Goal: Task Accomplishment & Management: Manage account settings

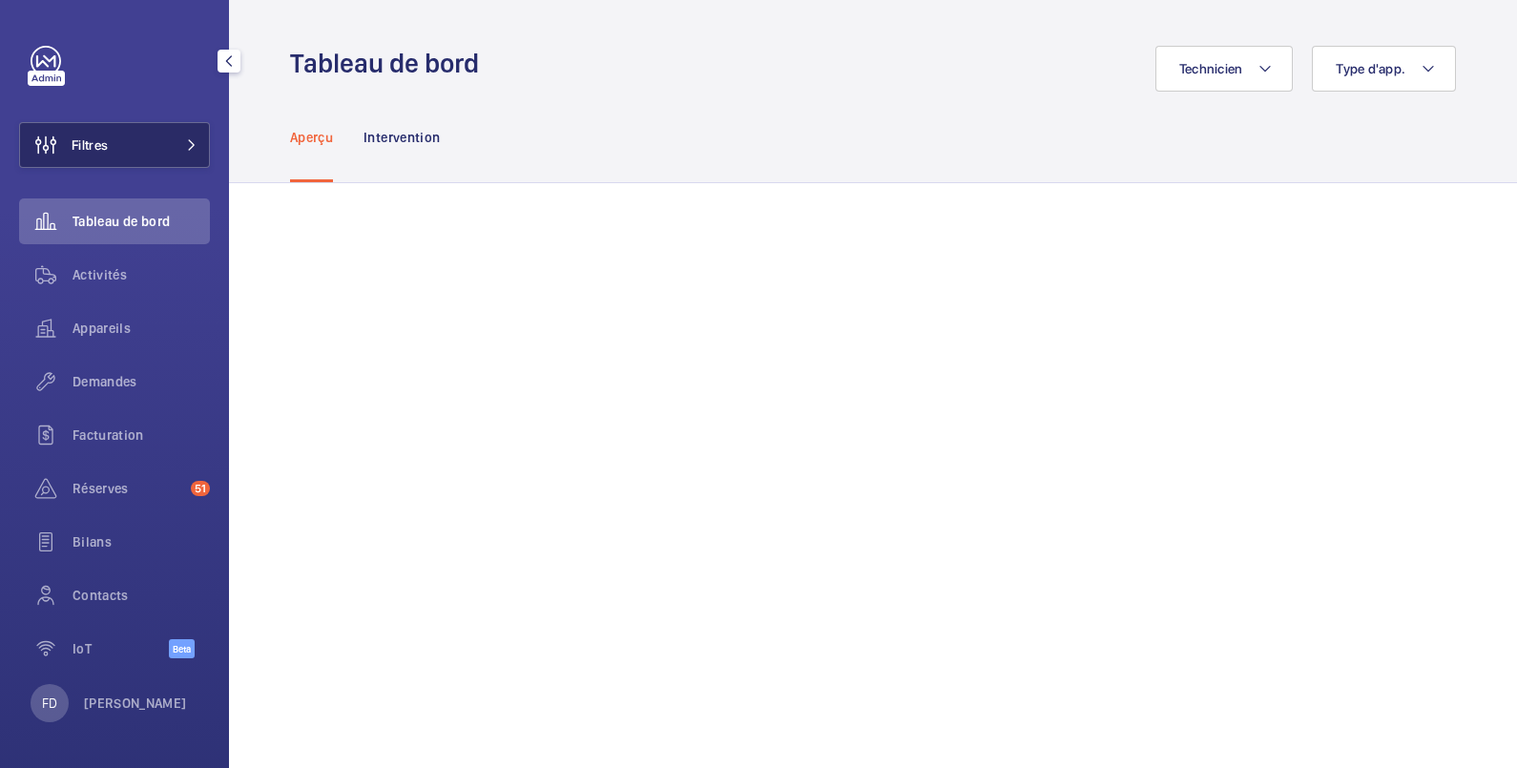
click at [84, 143] on span "Filtres" at bounding box center [90, 144] width 36 height 19
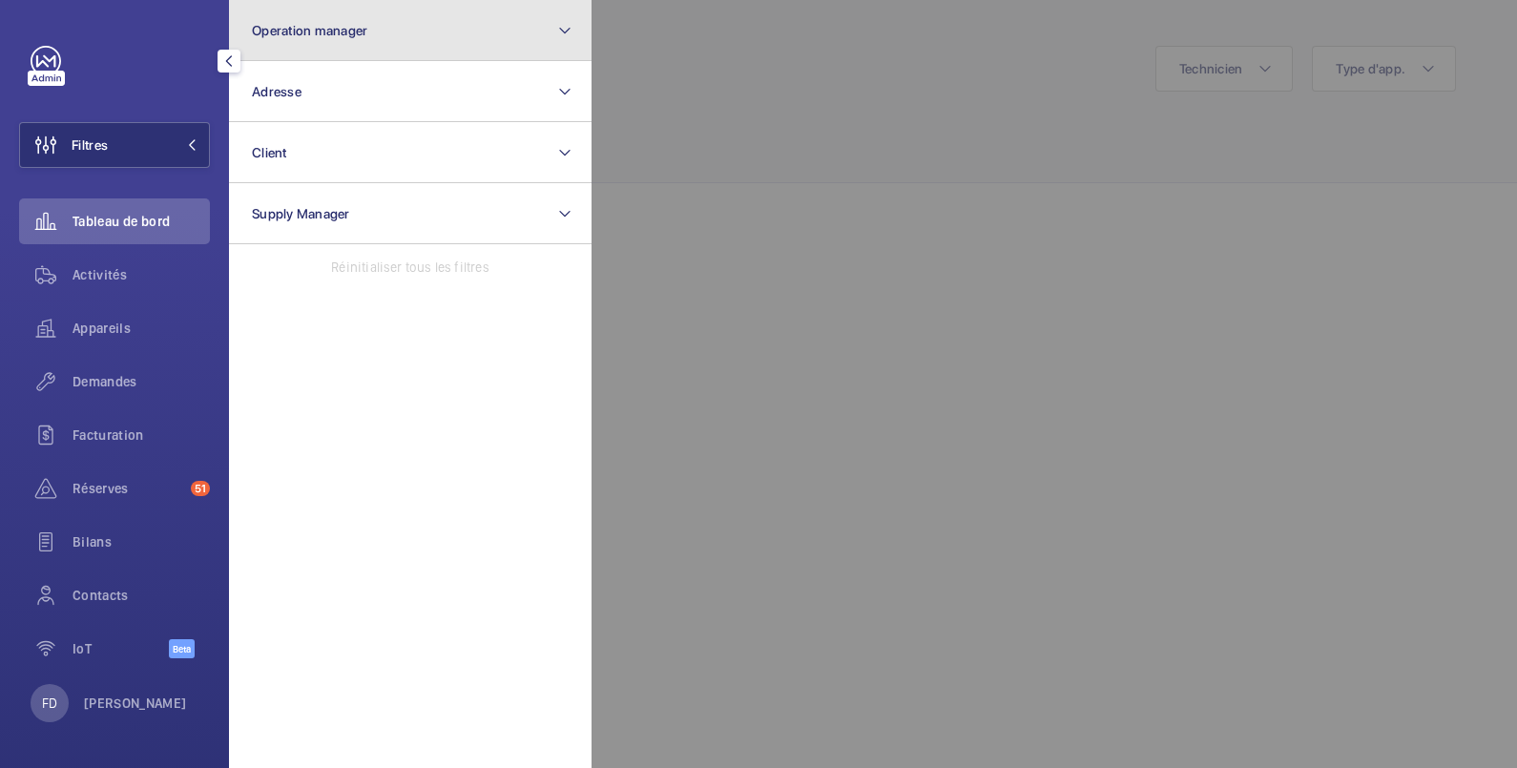
click at [281, 31] on span "Operation manager" at bounding box center [309, 30] width 115 height 15
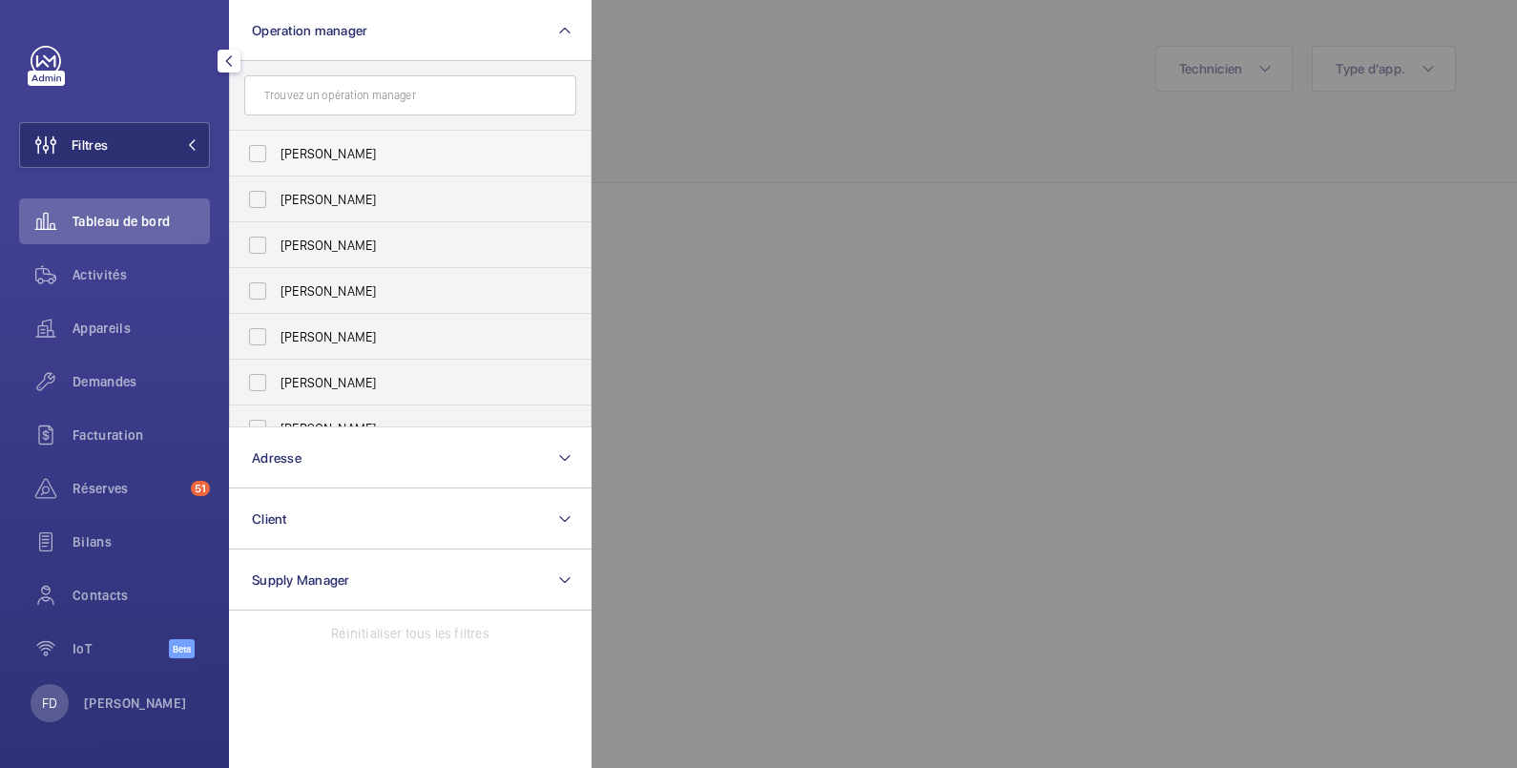
click at [316, 153] on span "[PERSON_NAME]" at bounding box center [412, 153] width 262 height 19
click at [277, 153] on input "[PERSON_NAME]" at bounding box center [258, 154] width 38 height 38
checkbox input "true"
click at [663, 37] on div at bounding box center [1350, 384] width 1517 height 768
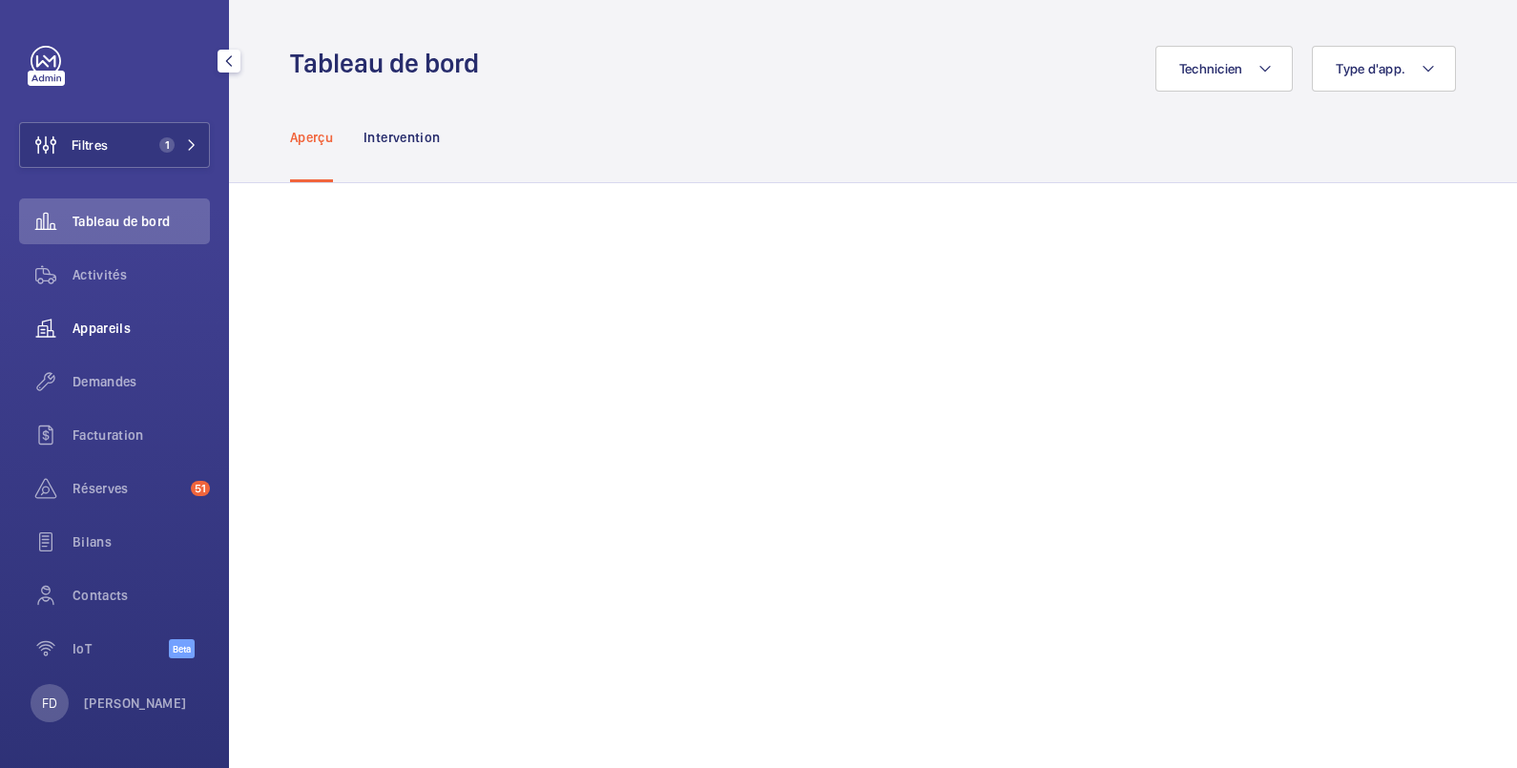
click at [93, 324] on span "Appareils" at bounding box center [141, 328] width 137 height 19
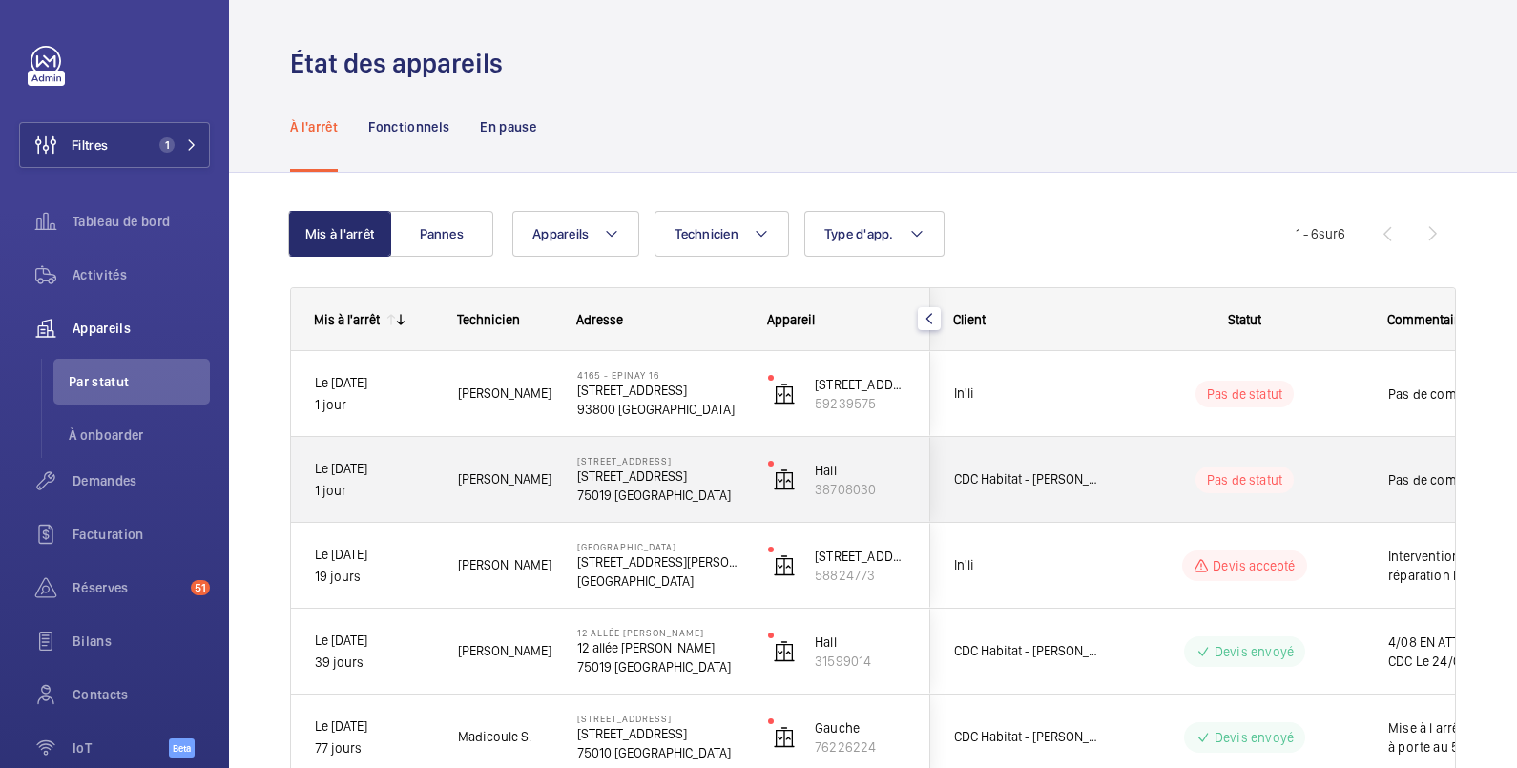
click at [1332, 482] on wm-front-pills-cell "Pas de statut" at bounding box center [1245, 480] width 238 height 27
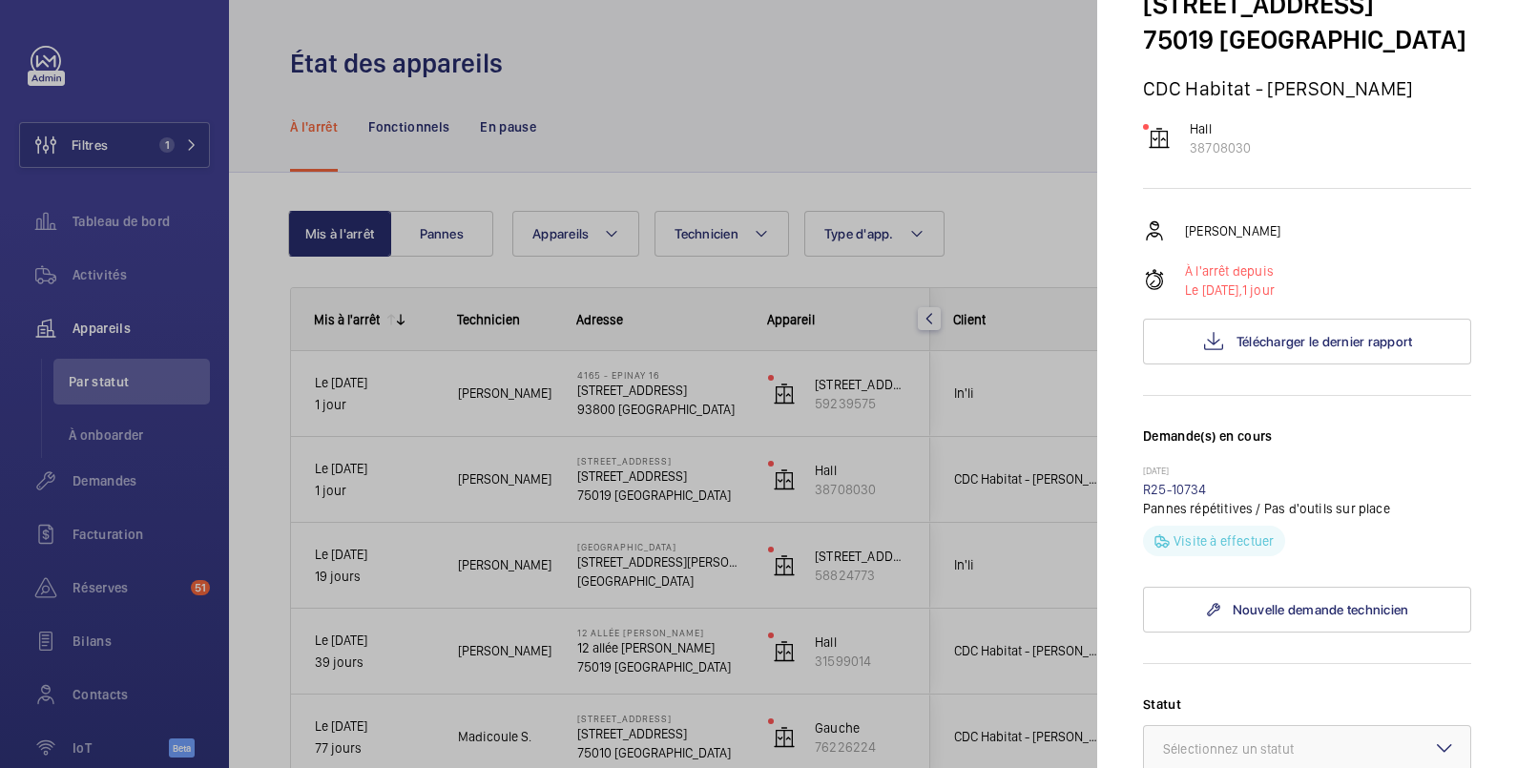
scroll to position [441, 0]
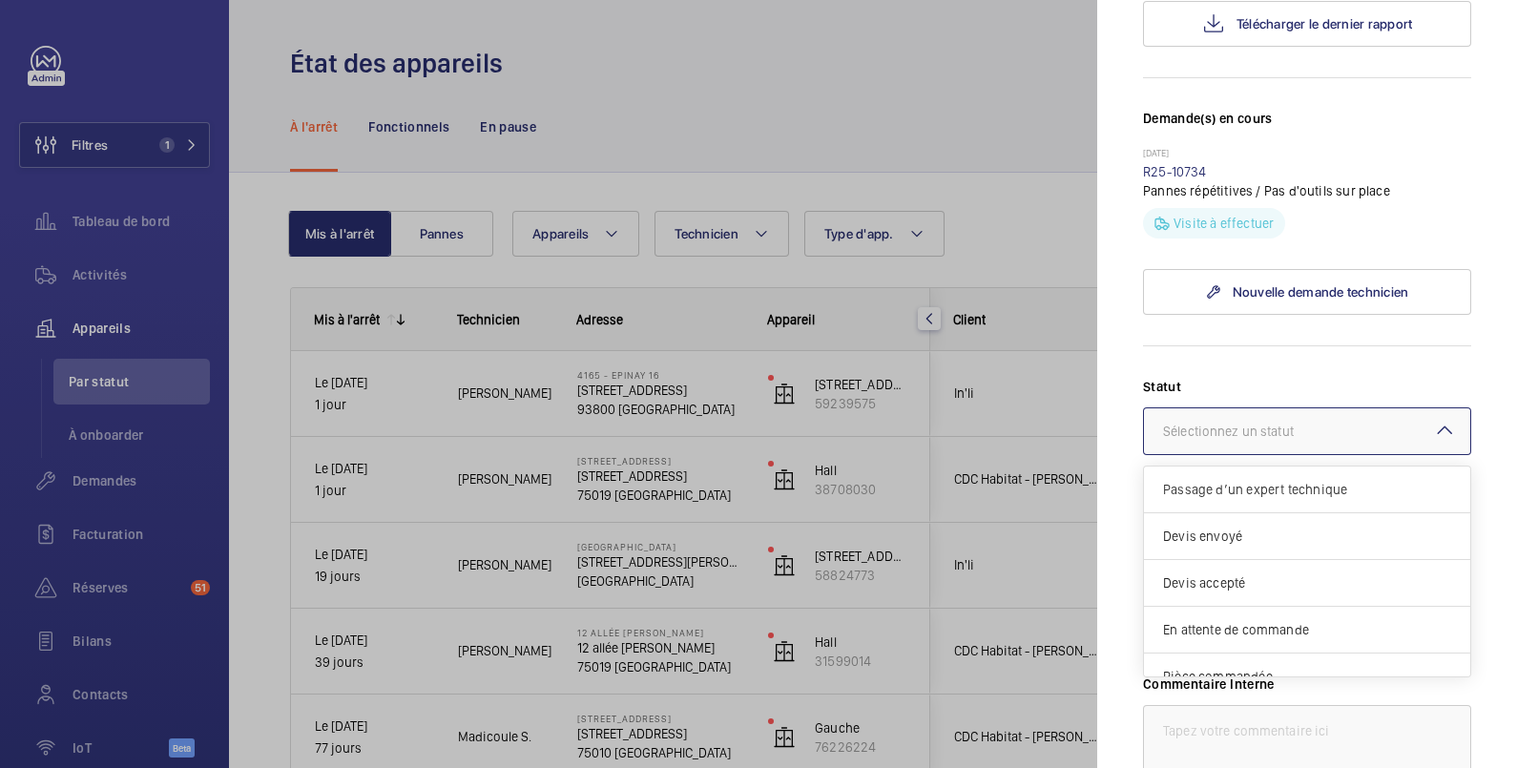
click at [1312, 441] on div "Sélectionnez un statut" at bounding box center [1252, 431] width 178 height 19
click at [1311, 499] on span "Passage d’un expert technique" at bounding box center [1307, 489] width 288 height 19
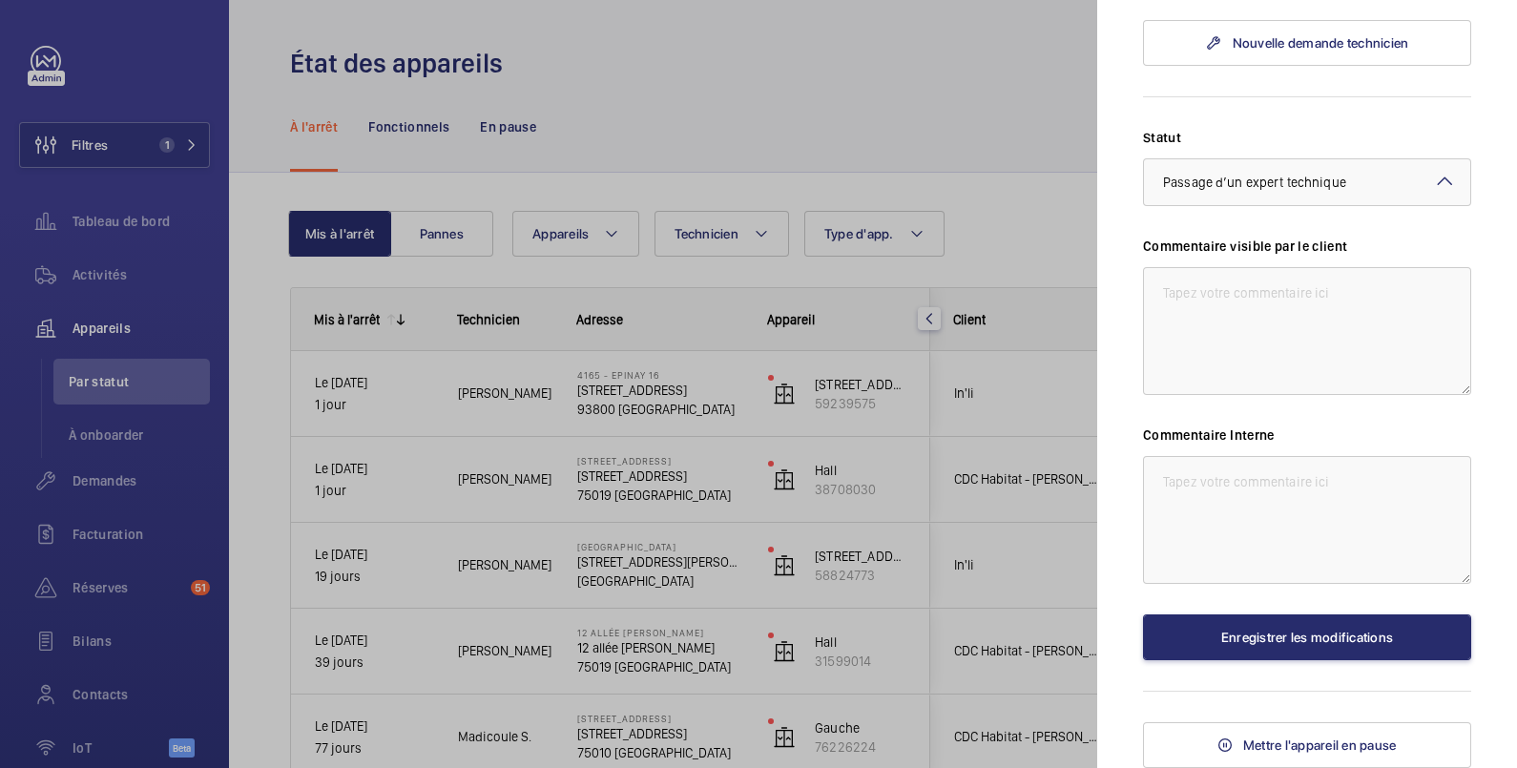
scroll to position [759, 0]
click at [1204, 487] on textarea at bounding box center [1307, 520] width 328 height 128
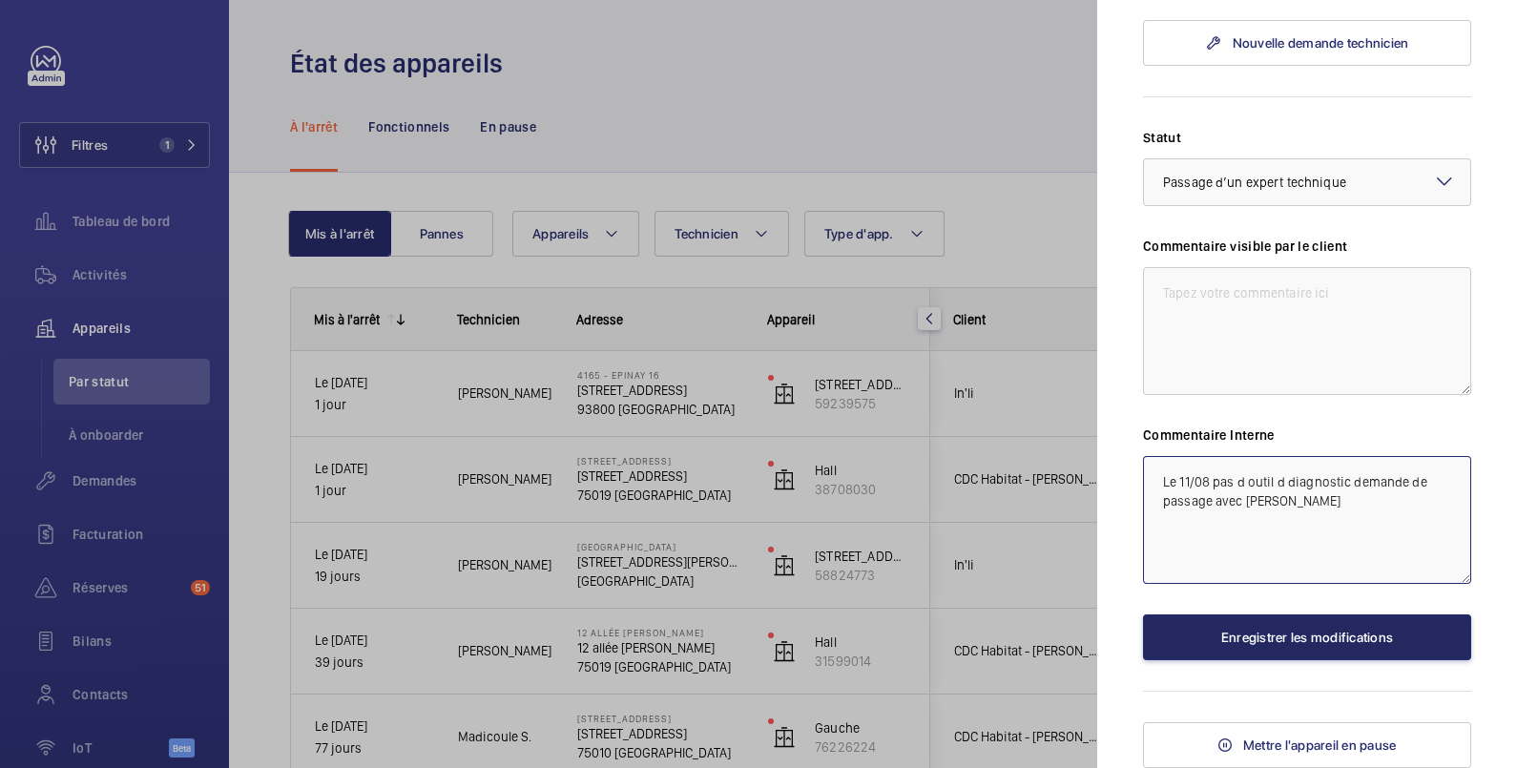
type textarea "Le 11/08 pas d outil d diagnostic demande de passage avec [PERSON_NAME]"
click at [1342, 639] on button "Enregistrer les modifications" at bounding box center [1307, 637] width 328 height 46
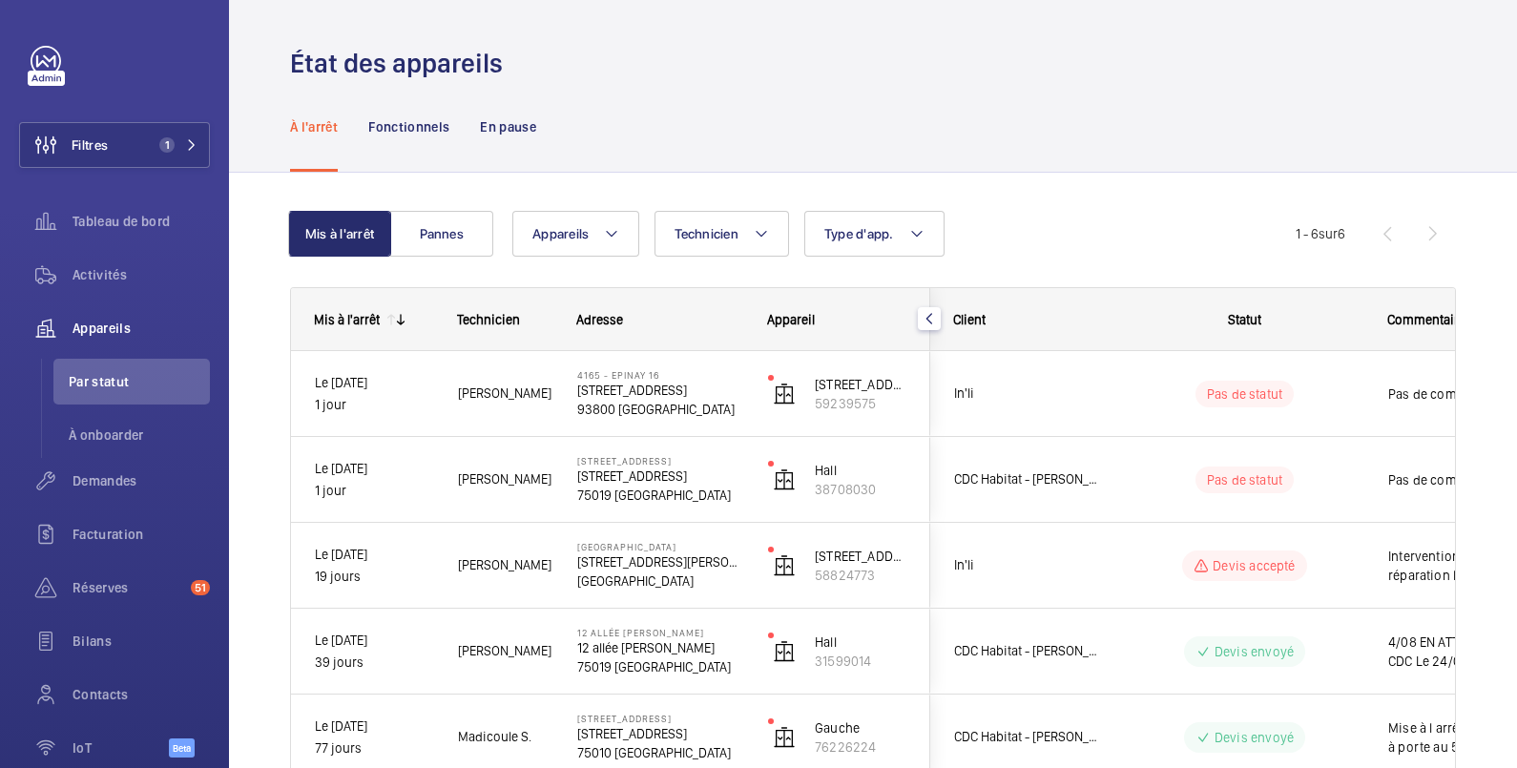
scroll to position [0, 0]
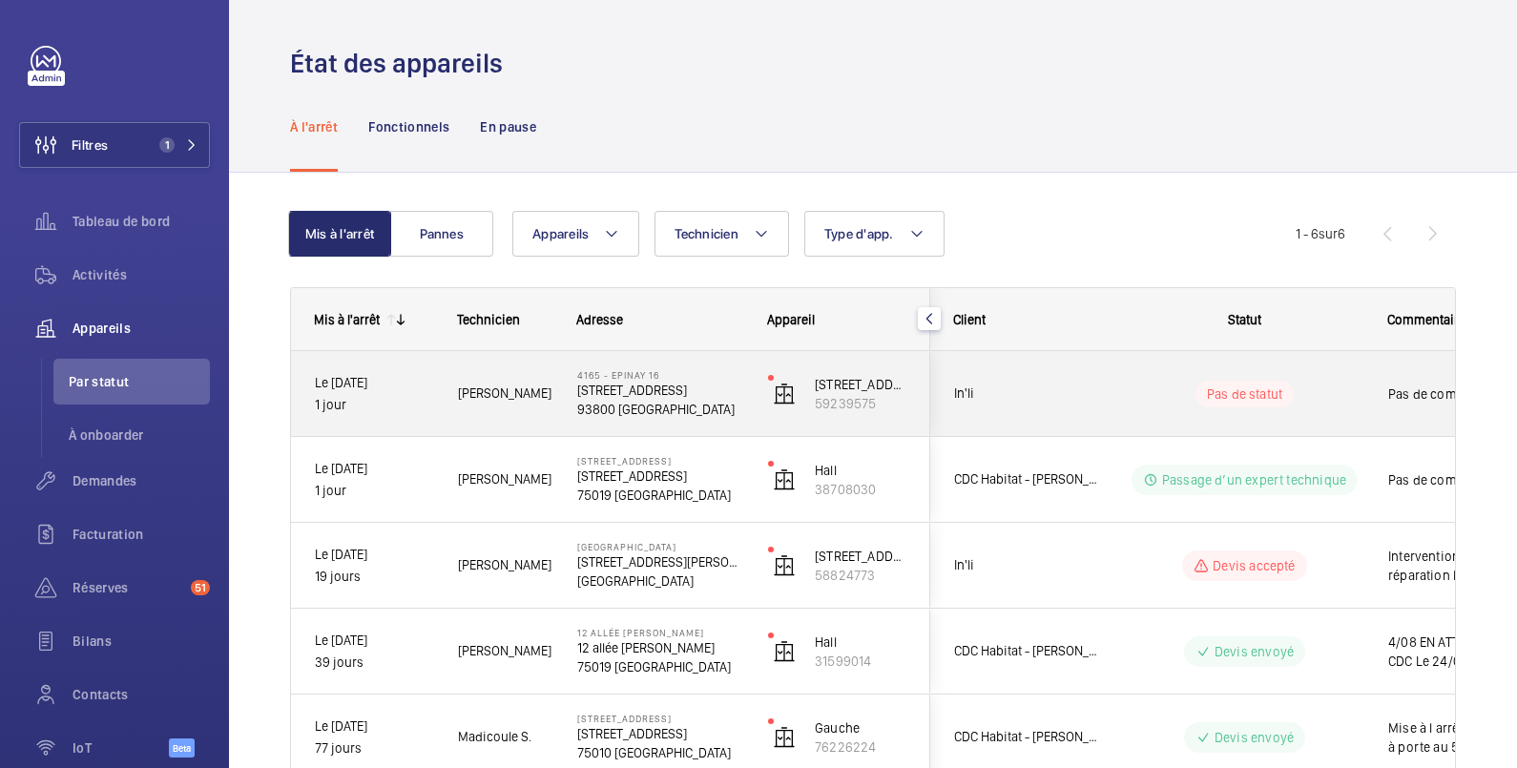
click at [1327, 385] on wm-front-pills-cell "Pas de statut" at bounding box center [1245, 394] width 238 height 27
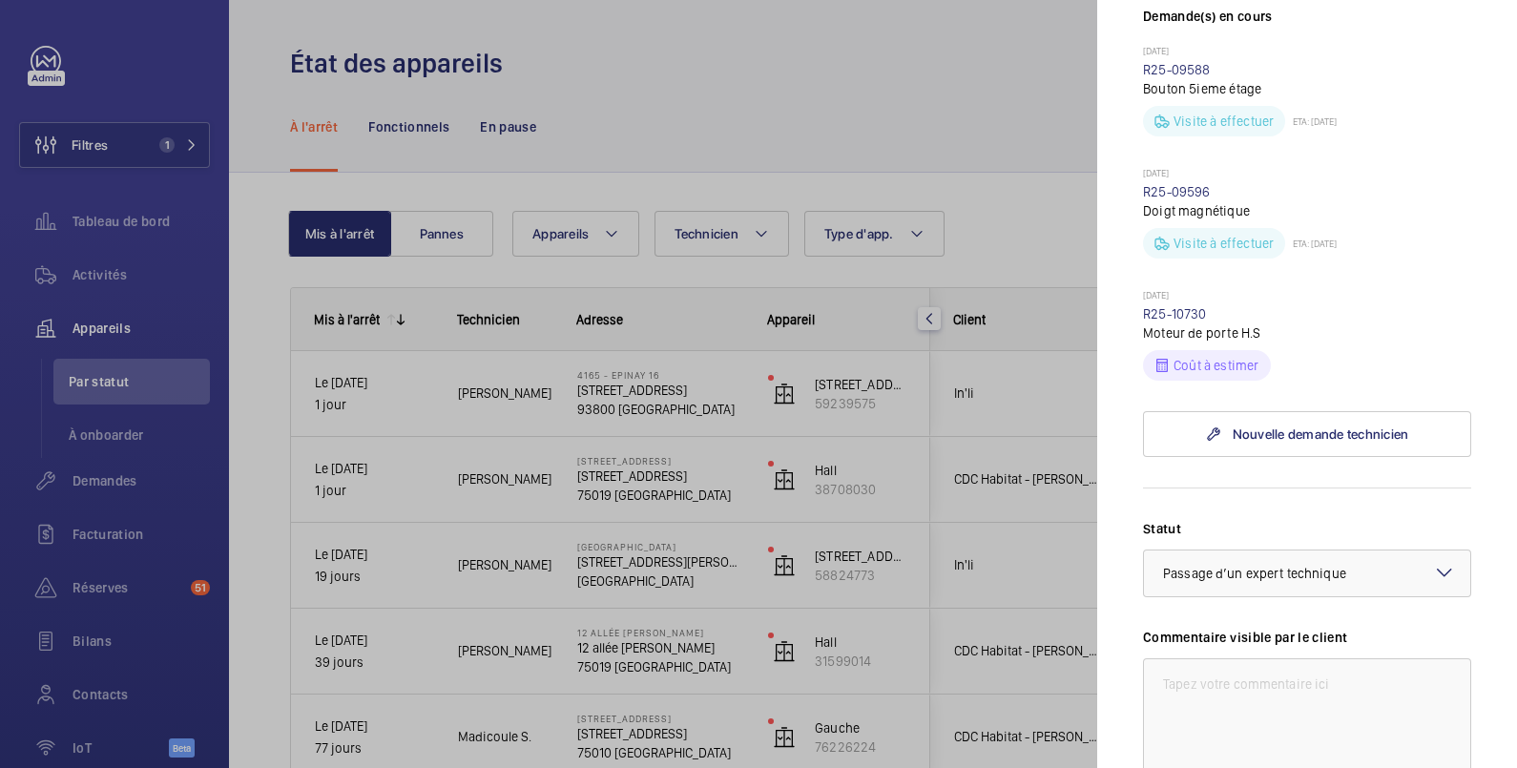
scroll to position [635, 0]
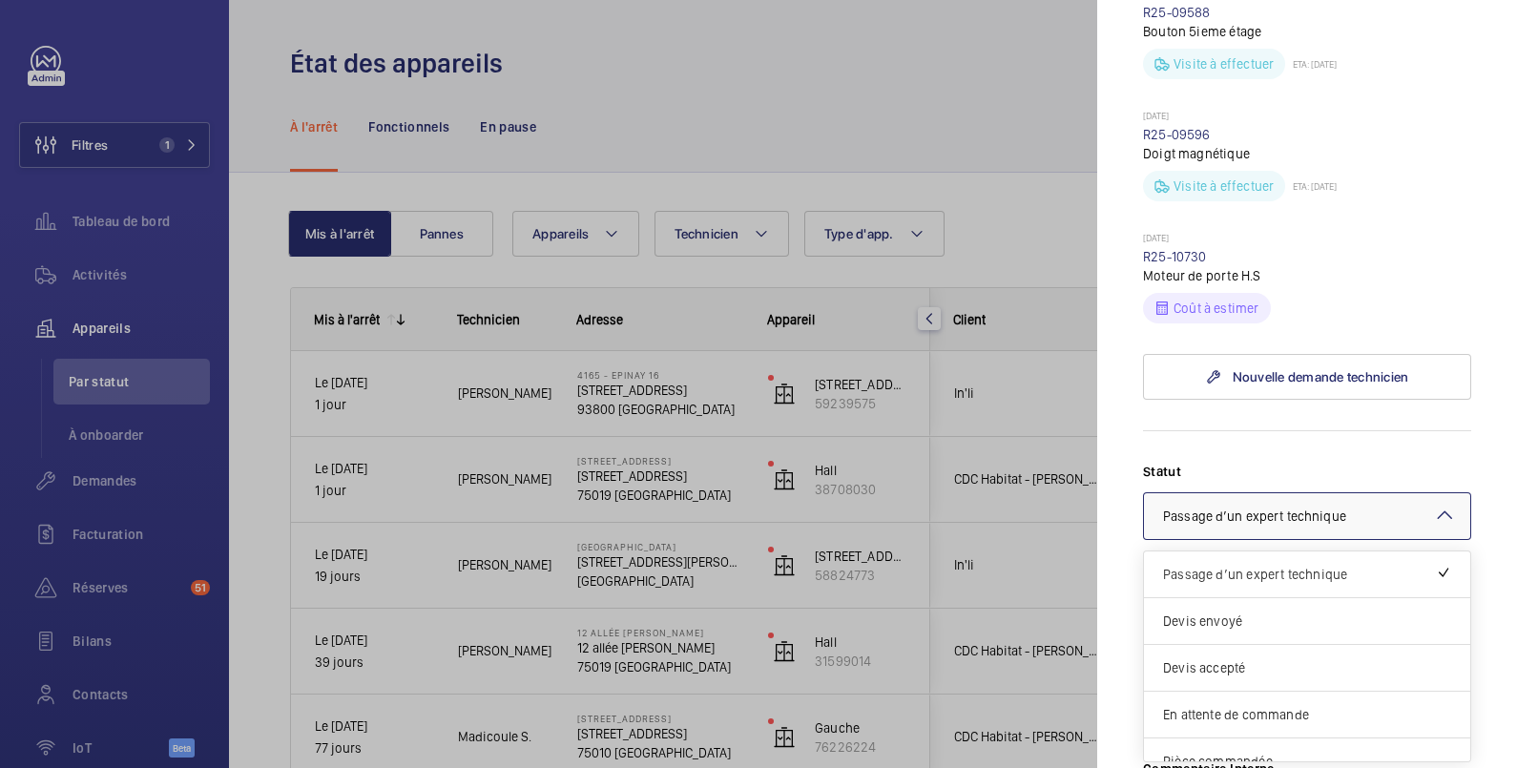
click at [1325, 520] on span "Passage d’un expert technique" at bounding box center [1254, 516] width 183 height 15
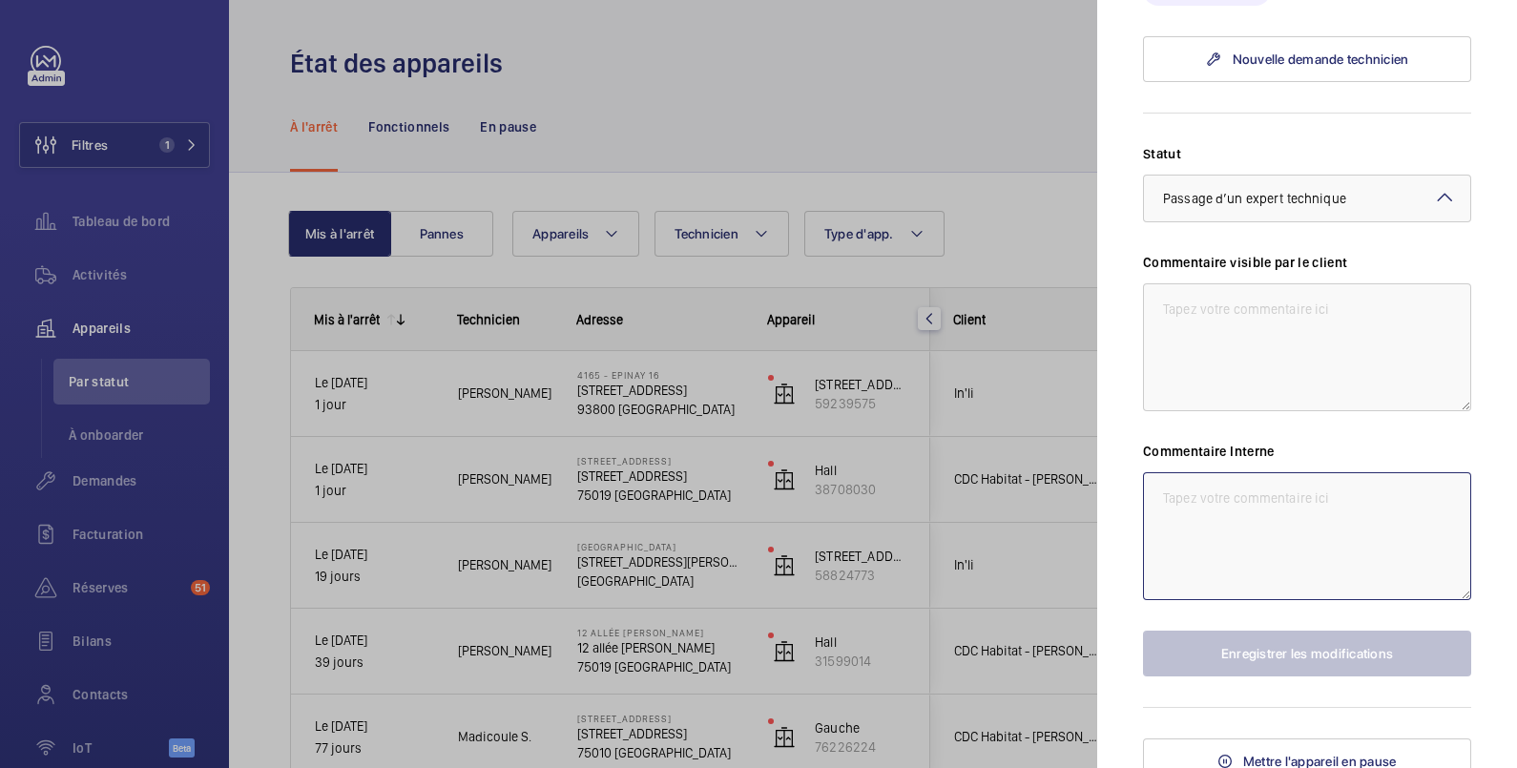
click at [1296, 511] on textarea at bounding box center [1307, 536] width 328 height 128
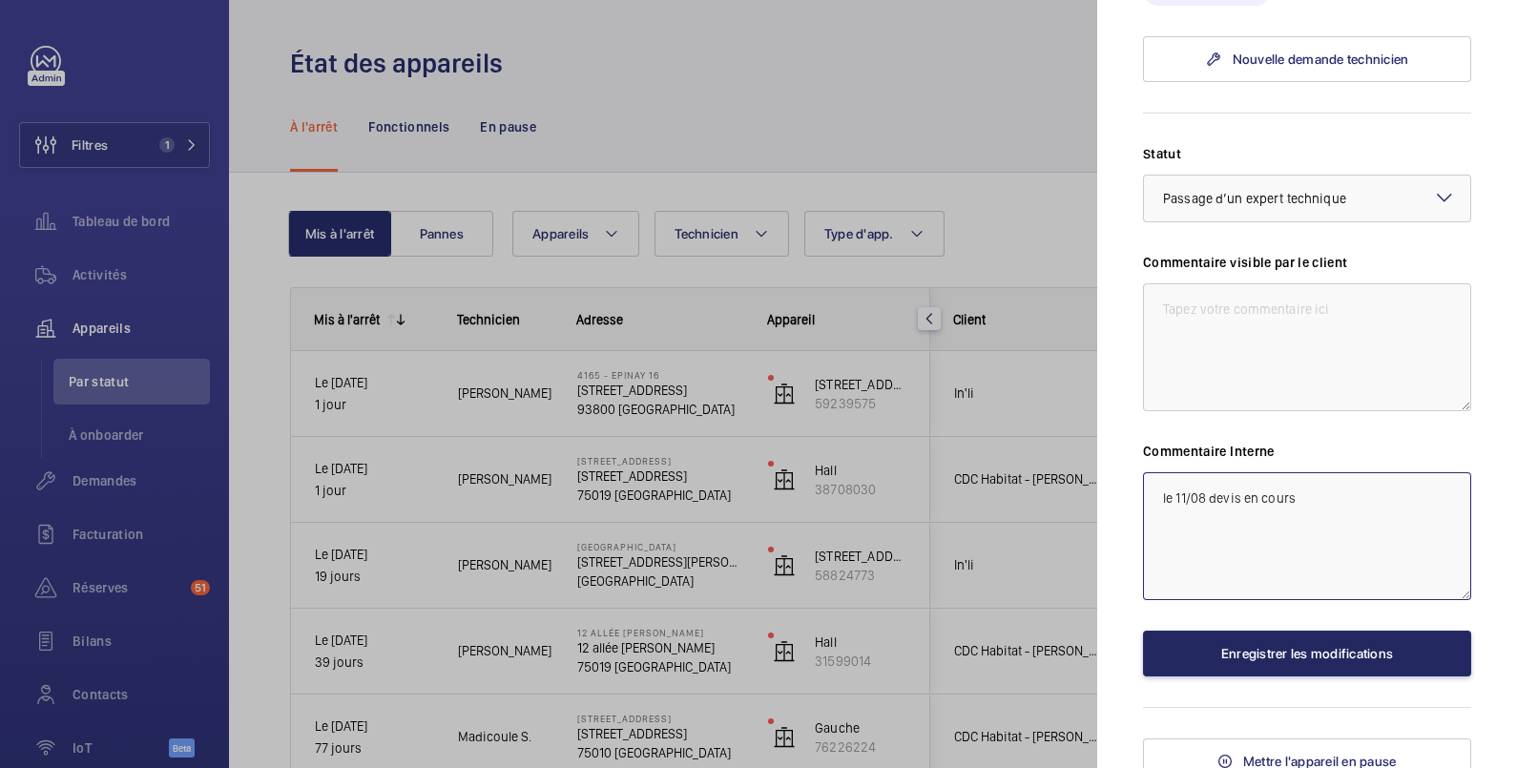
type textarea "le 11/08 devis en cours"
click at [1304, 651] on button "Enregistrer les modifications" at bounding box center [1307, 654] width 328 height 46
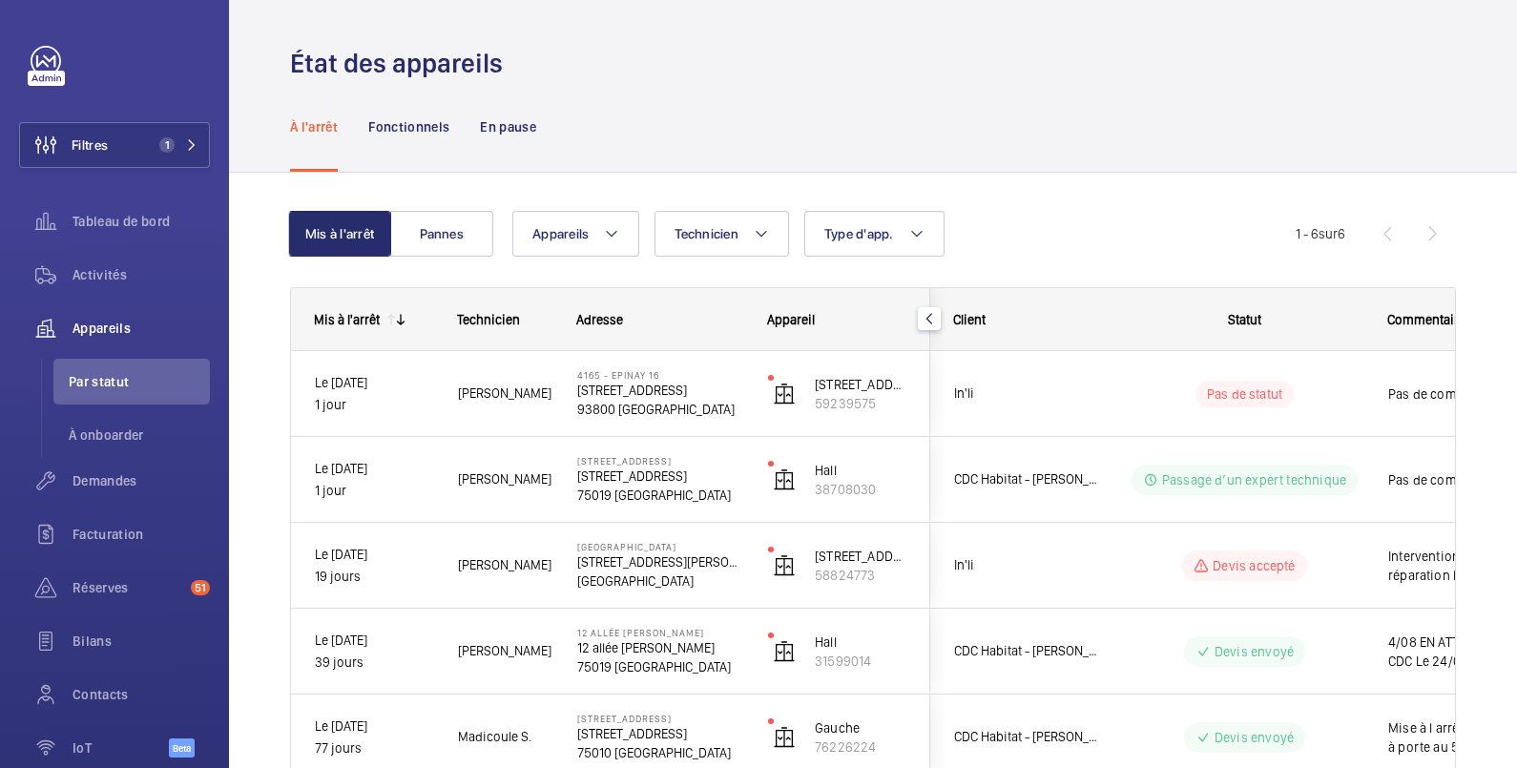
scroll to position [0, 0]
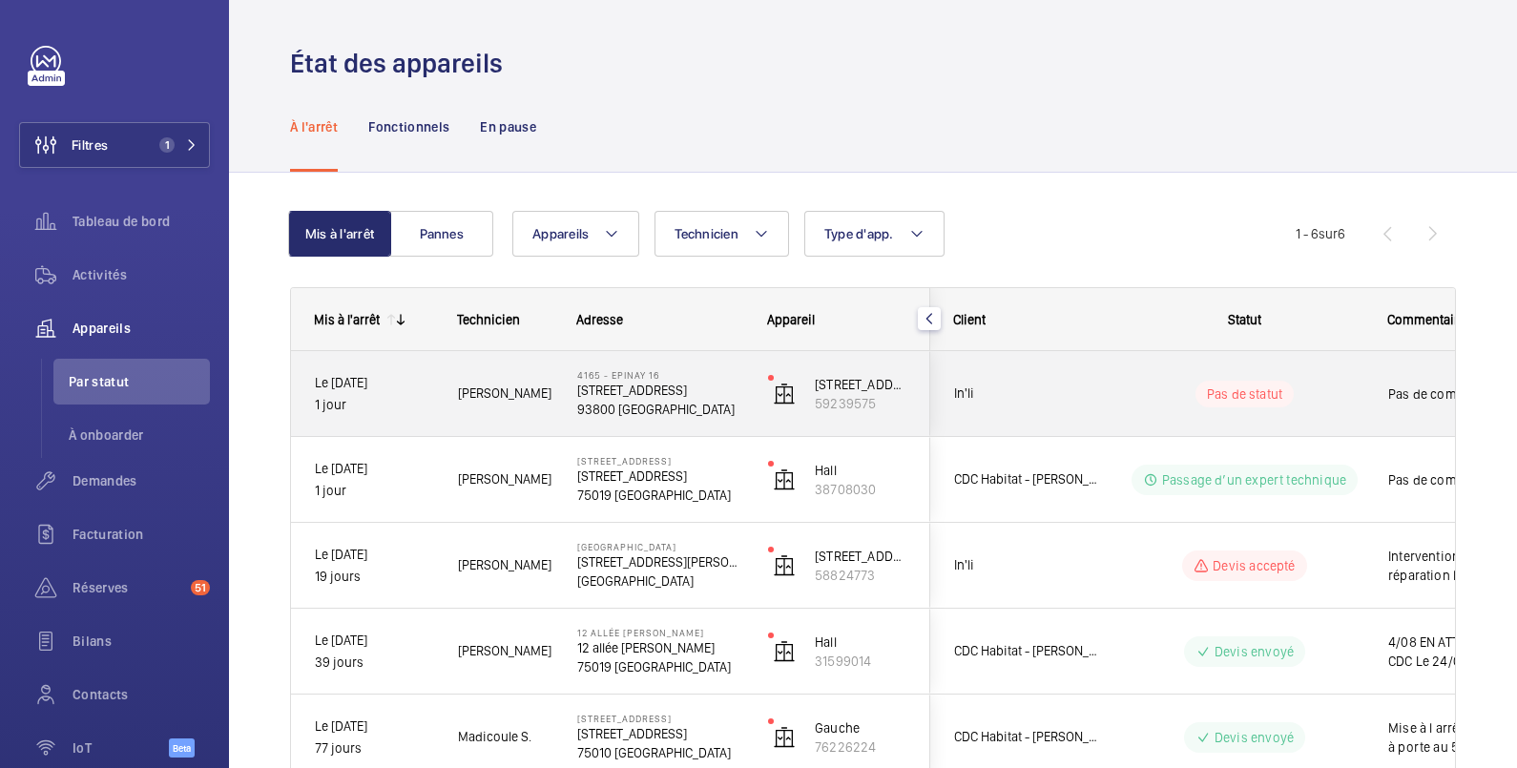
click at [1313, 397] on wm-front-pills-cell "Pas de statut" at bounding box center [1245, 394] width 238 height 27
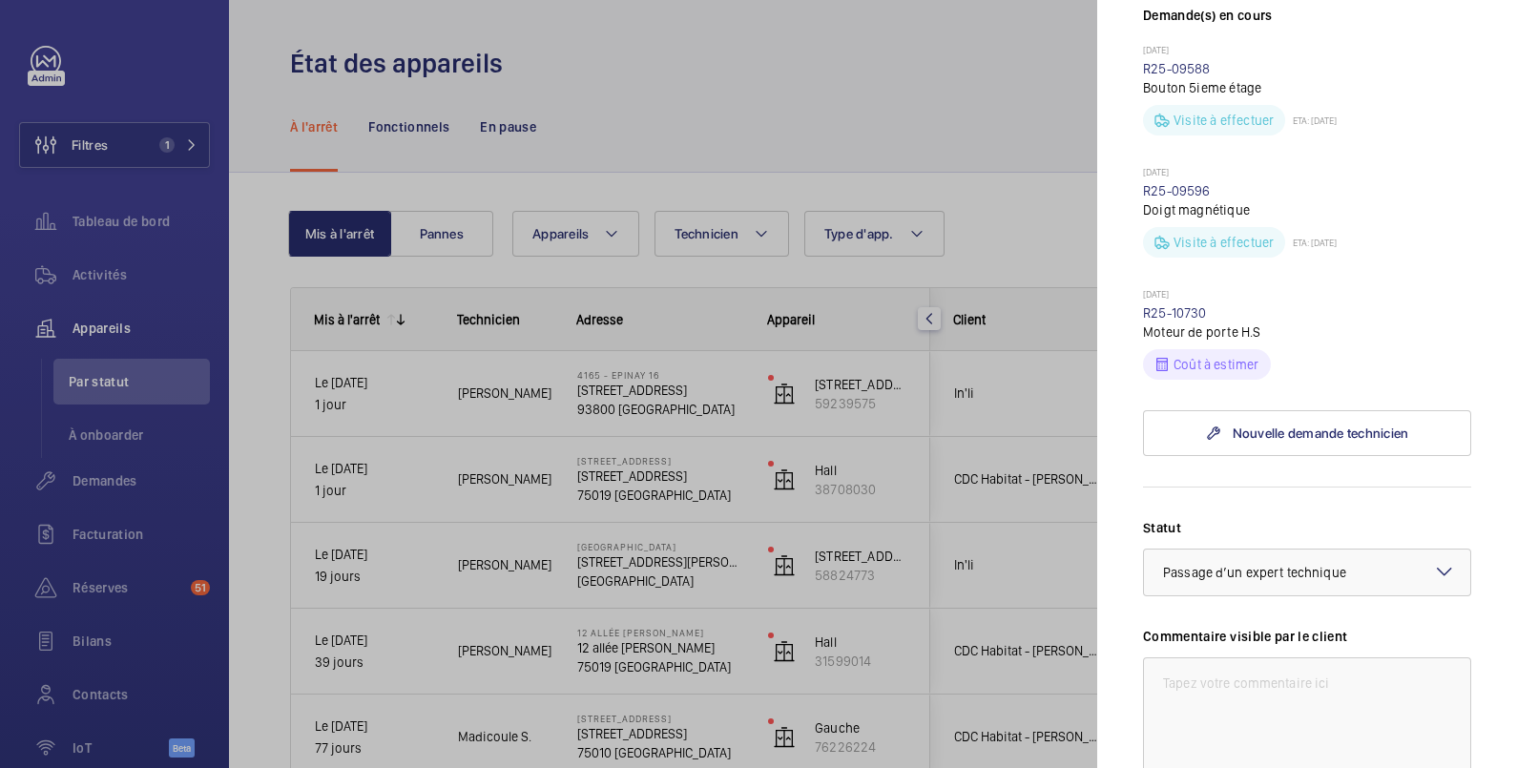
scroll to position [635, 0]
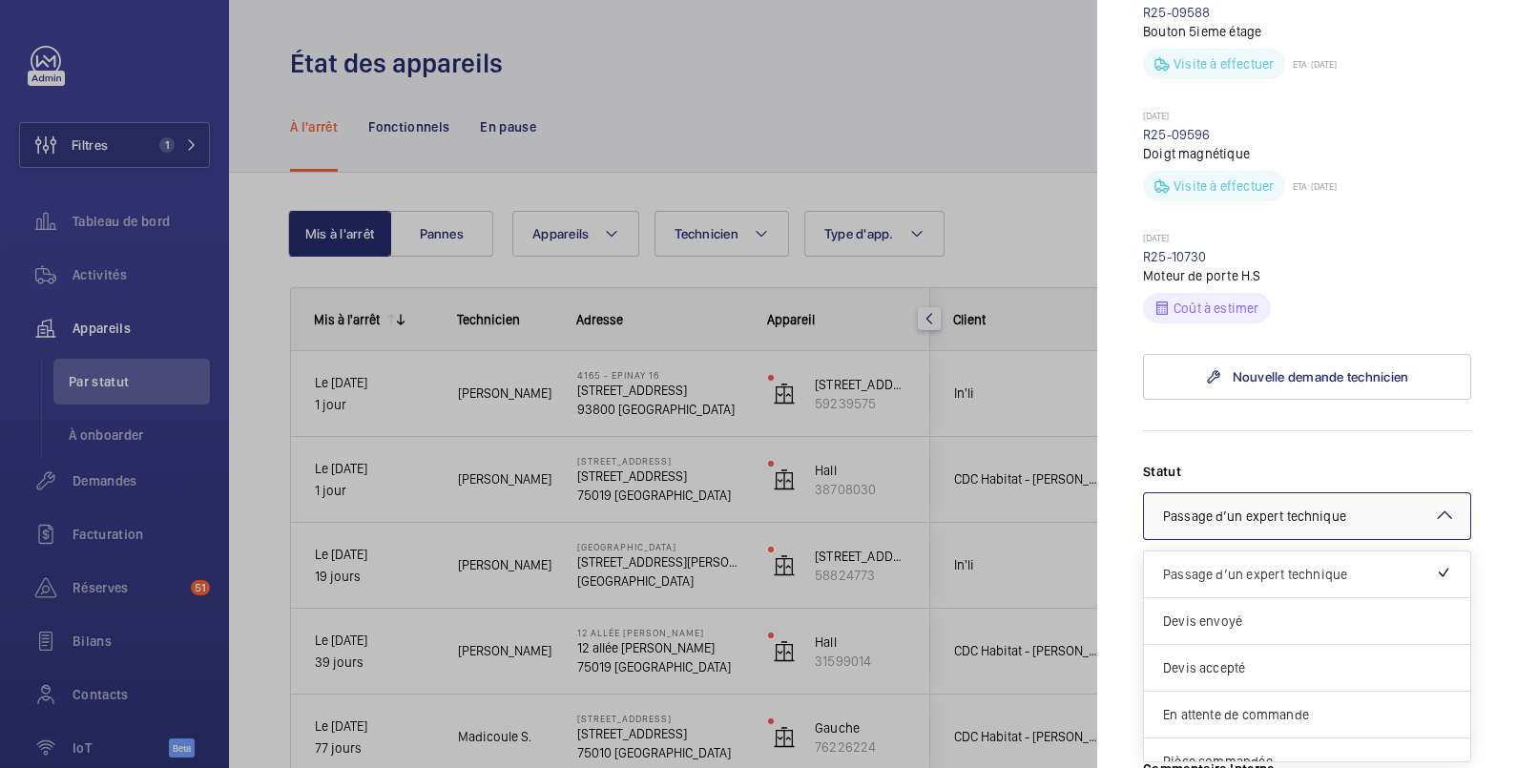
click at [1255, 515] on span "Passage d’un expert technique" at bounding box center [1254, 516] width 183 height 15
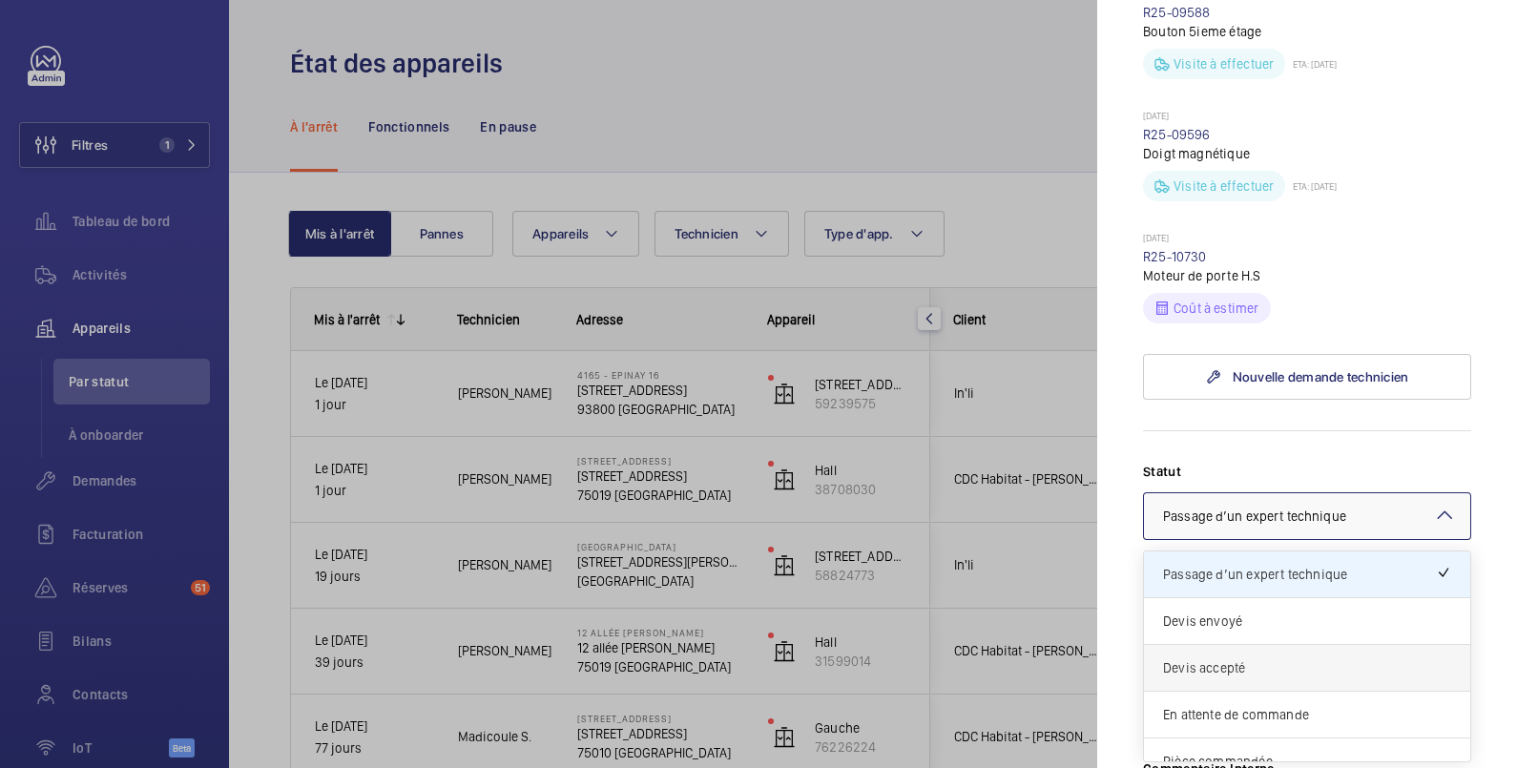
scroll to position [162, 0]
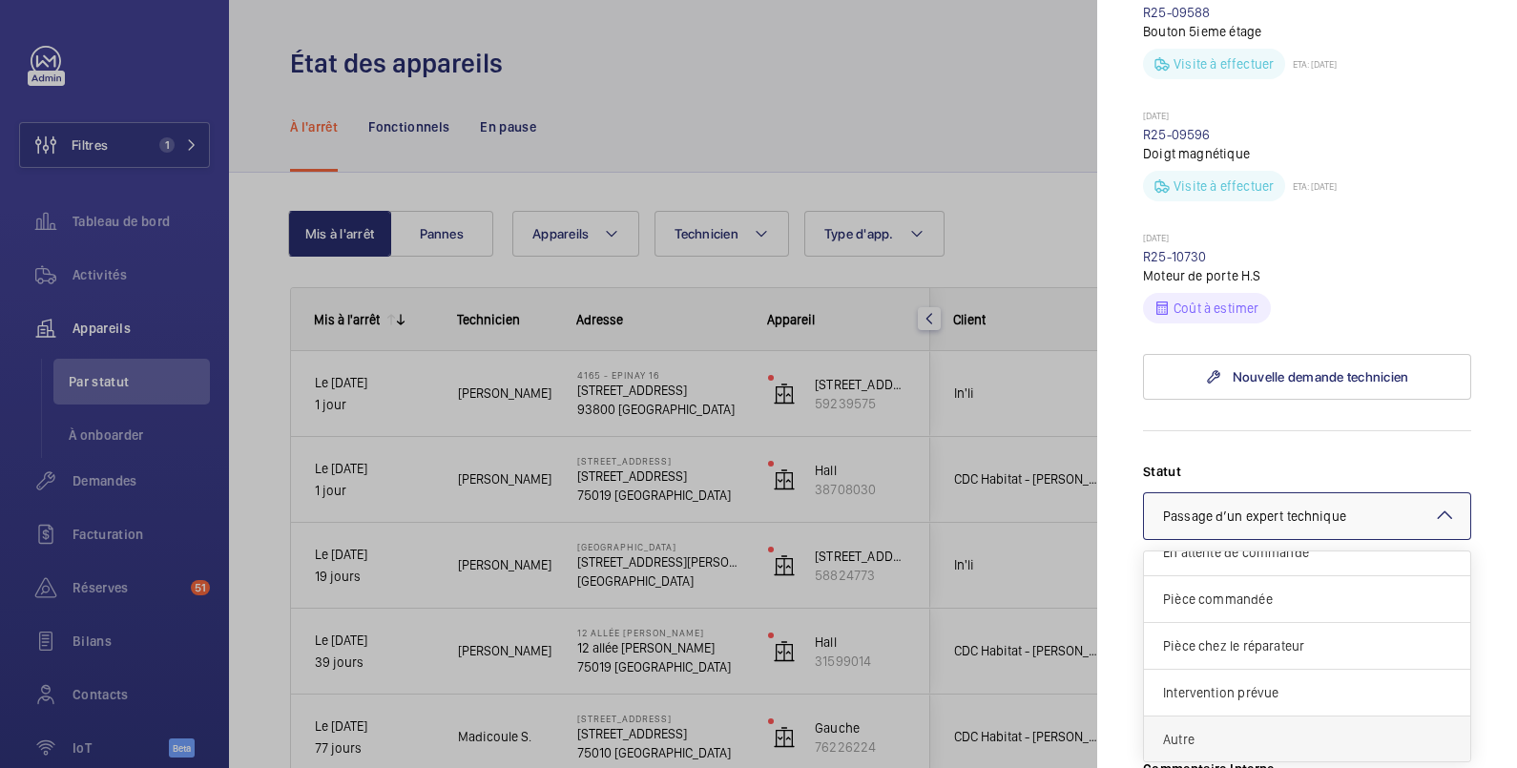
click at [1216, 732] on span "Autre" at bounding box center [1307, 739] width 288 height 19
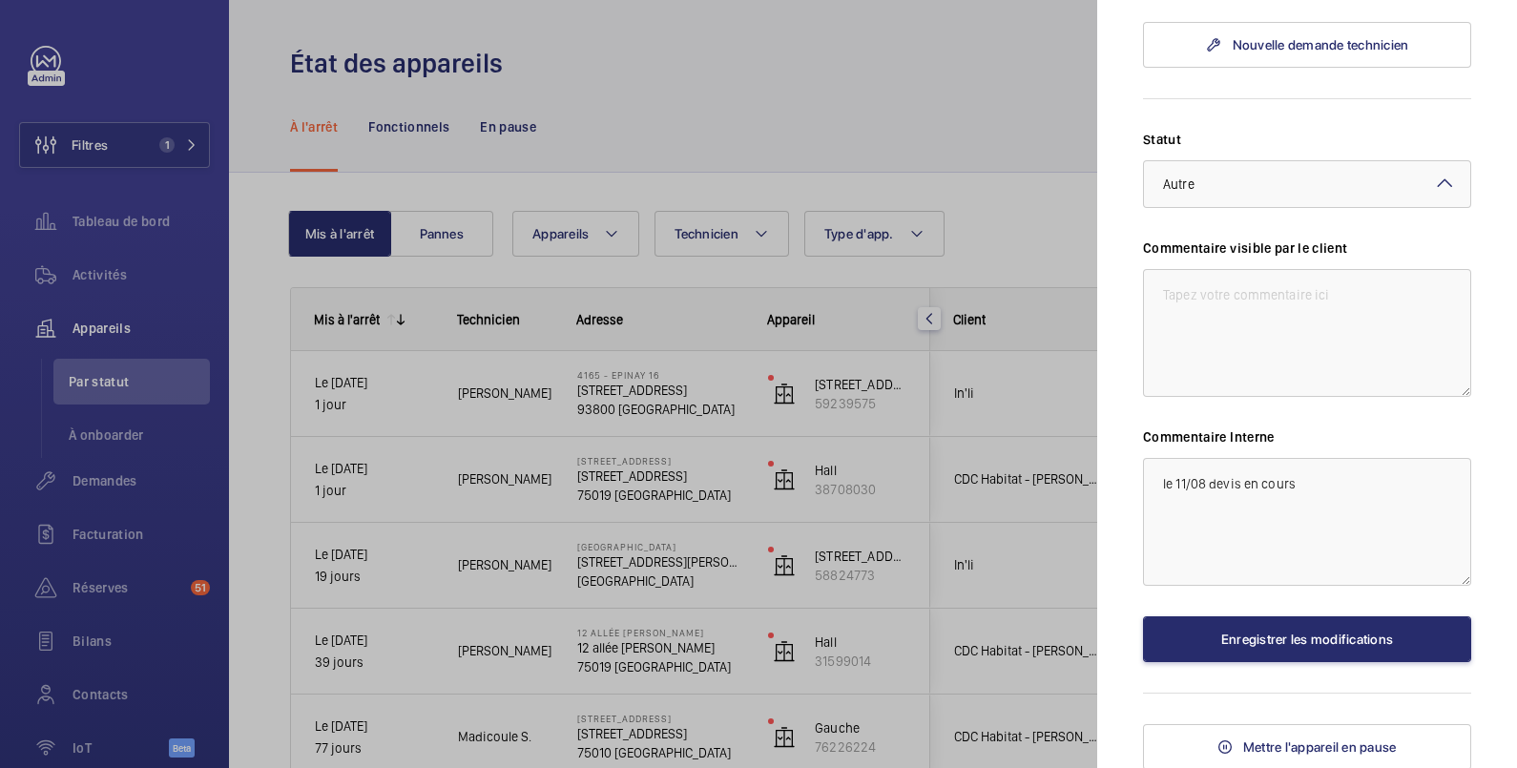
scroll to position [968, 0]
click at [1294, 648] on button "Enregistrer les modifications" at bounding box center [1307, 639] width 328 height 46
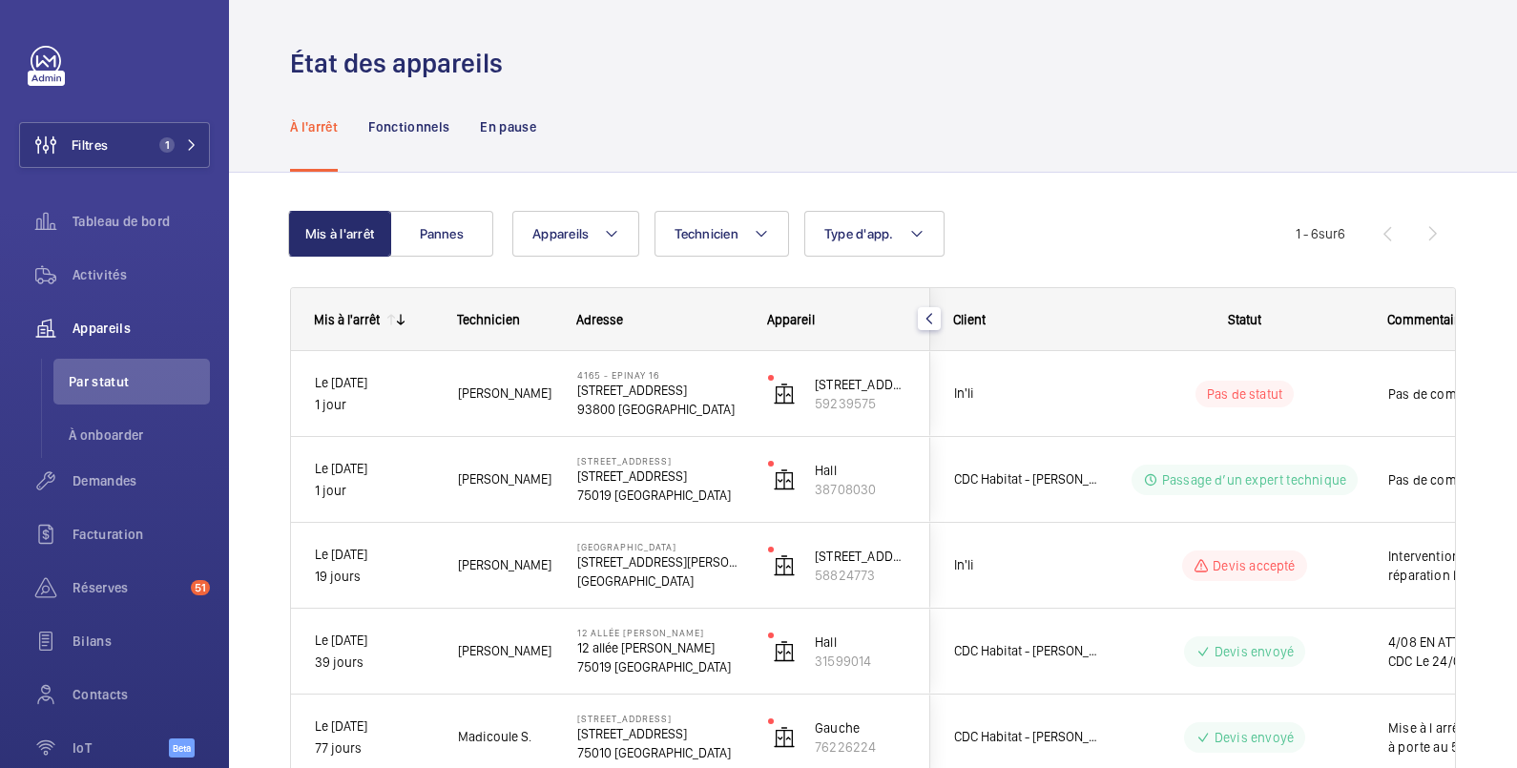
scroll to position [0, 0]
click at [105, 475] on span "Demandes" at bounding box center [141, 480] width 137 height 19
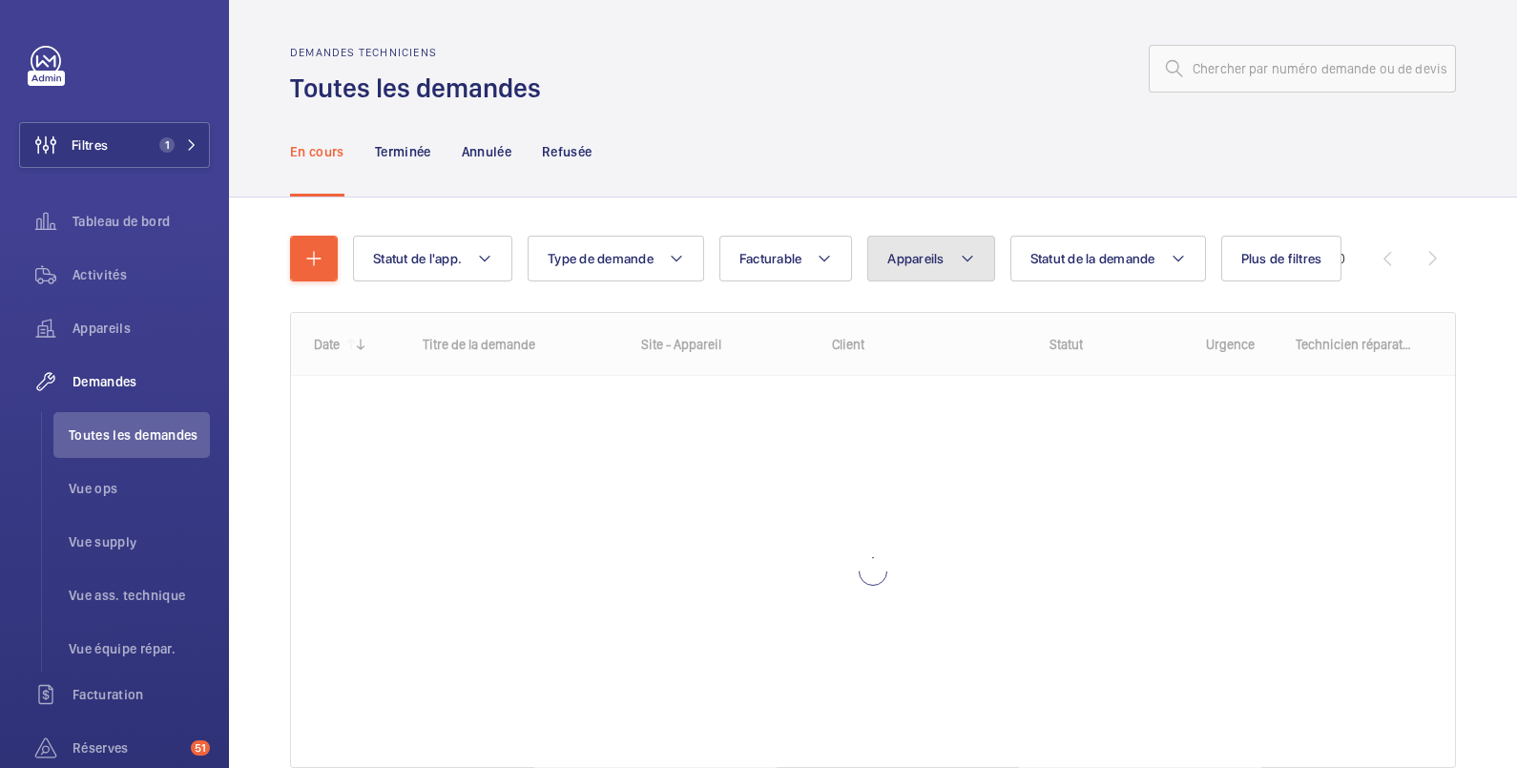
click at [909, 252] on span "Appareils" at bounding box center [915, 258] width 56 height 15
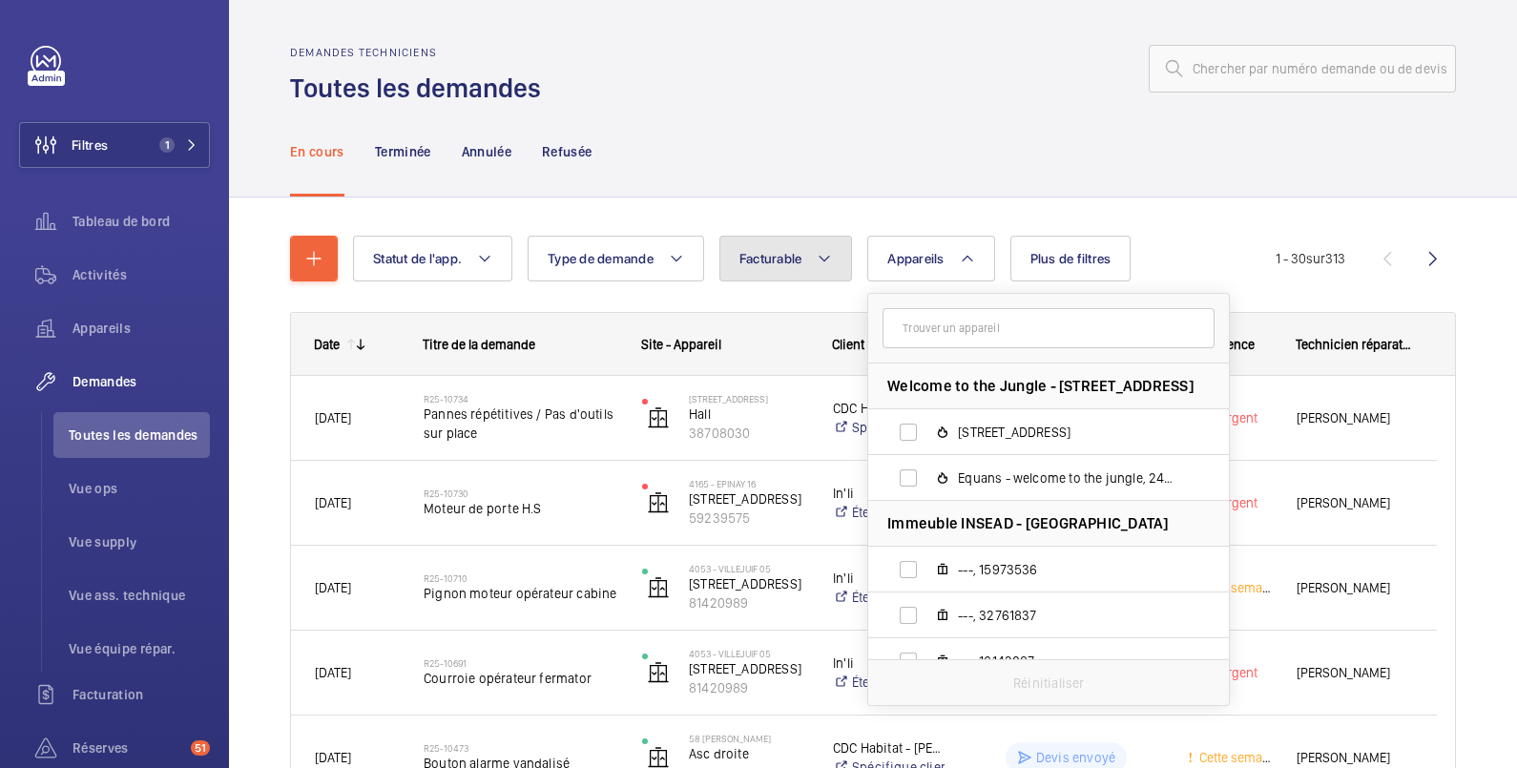
click at [781, 256] on span "Facturable" at bounding box center [770, 258] width 63 height 15
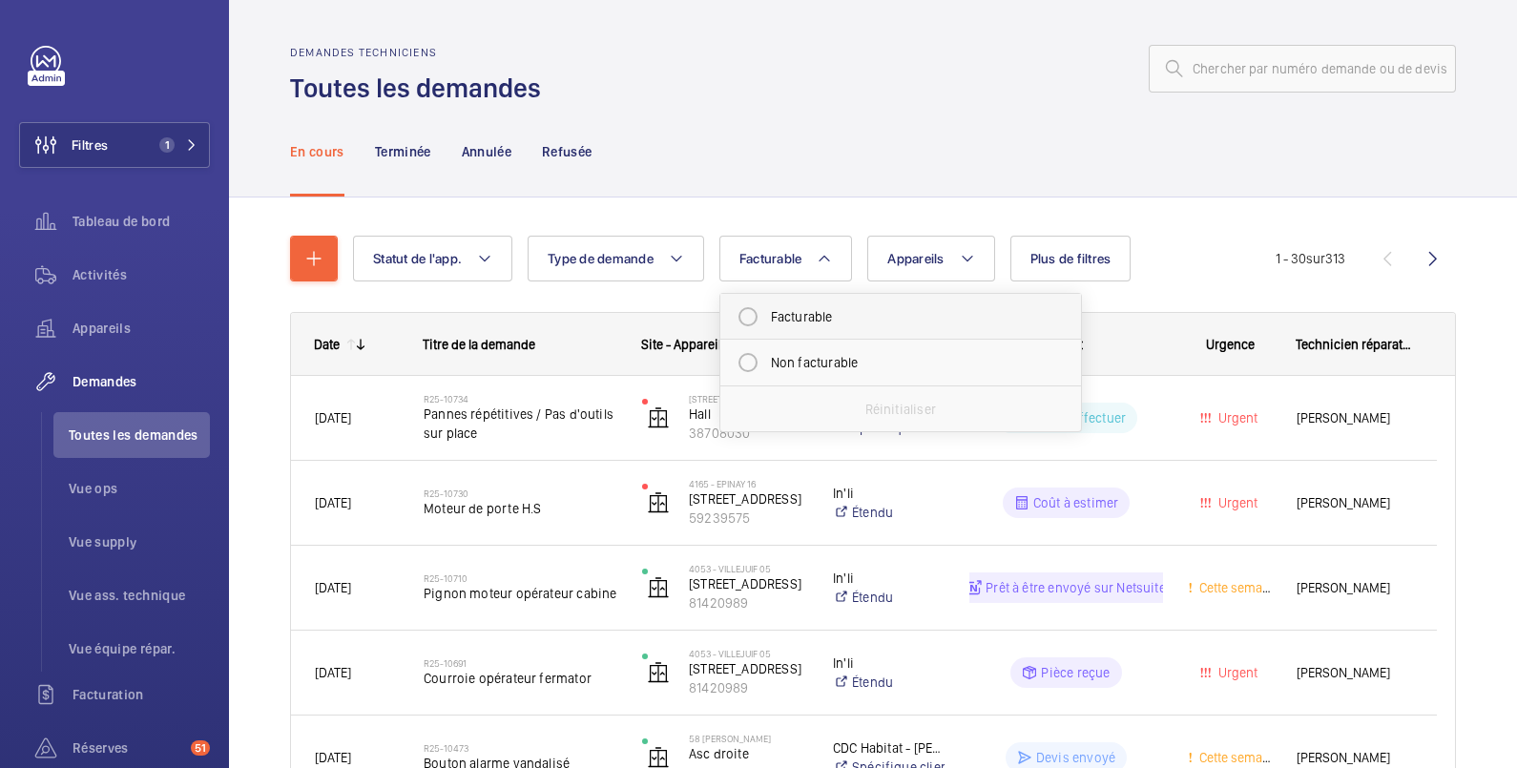
click at [781, 322] on mat-radio-button "Facturable" at bounding box center [901, 317] width 344 height 38
radio input "true"
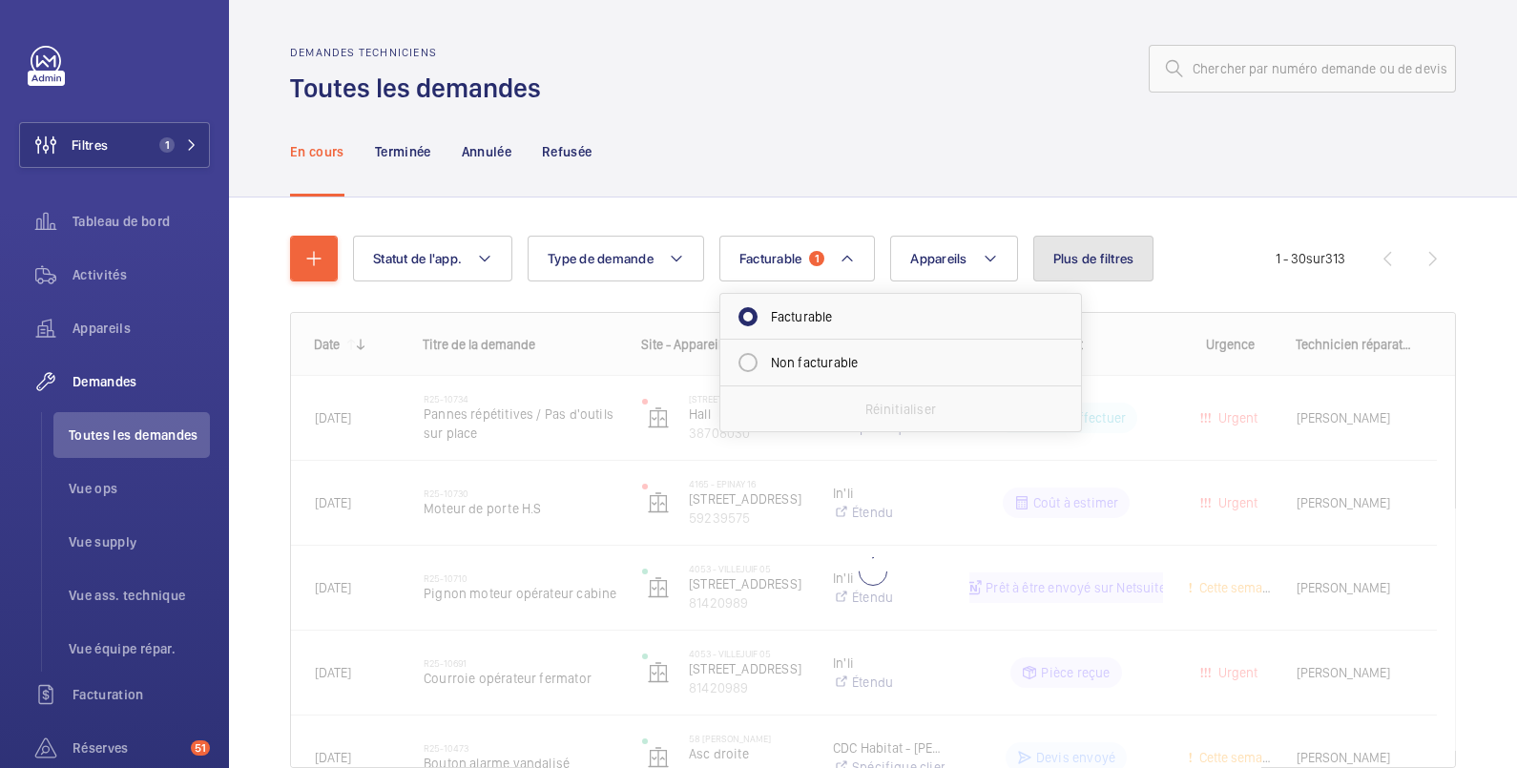
click at [1087, 262] on span "Plus de filtres" at bounding box center [1093, 258] width 81 height 15
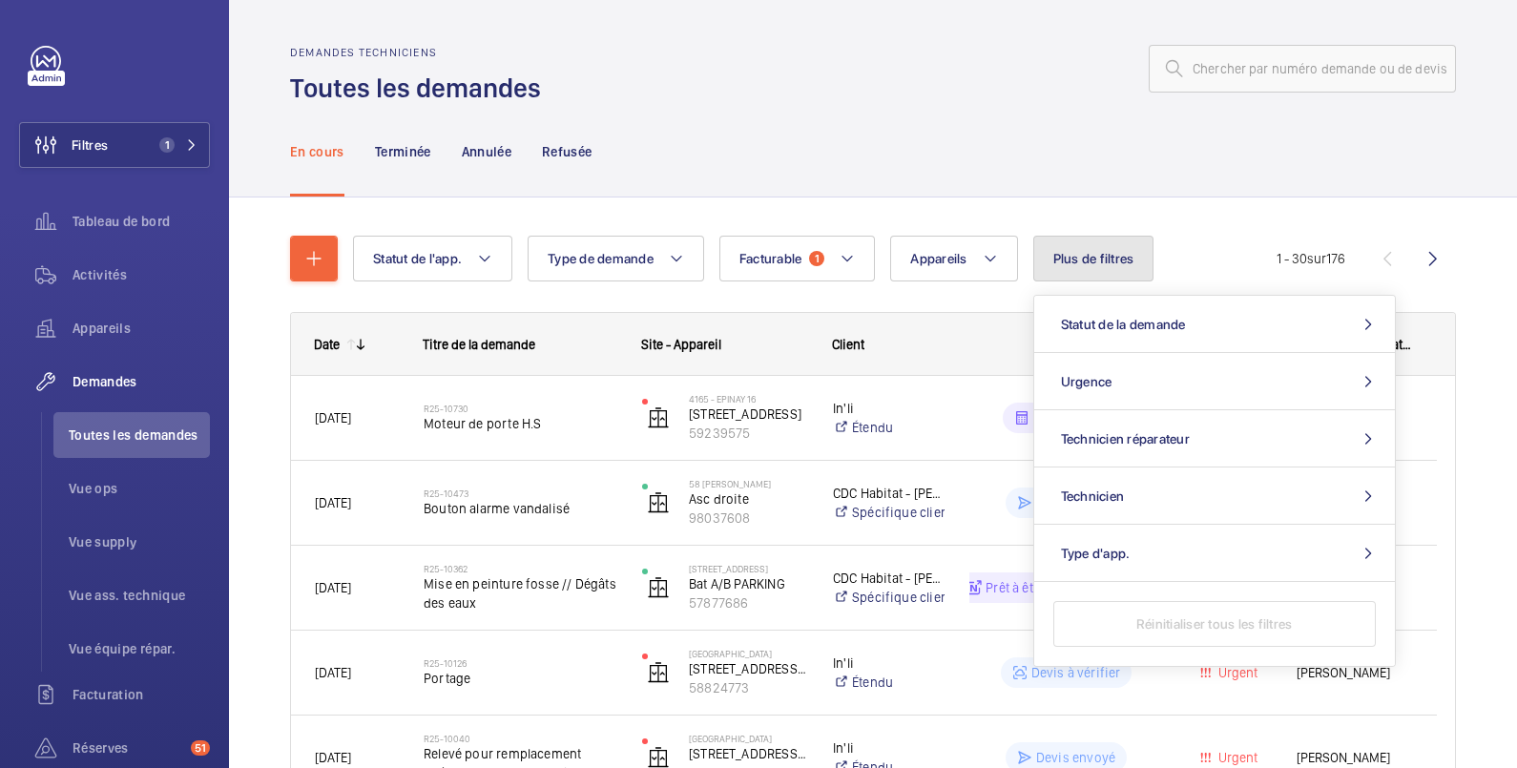
click at [1082, 263] on span "Plus de filtres" at bounding box center [1093, 258] width 81 height 15
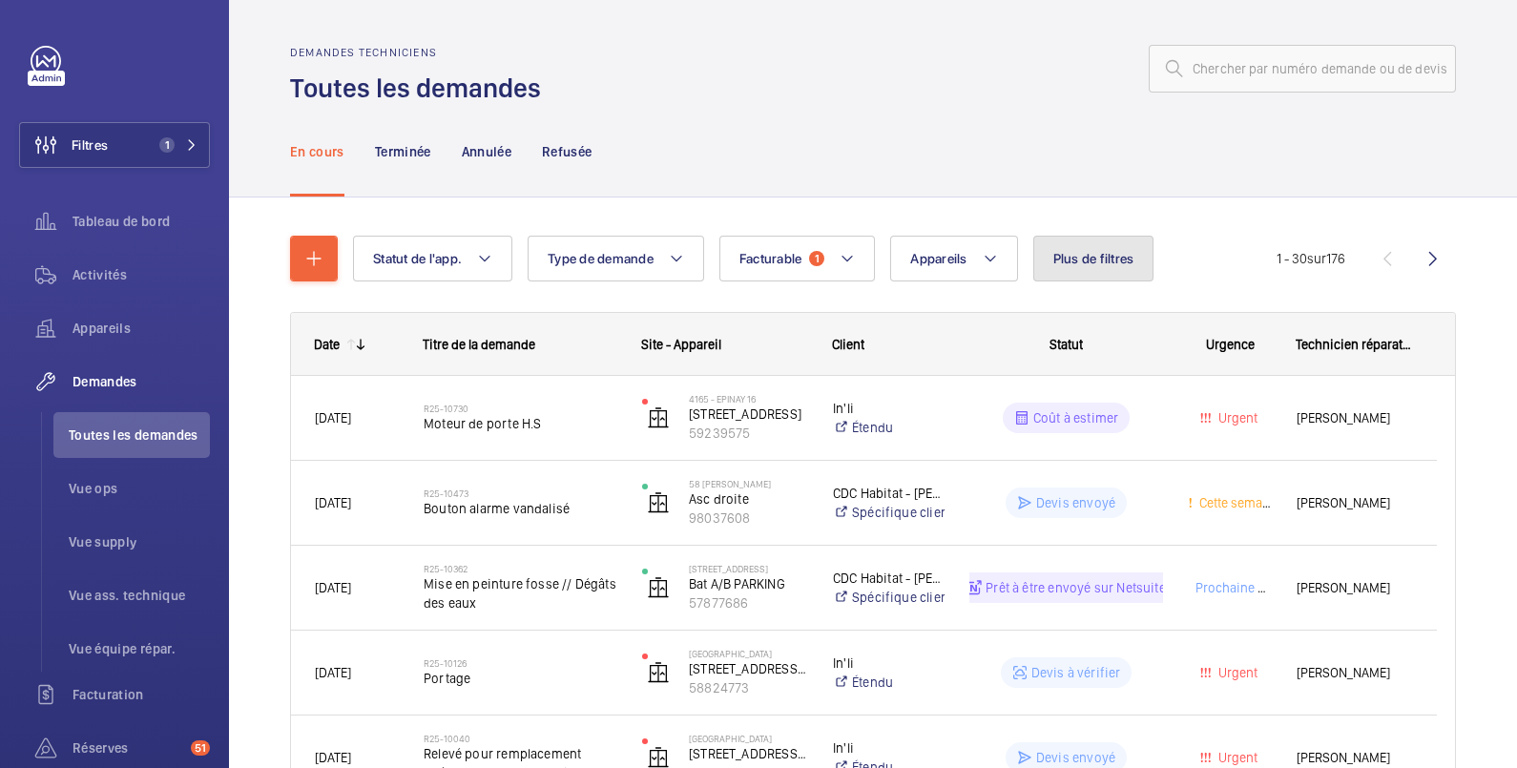
click at [1085, 260] on span "Plus de filtres" at bounding box center [1093, 258] width 81 height 15
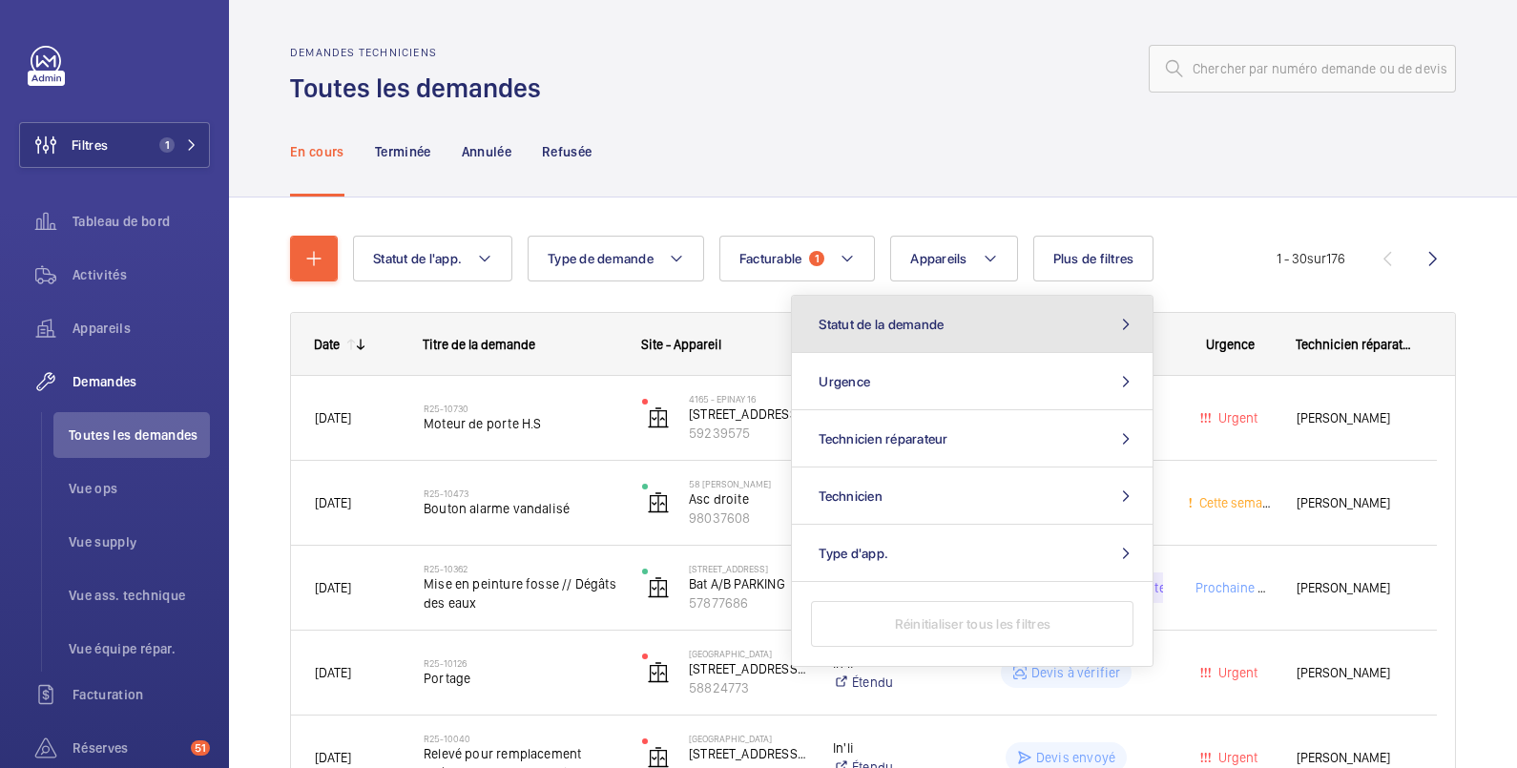
click at [1066, 329] on button "Statut de la demande" at bounding box center [972, 324] width 361 height 57
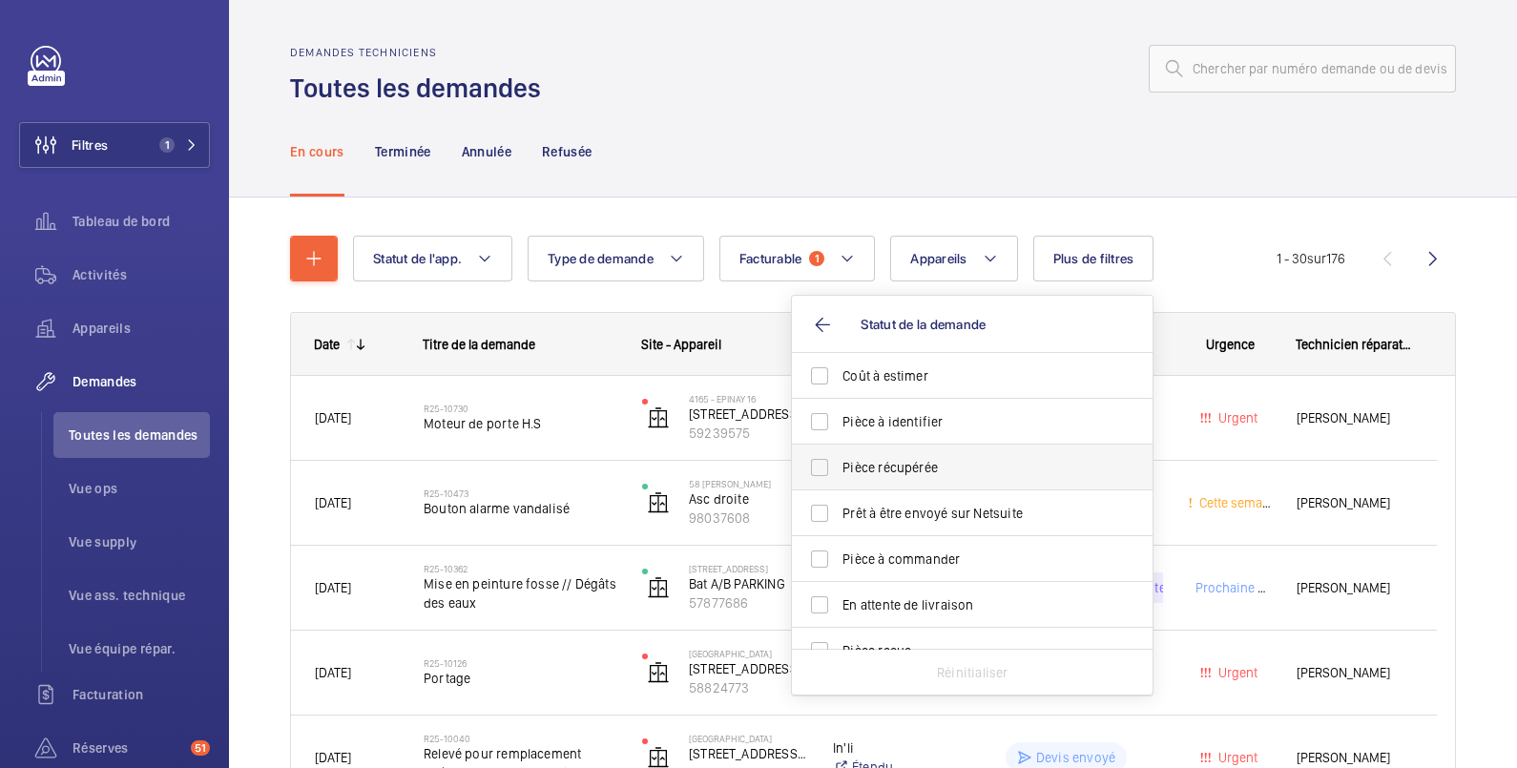
scroll to position [253, 0]
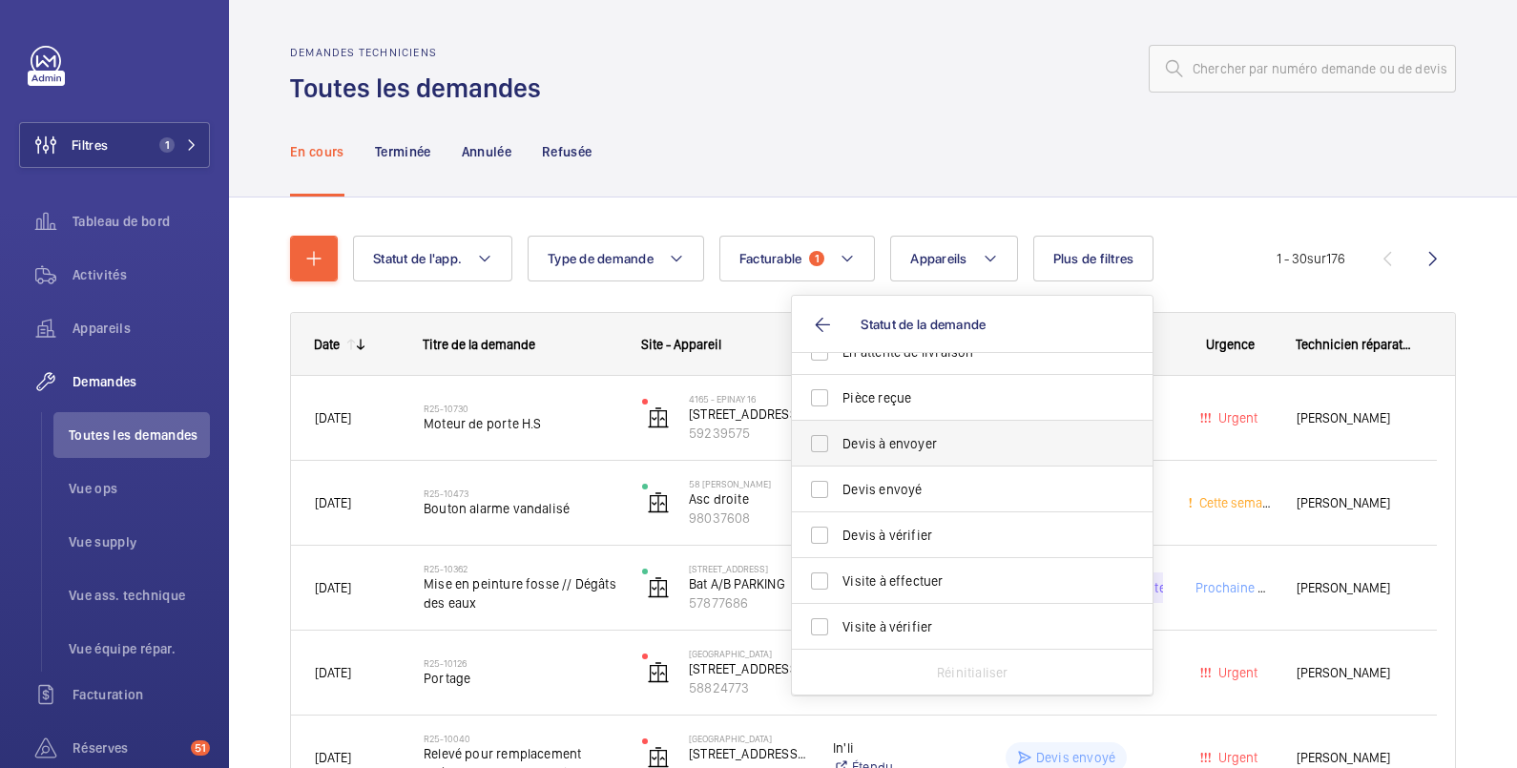
click at [905, 444] on span "Devis à envoyer" at bounding box center [974, 443] width 262 height 19
click at [839, 444] on input "Devis à envoyer" at bounding box center [820, 444] width 38 height 38
checkbox input "true"
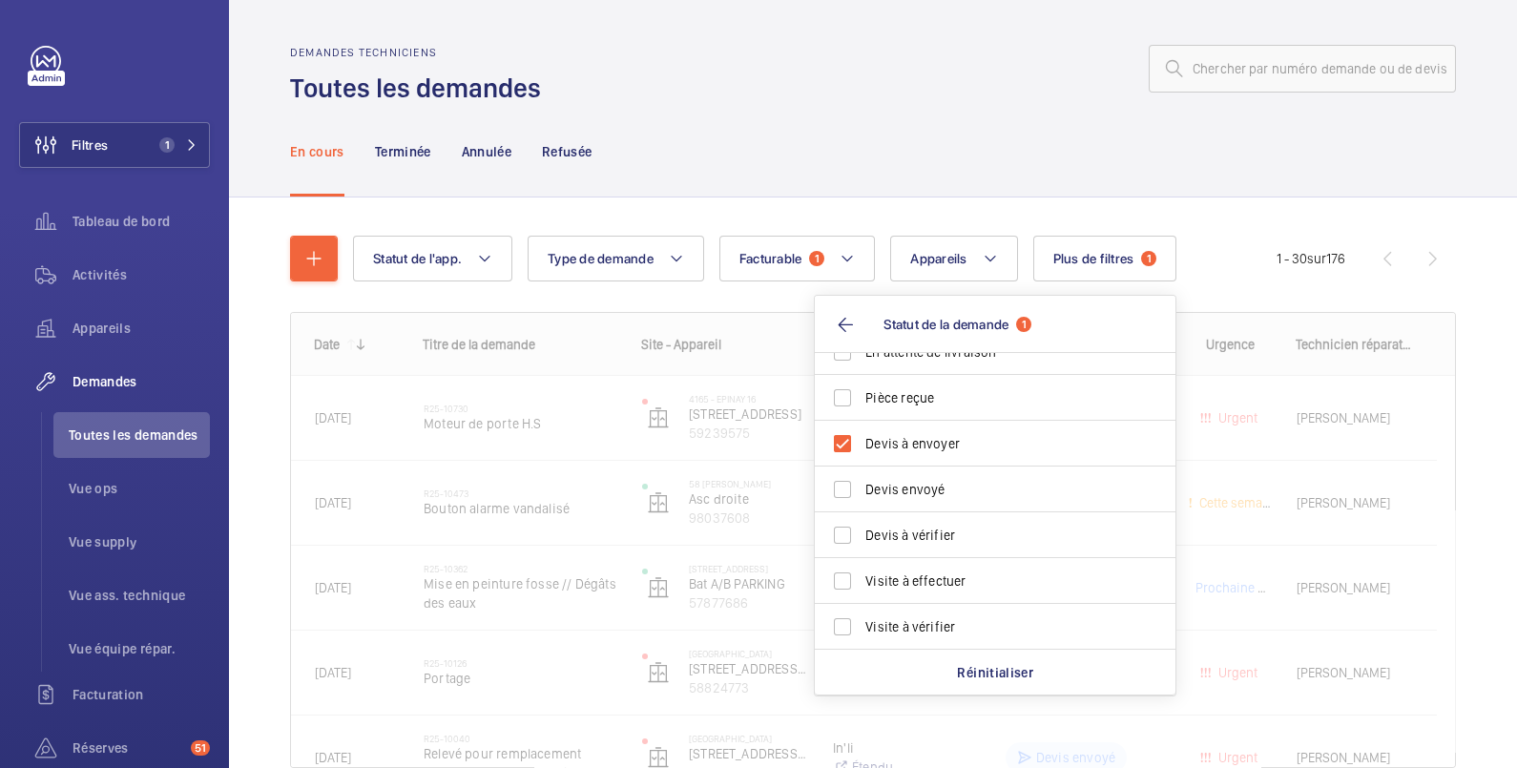
click at [857, 81] on div at bounding box center [1004, 69] width 904 height 46
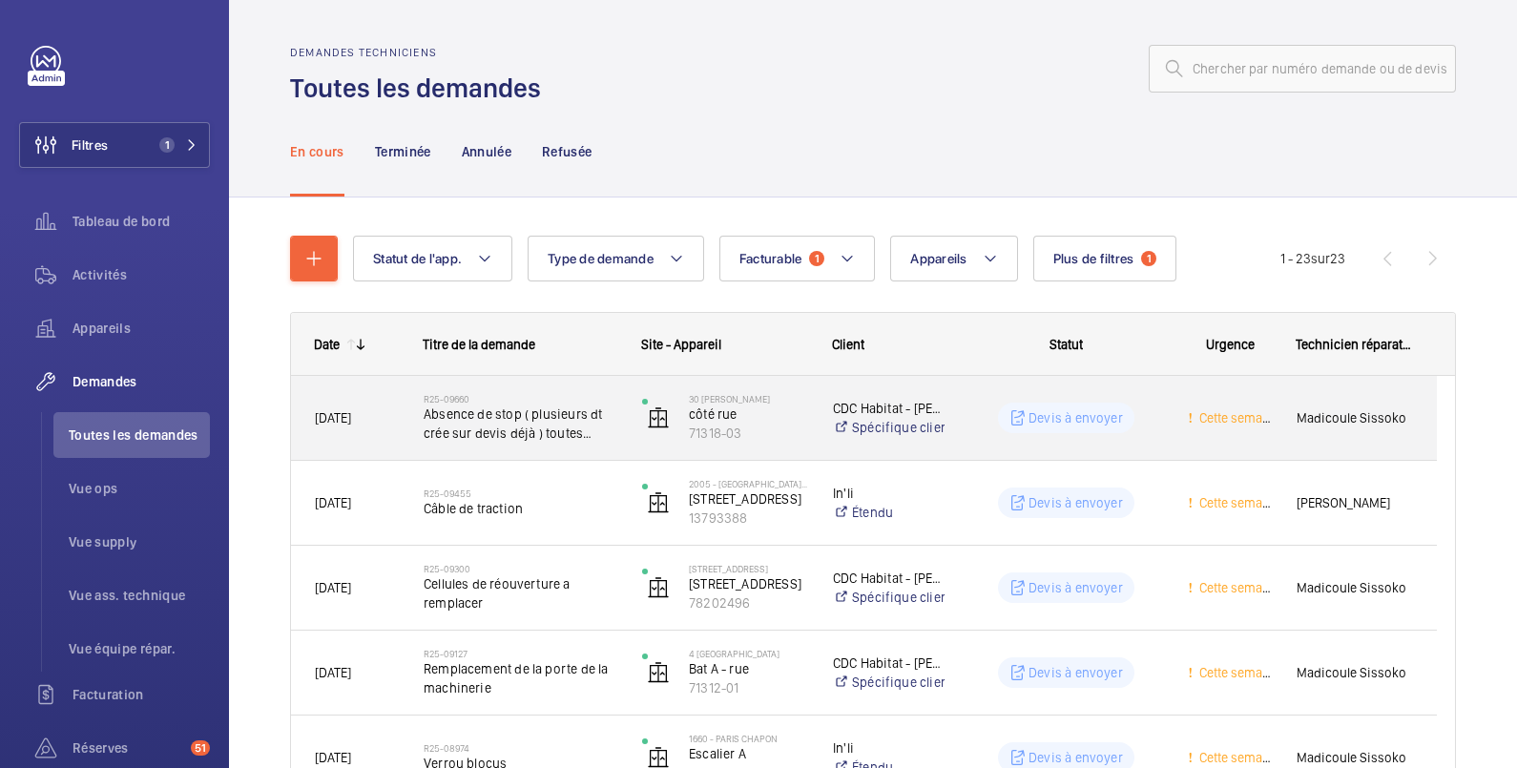
scroll to position [318, 0]
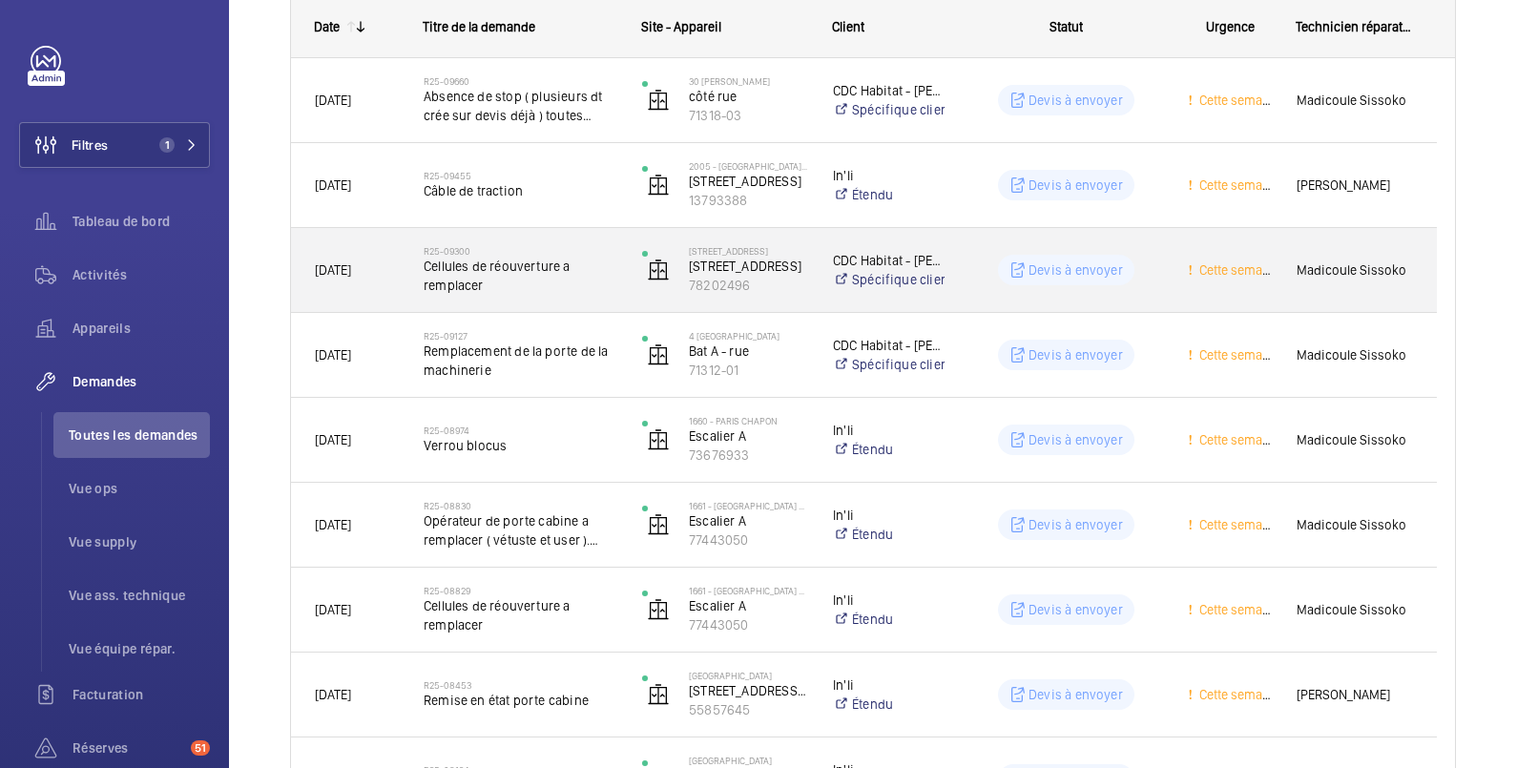
click at [980, 260] on wm-front-pills-cell "Devis à envoyer" at bounding box center [1066, 270] width 194 height 31
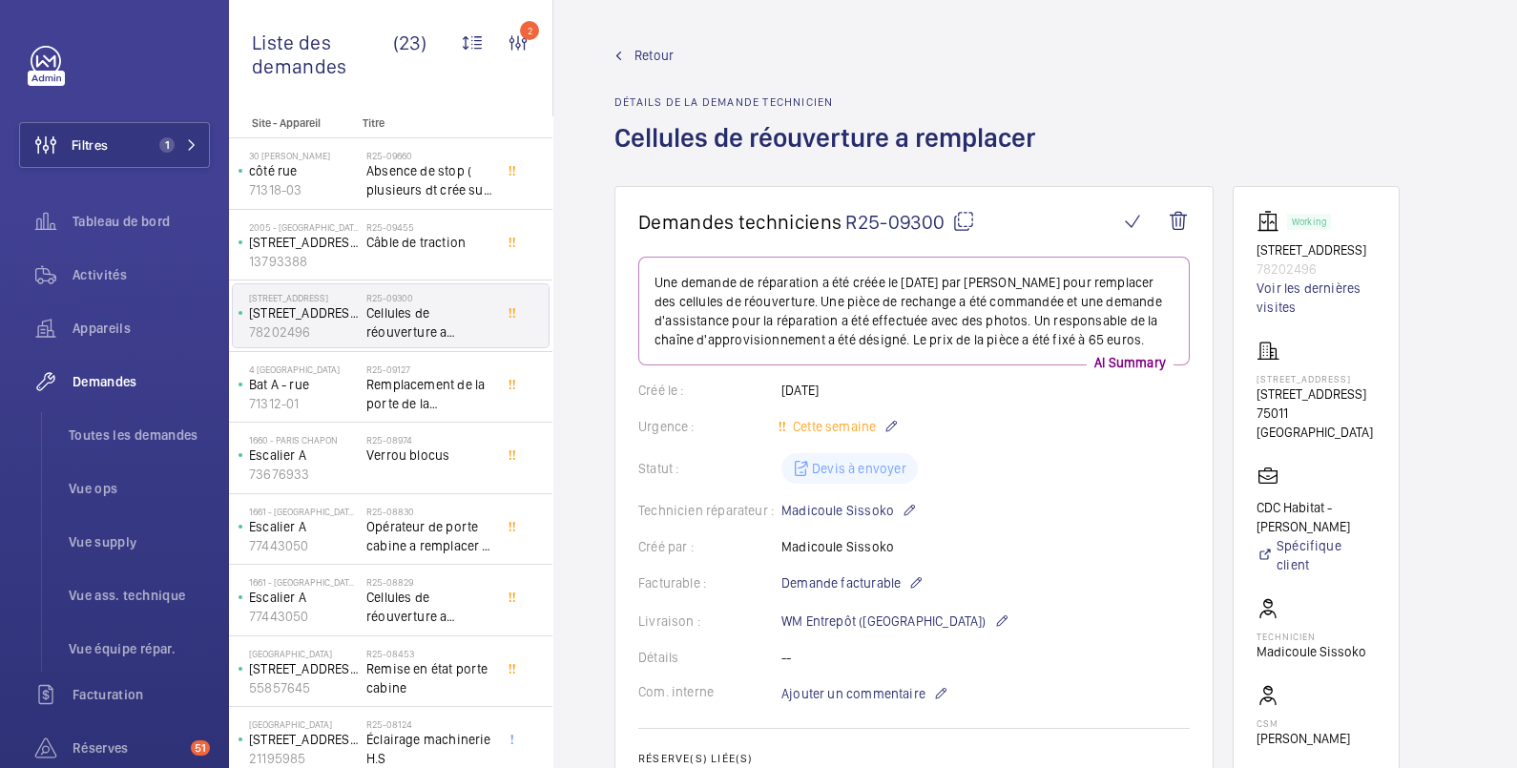
click at [1317, 279] on p "78202496" at bounding box center [1316, 269] width 119 height 19
drag, startPoint x: 1322, startPoint y: 288, endPoint x: 1260, endPoint y: 291, distance: 63.0
click at [1260, 279] on p "78202496" at bounding box center [1316, 269] width 119 height 19
copy p "78202496"
click at [669, 55] on span "Retour" at bounding box center [654, 55] width 39 height 19
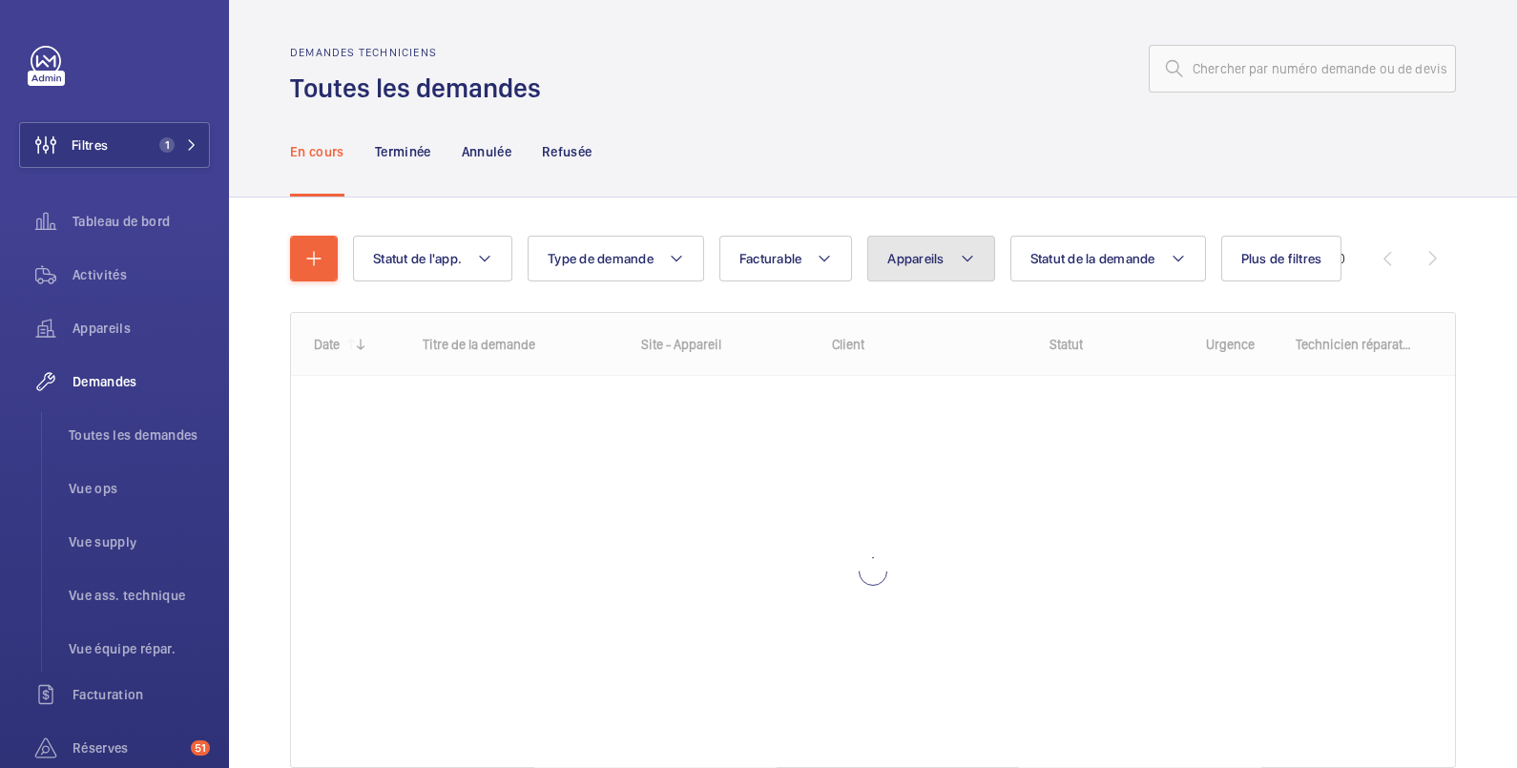
click at [900, 251] on span "Appareils" at bounding box center [915, 258] width 56 height 15
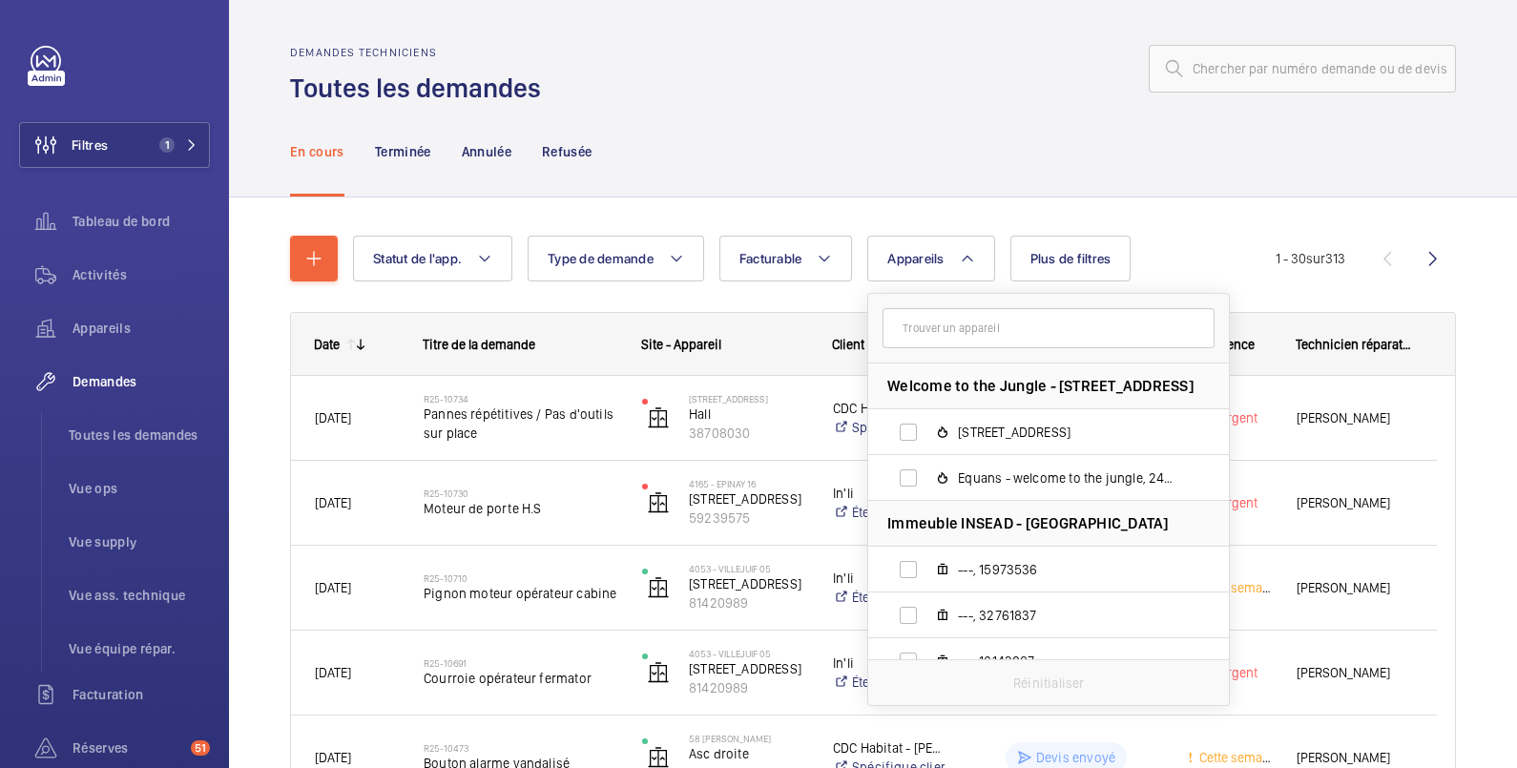
click at [907, 328] on input "text" at bounding box center [1049, 328] width 332 height 40
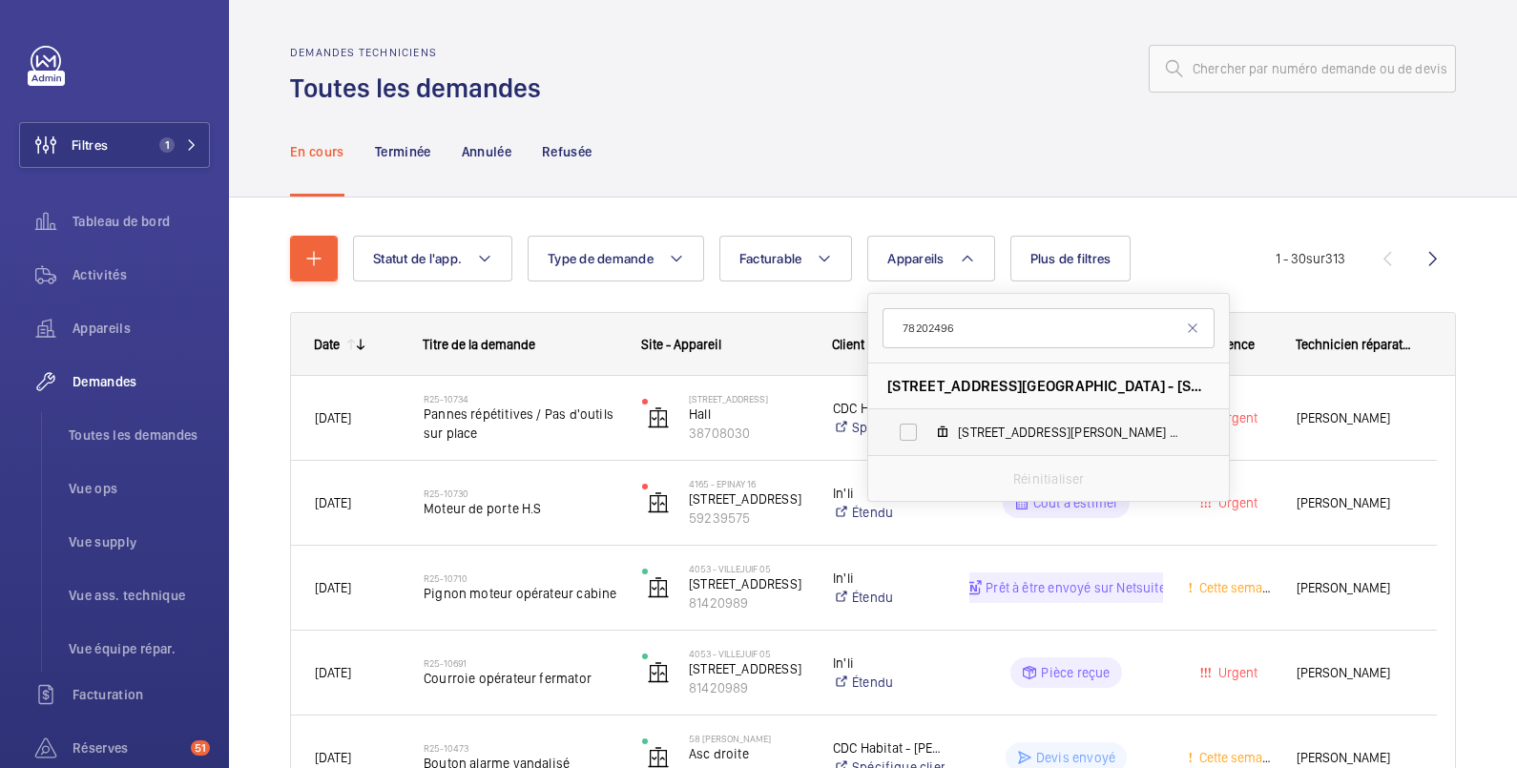
type input "78202496"
click at [911, 435] on label "21 rue de la folie de Regnault , 78202496" at bounding box center [1033, 432] width 330 height 46
click at [911, 435] on input "21 rue de la folie de Regnault , 78202496" at bounding box center [908, 432] width 38 height 38
checkbox input "true"
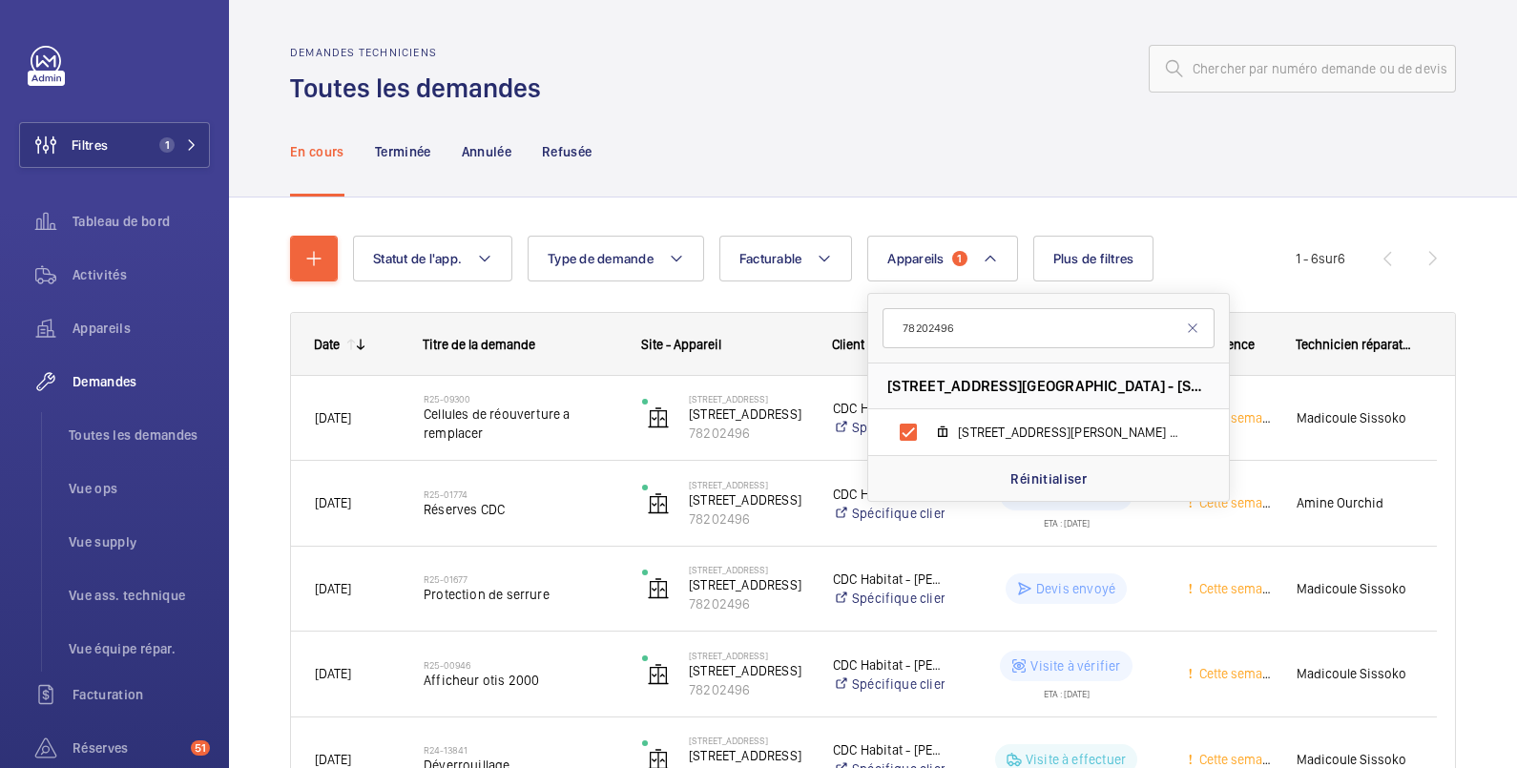
click at [845, 104] on div "Demandes techniciens Toutes les demandes" at bounding box center [873, 76] width 1166 height 60
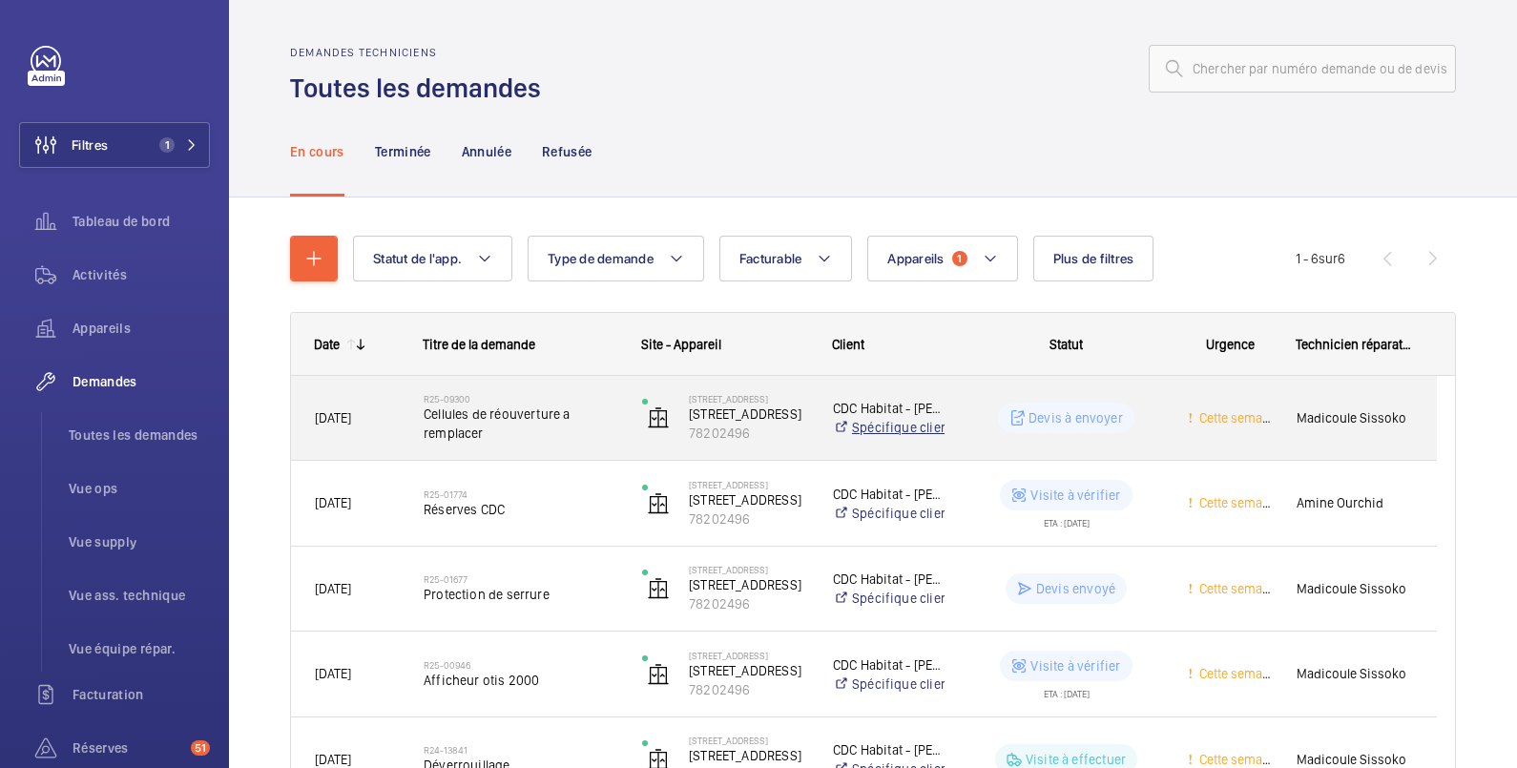
scroll to position [211, 0]
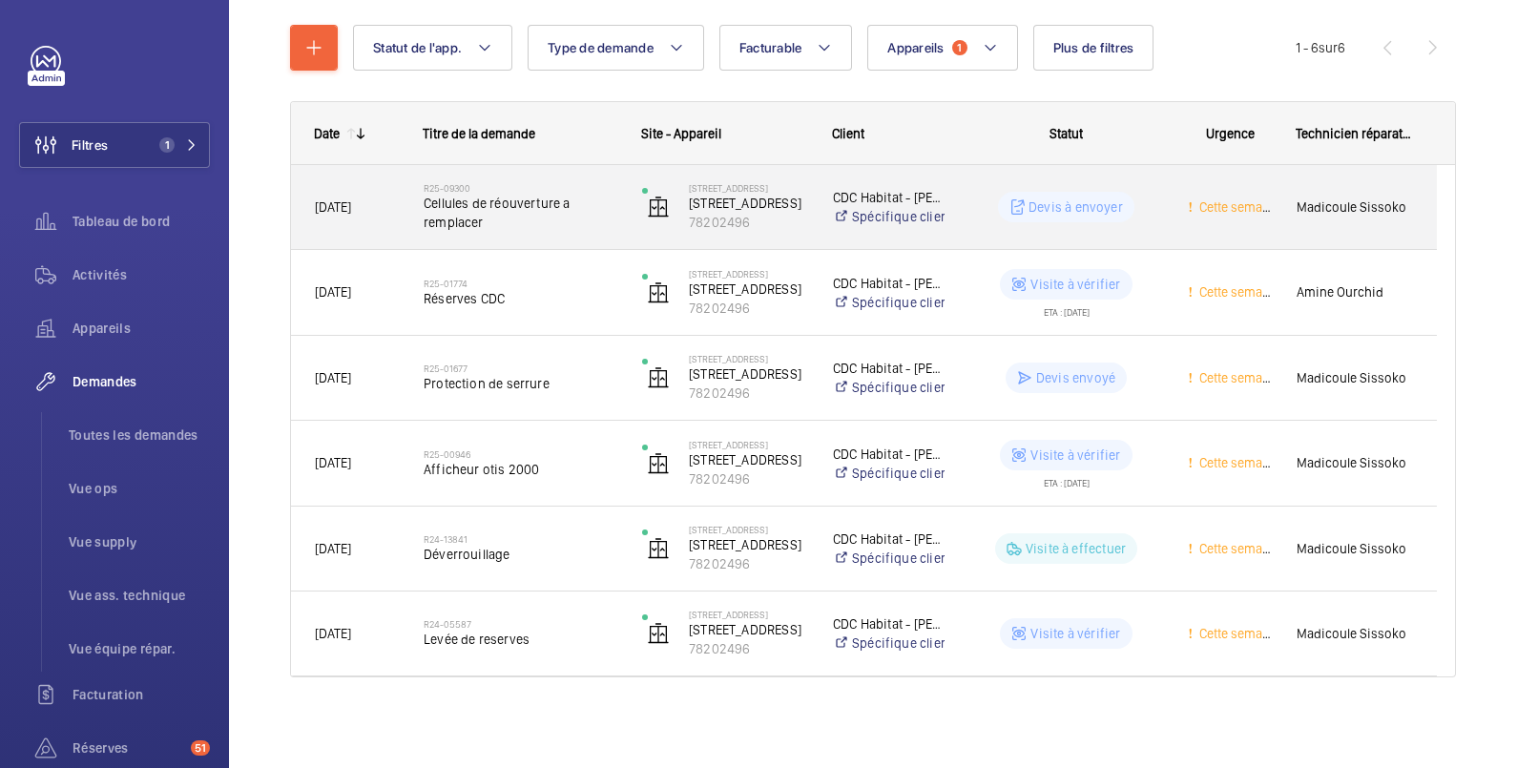
click at [1157, 206] on wm-front-pills-cell "Devis à envoyer" at bounding box center [1066, 207] width 194 height 31
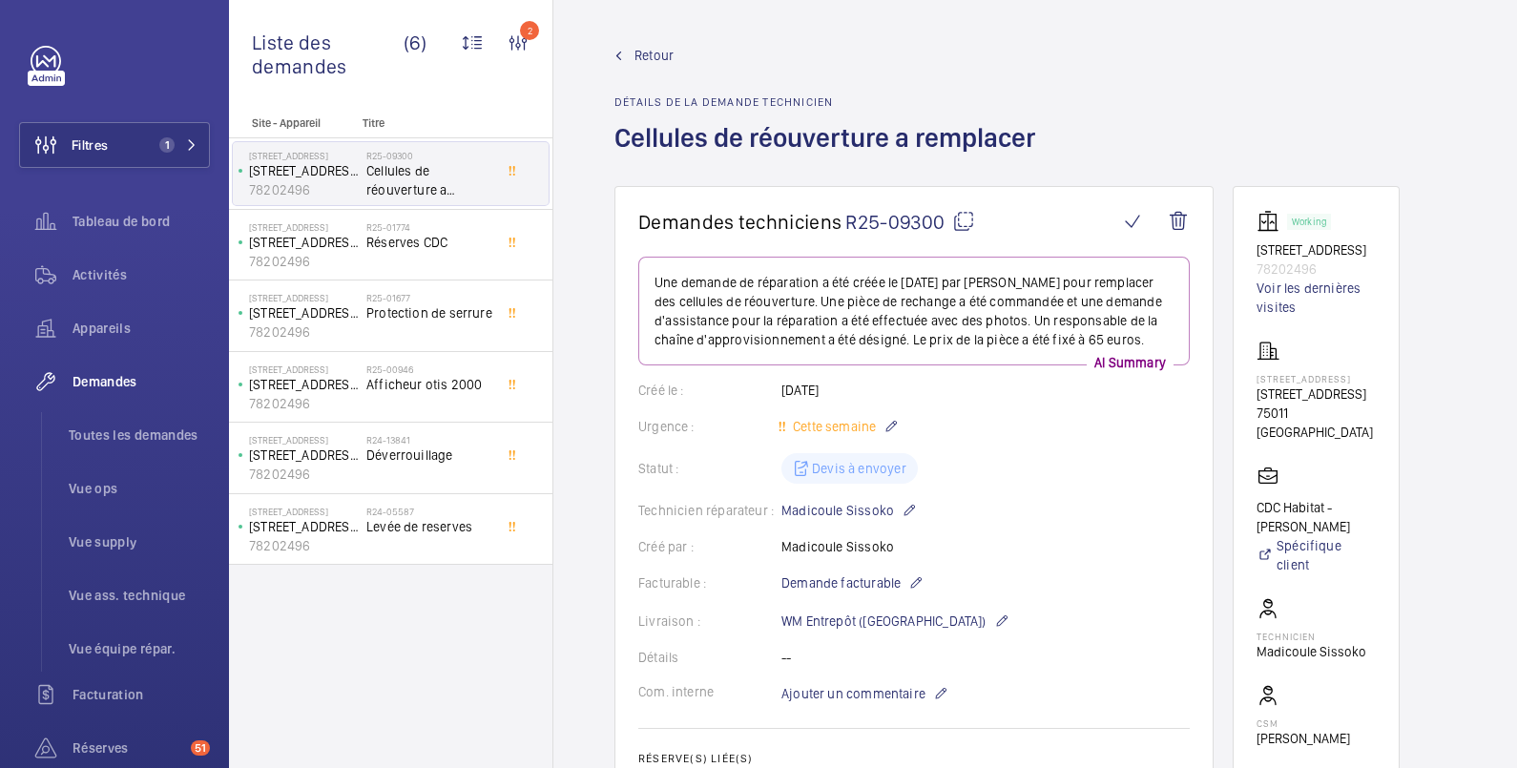
click at [658, 56] on span "Retour" at bounding box center [654, 55] width 39 height 19
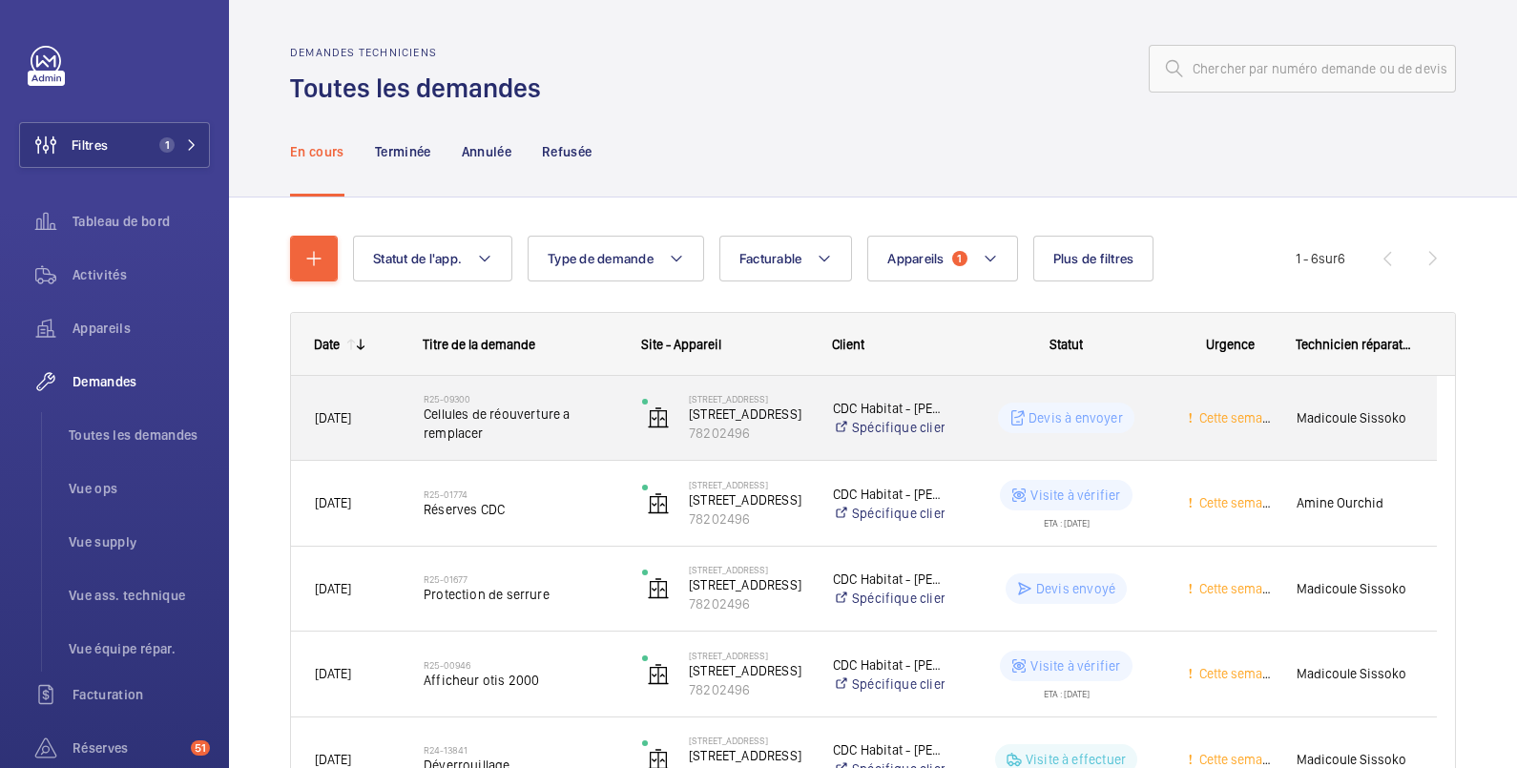
click at [996, 433] on div "Devis à envoyer" at bounding box center [1055, 418] width 217 height 69
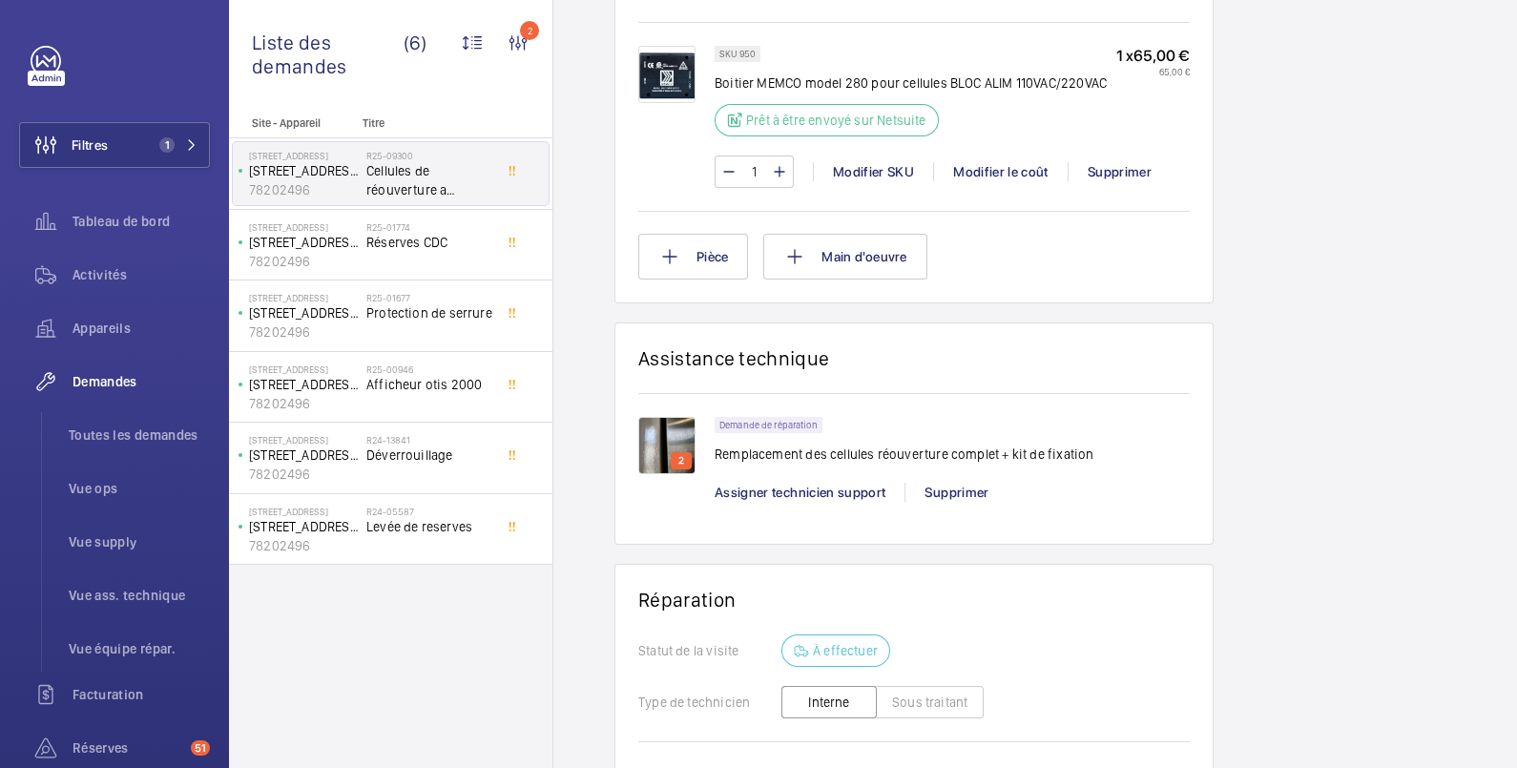
scroll to position [1188, 0]
click at [719, 274] on button "Pièce" at bounding box center [693, 257] width 110 height 46
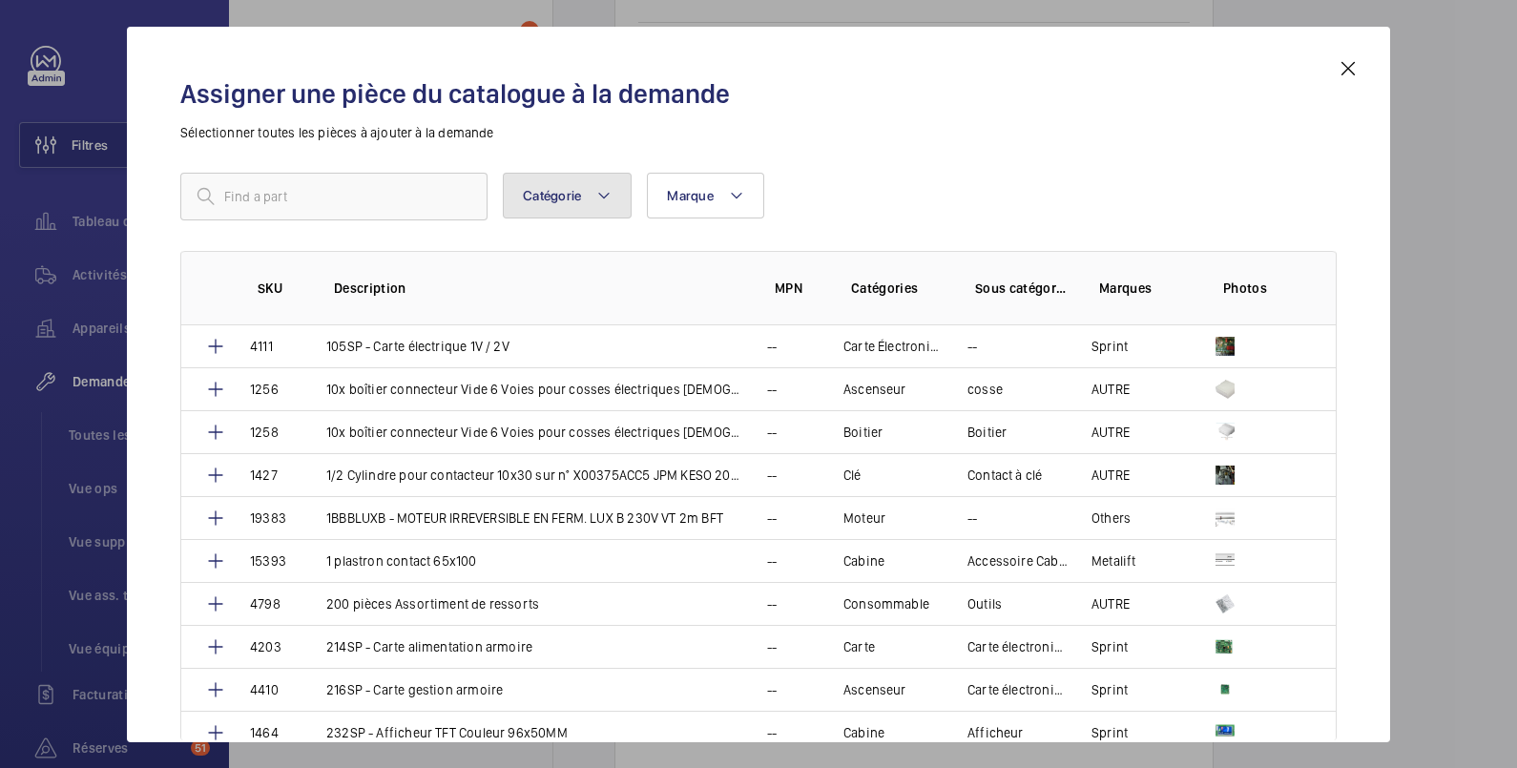
click at [558, 191] on span "Catégorie" at bounding box center [552, 195] width 58 height 15
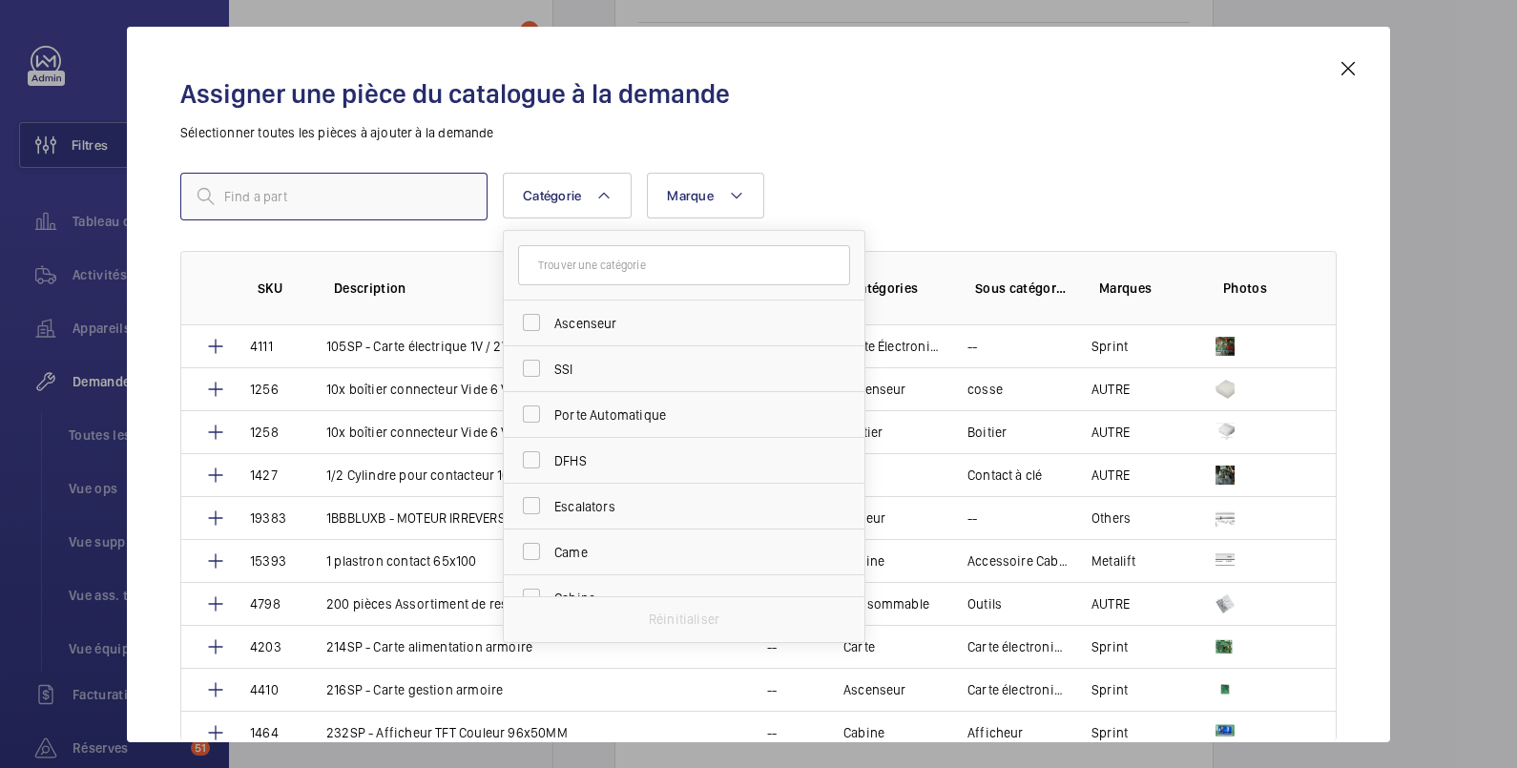
click at [437, 190] on input "text" at bounding box center [333, 197] width 307 height 48
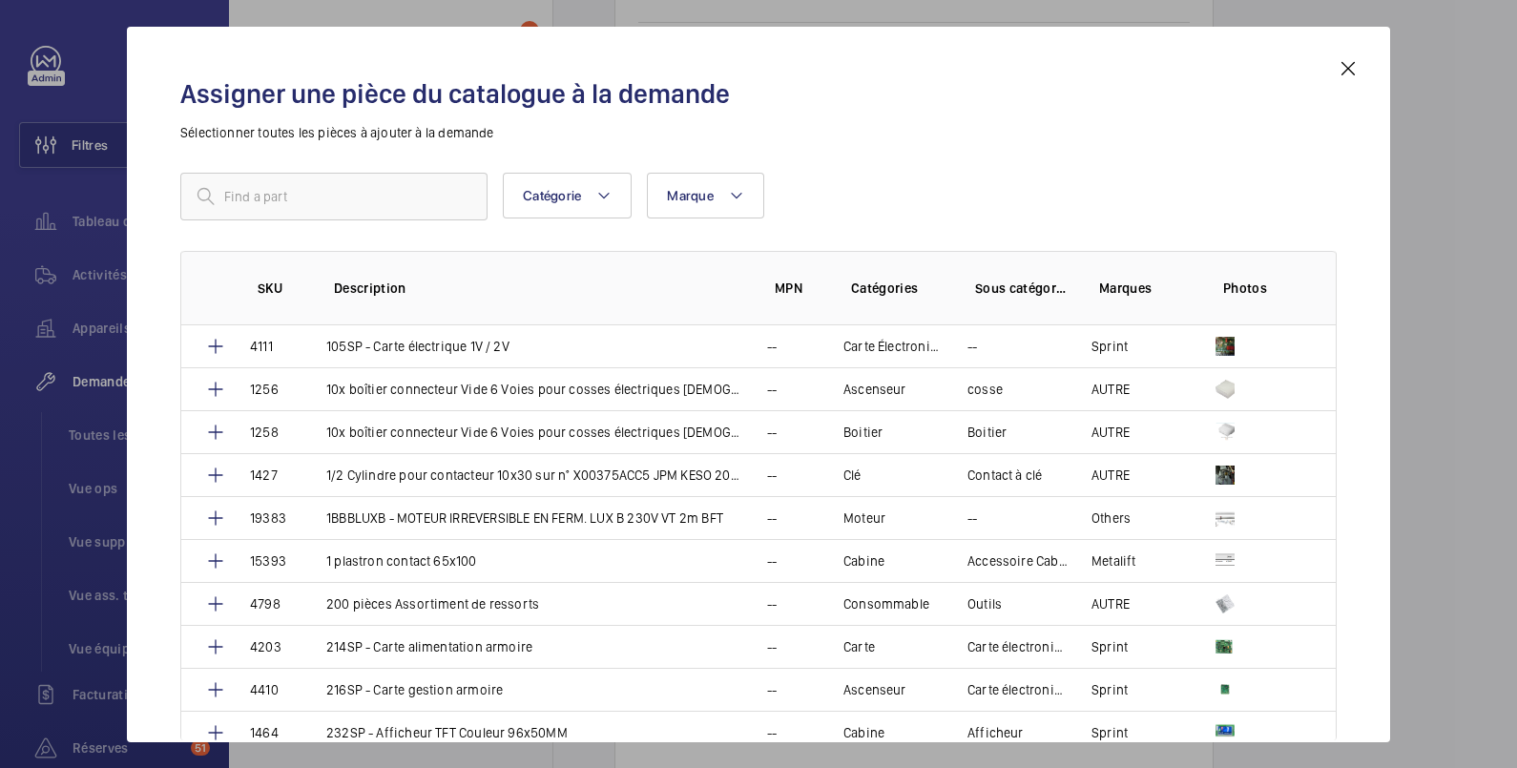
click at [1341, 62] on mat-icon at bounding box center [1348, 68] width 23 height 23
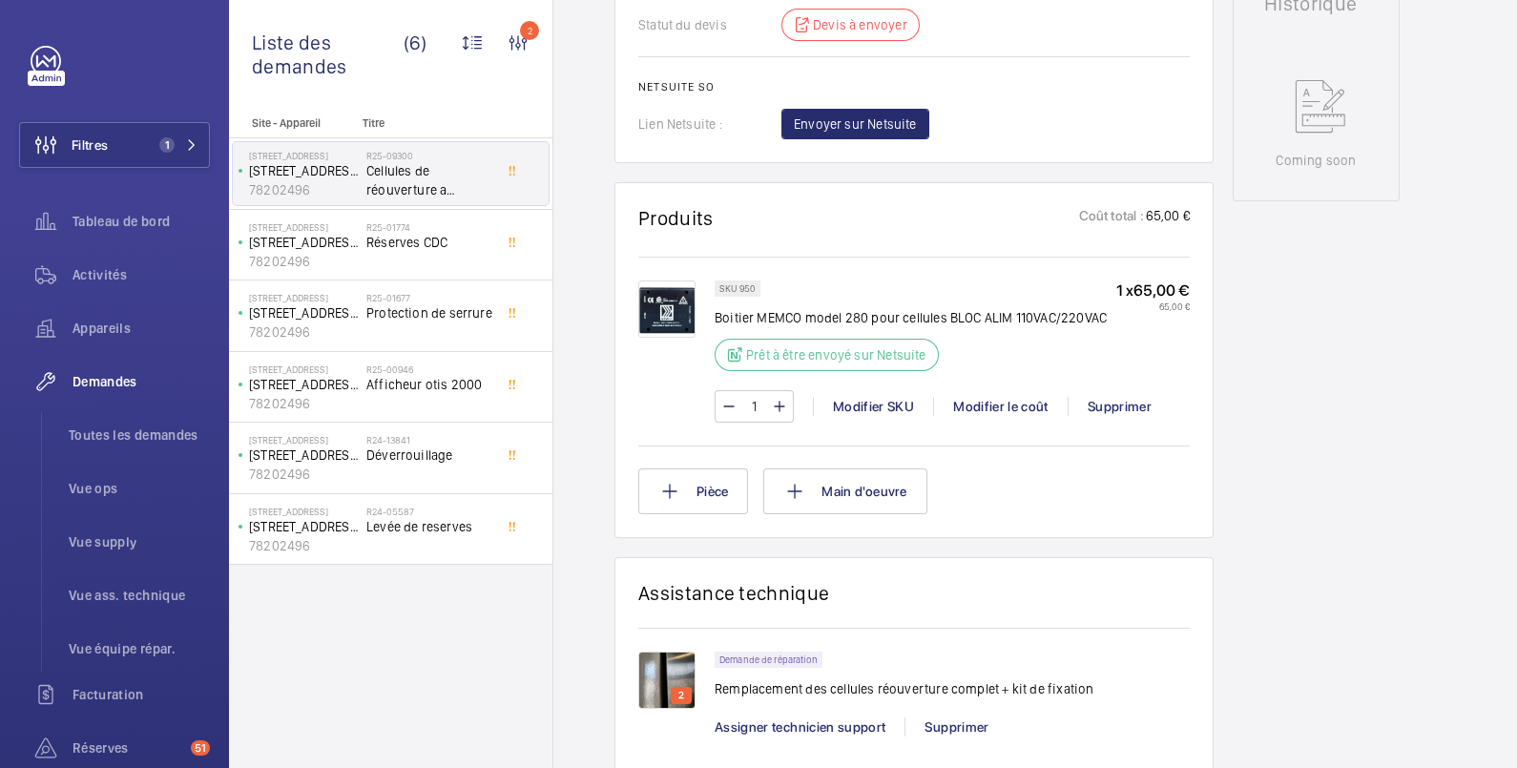
scroll to position [953, 0]
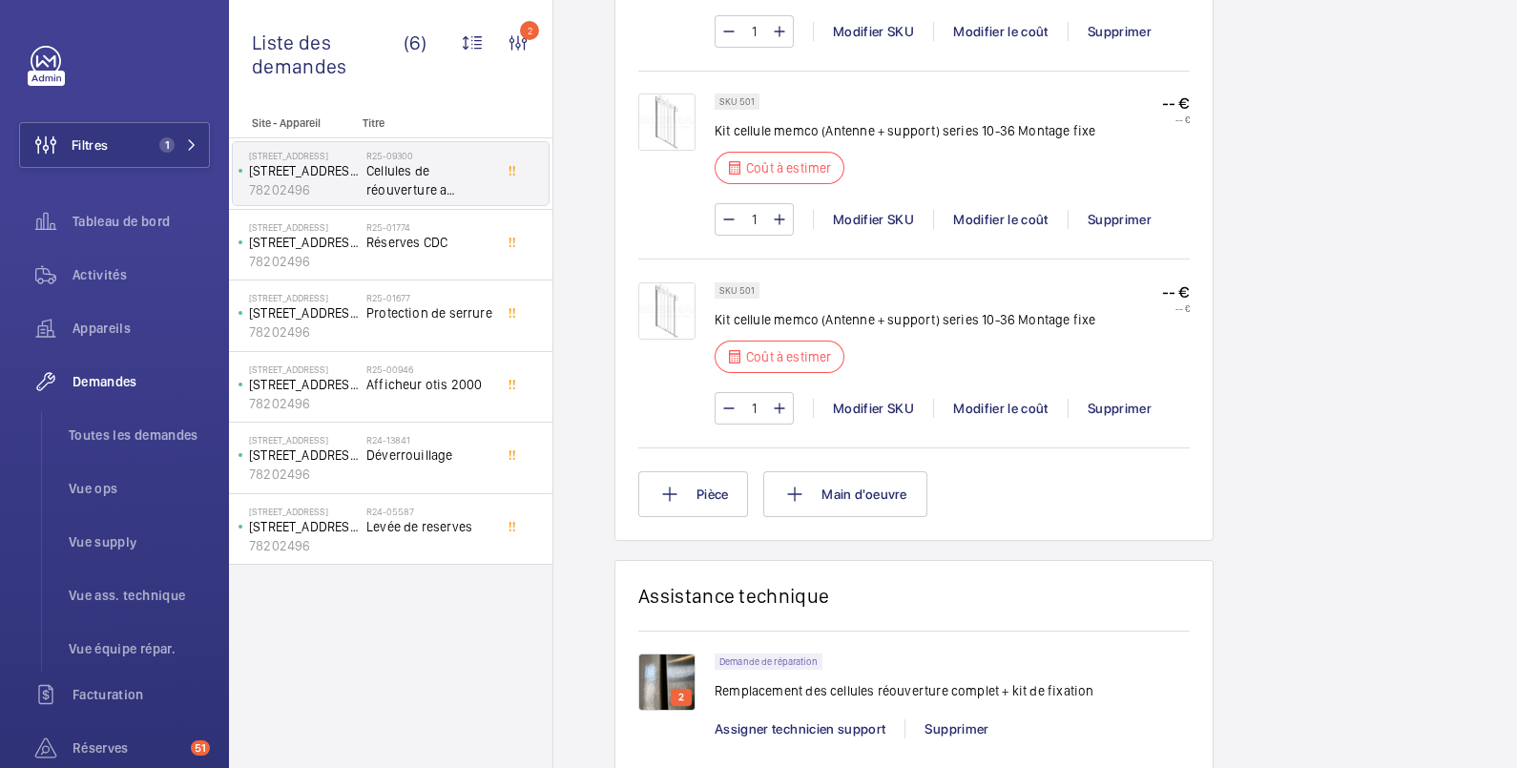
scroll to position [1329, 0]
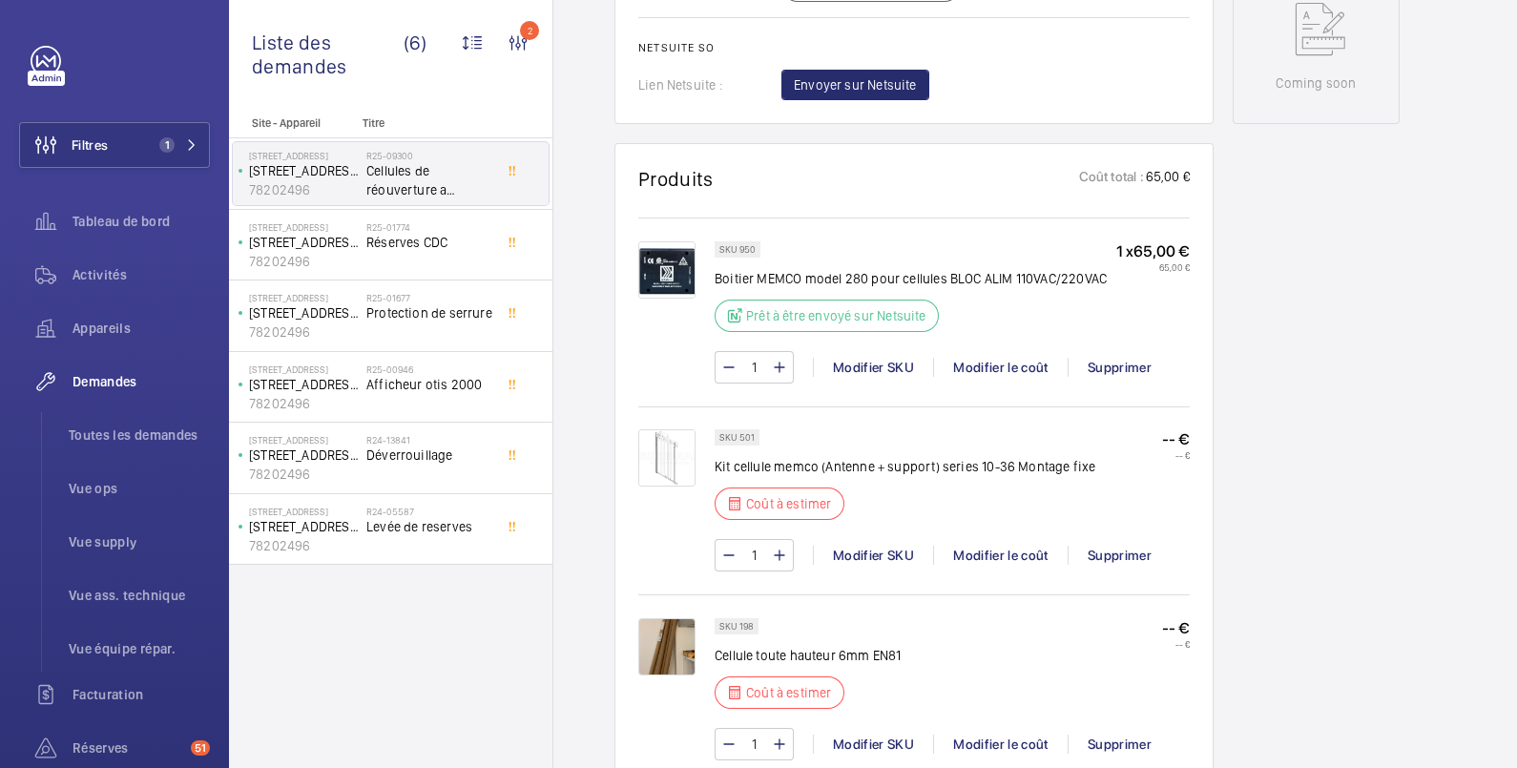
scroll to position [1031, 0]
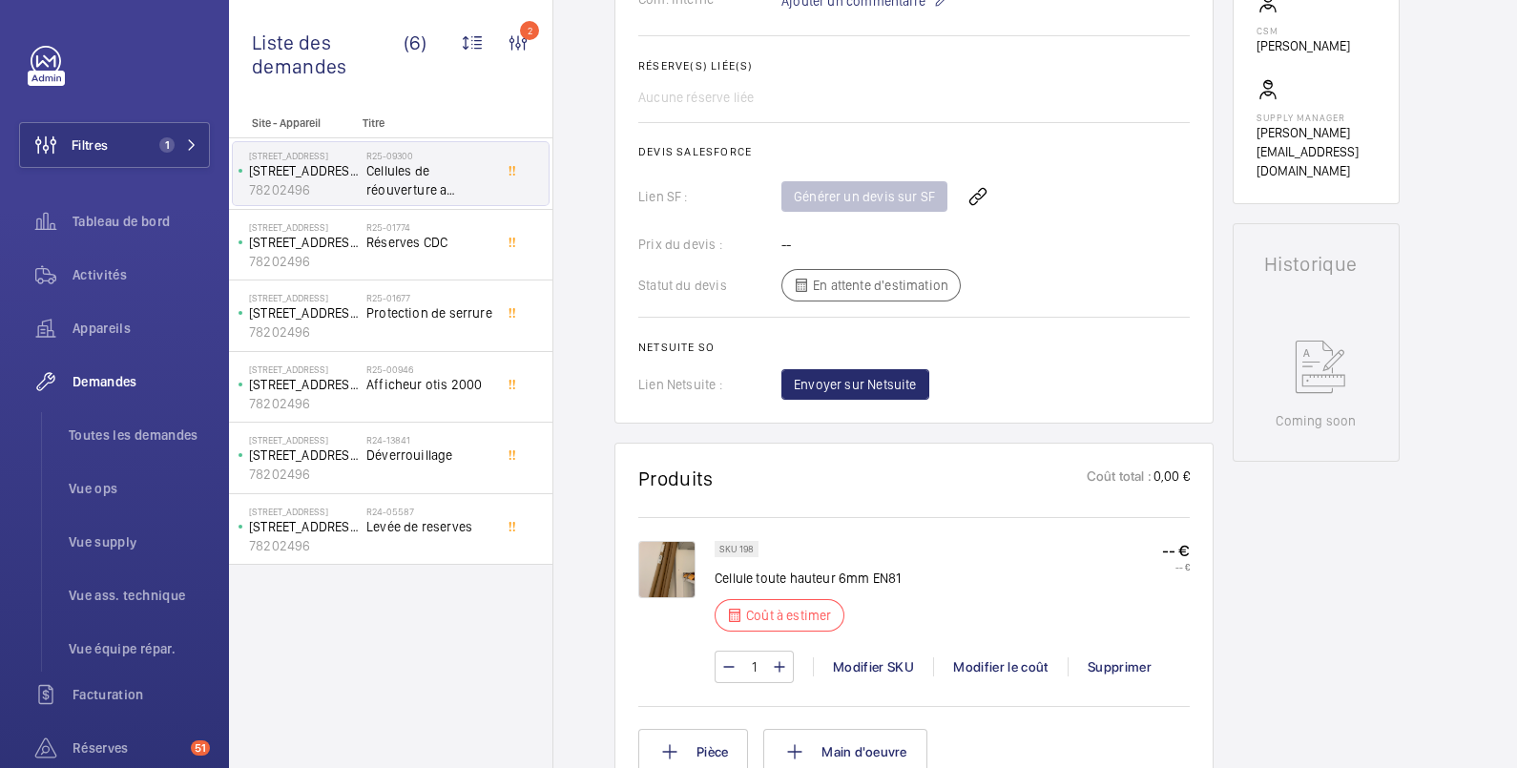
scroll to position [1011, 0]
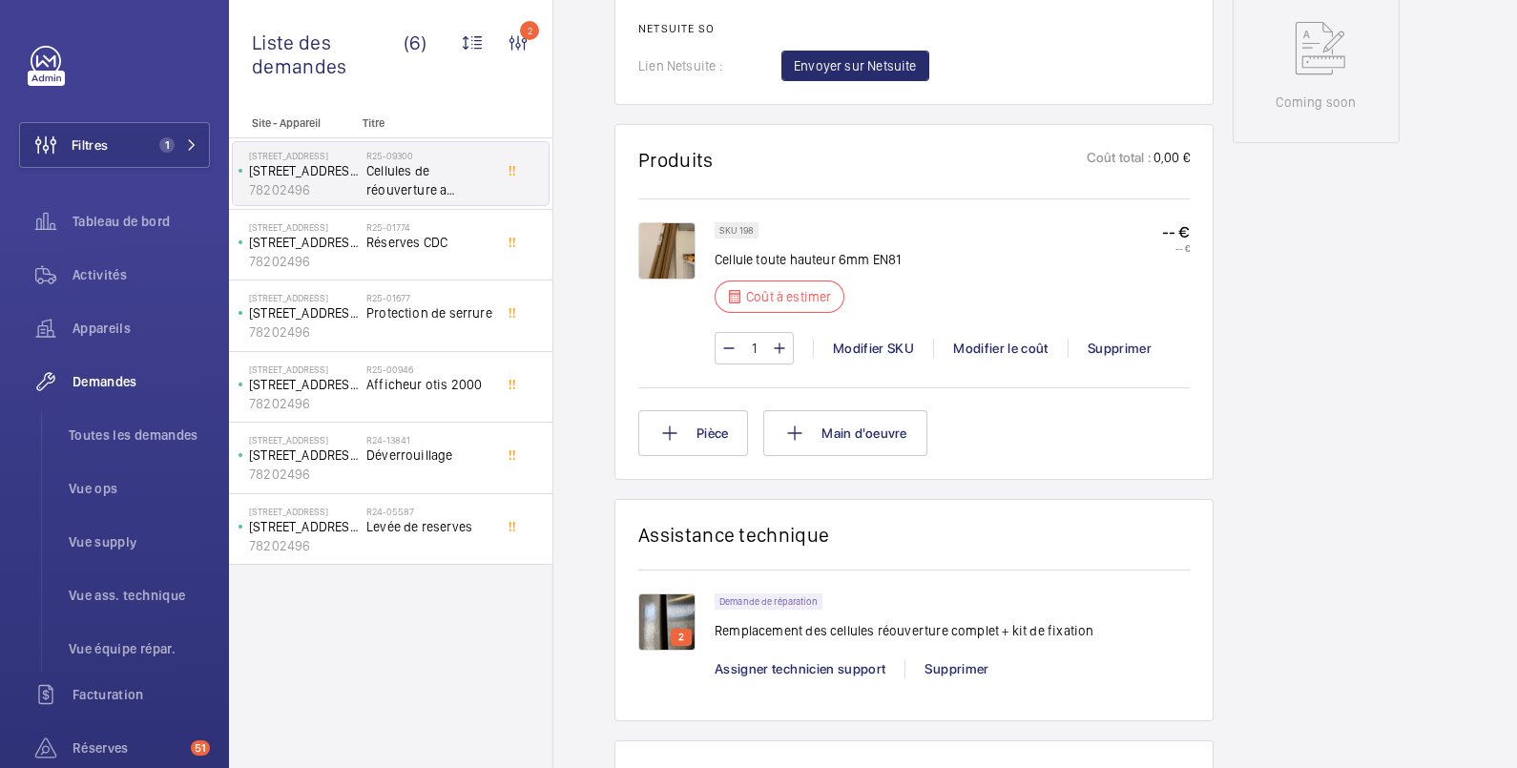
click at [677, 255] on img at bounding box center [666, 250] width 57 height 57
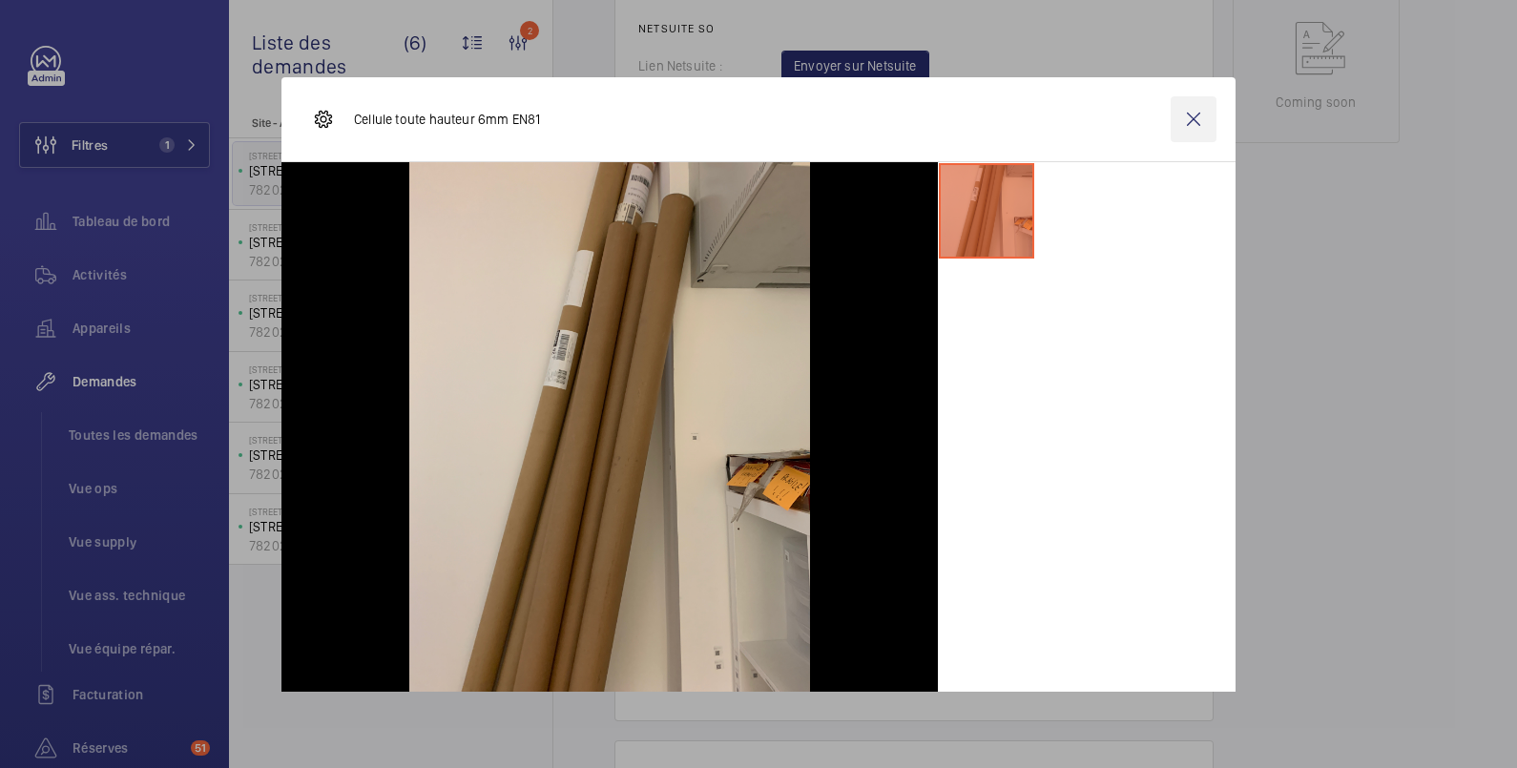
click at [1179, 115] on wm-front-icon-button at bounding box center [1194, 119] width 46 height 46
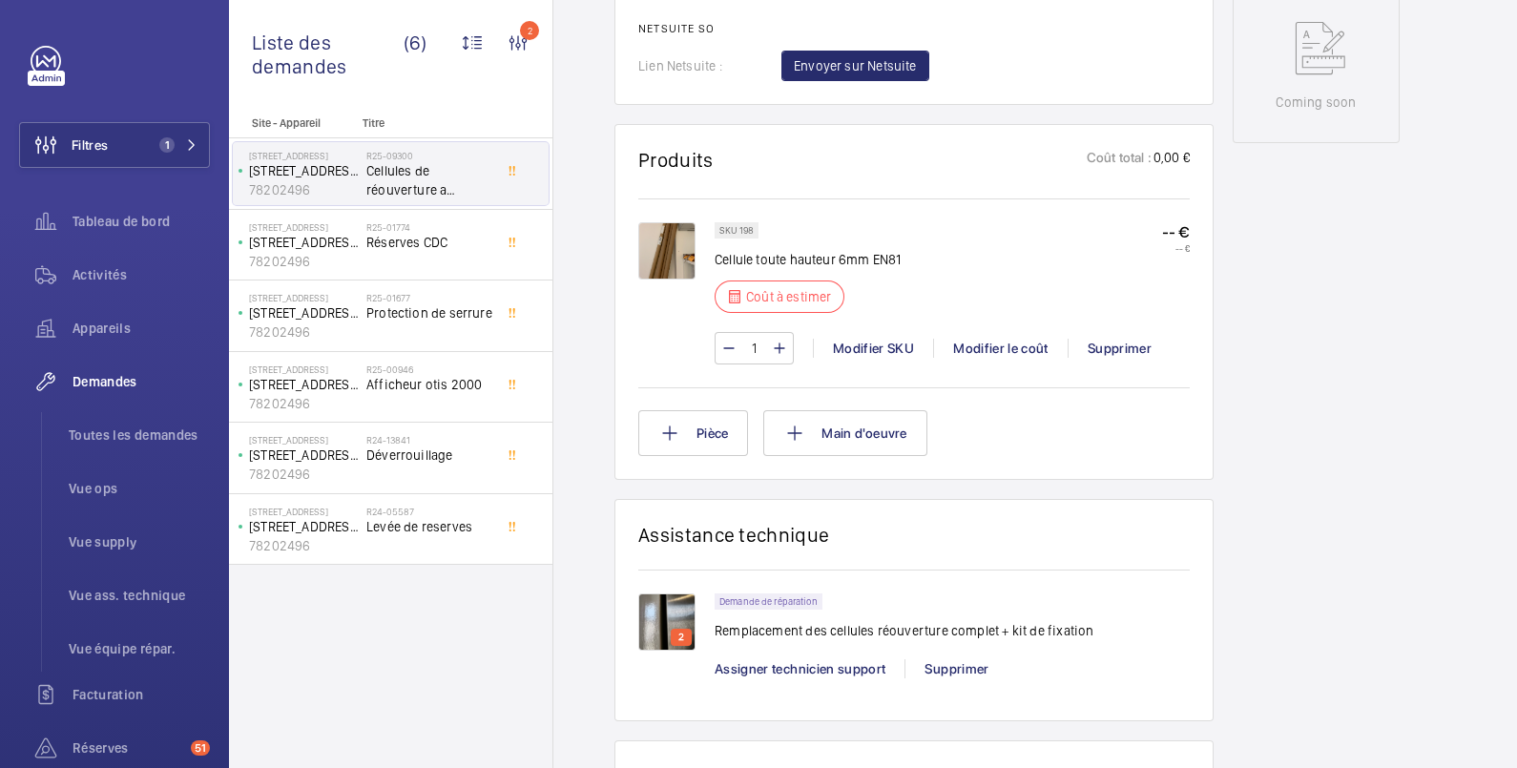
click at [668, 611] on img at bounding box center [666, 621] width 57 height 57
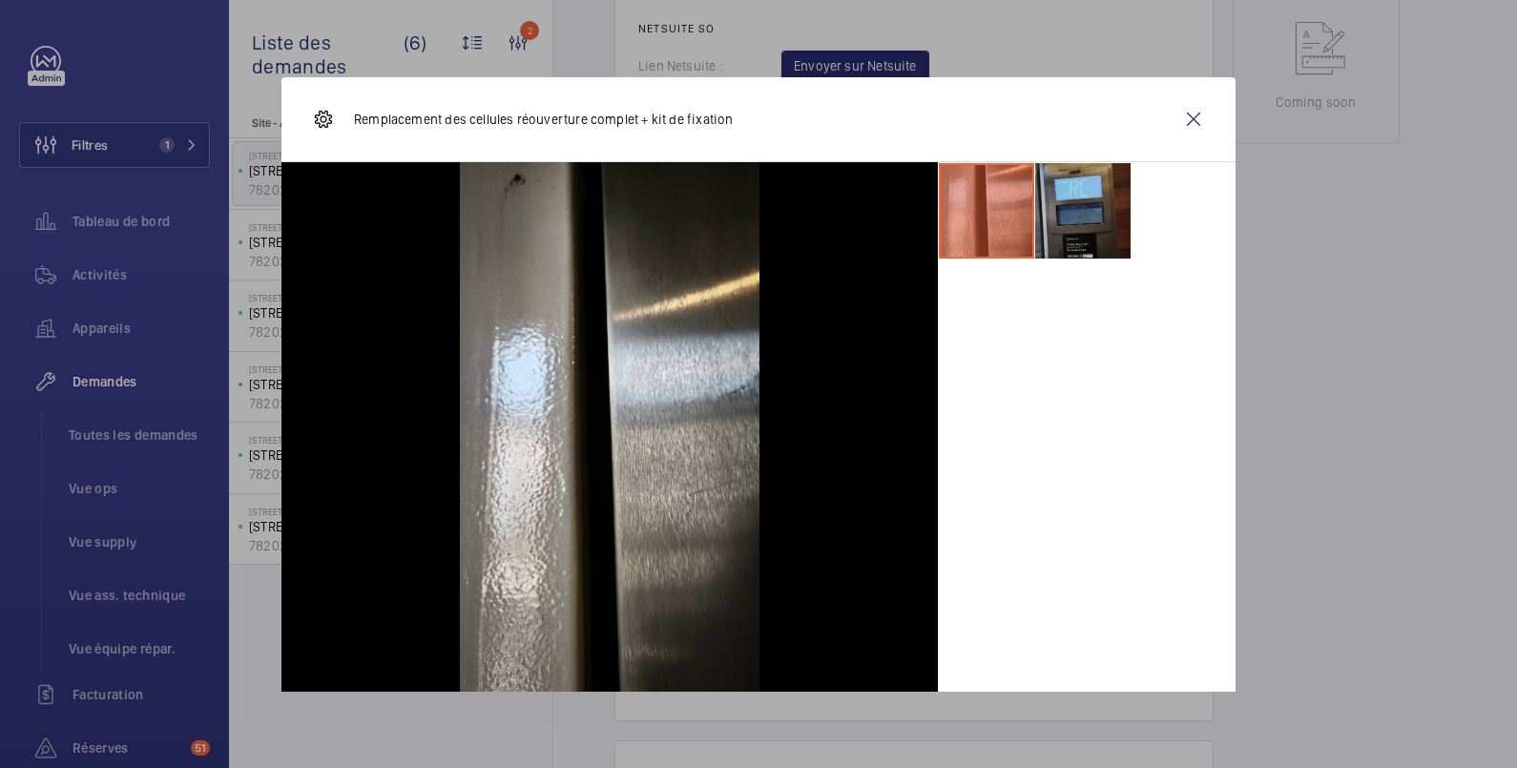
click at [1053, 201] on li at bounding box center [1082, 210] width 95 height 95
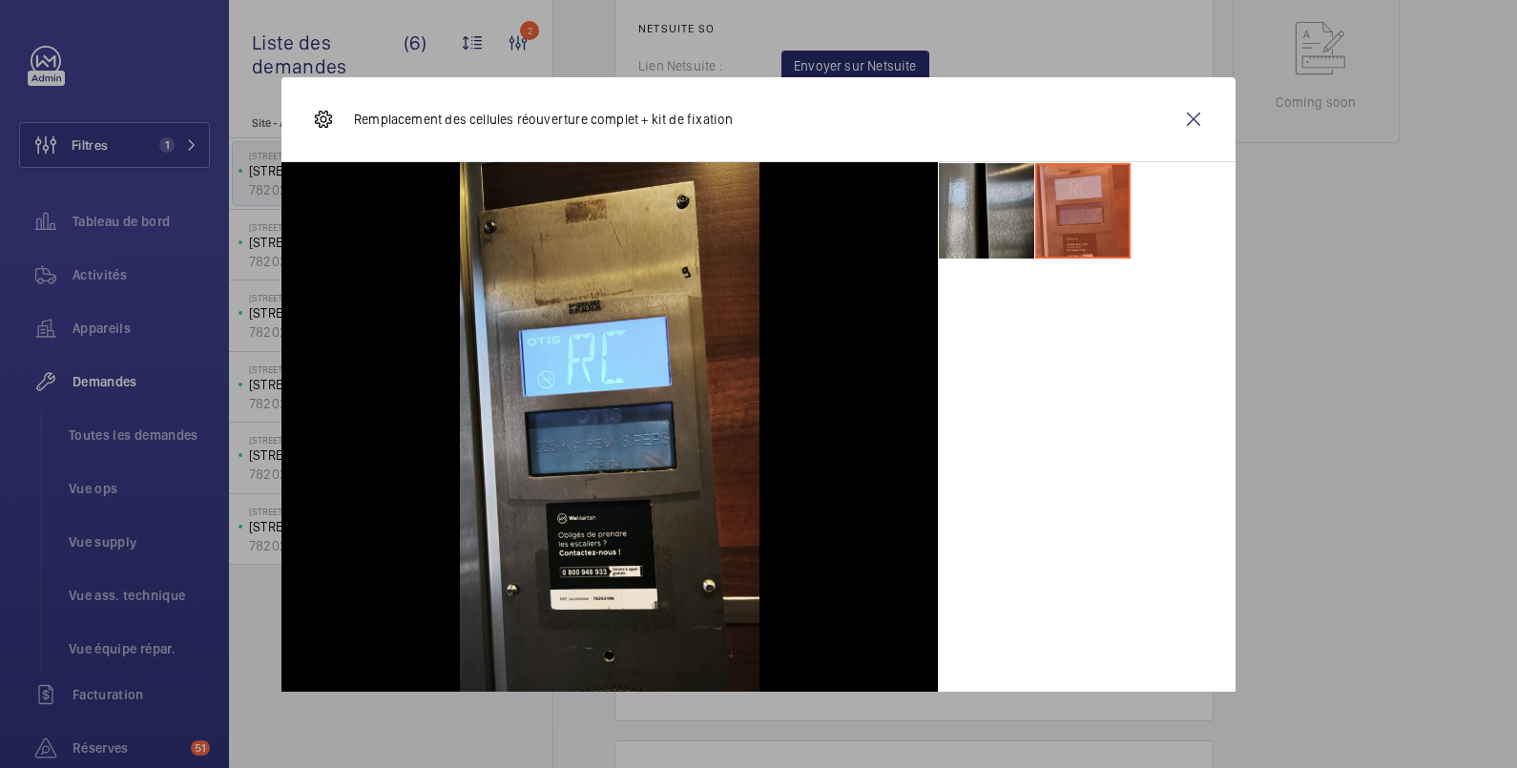
click at [977, 201] on li at bounding box center [986, 210] width 95 height 95
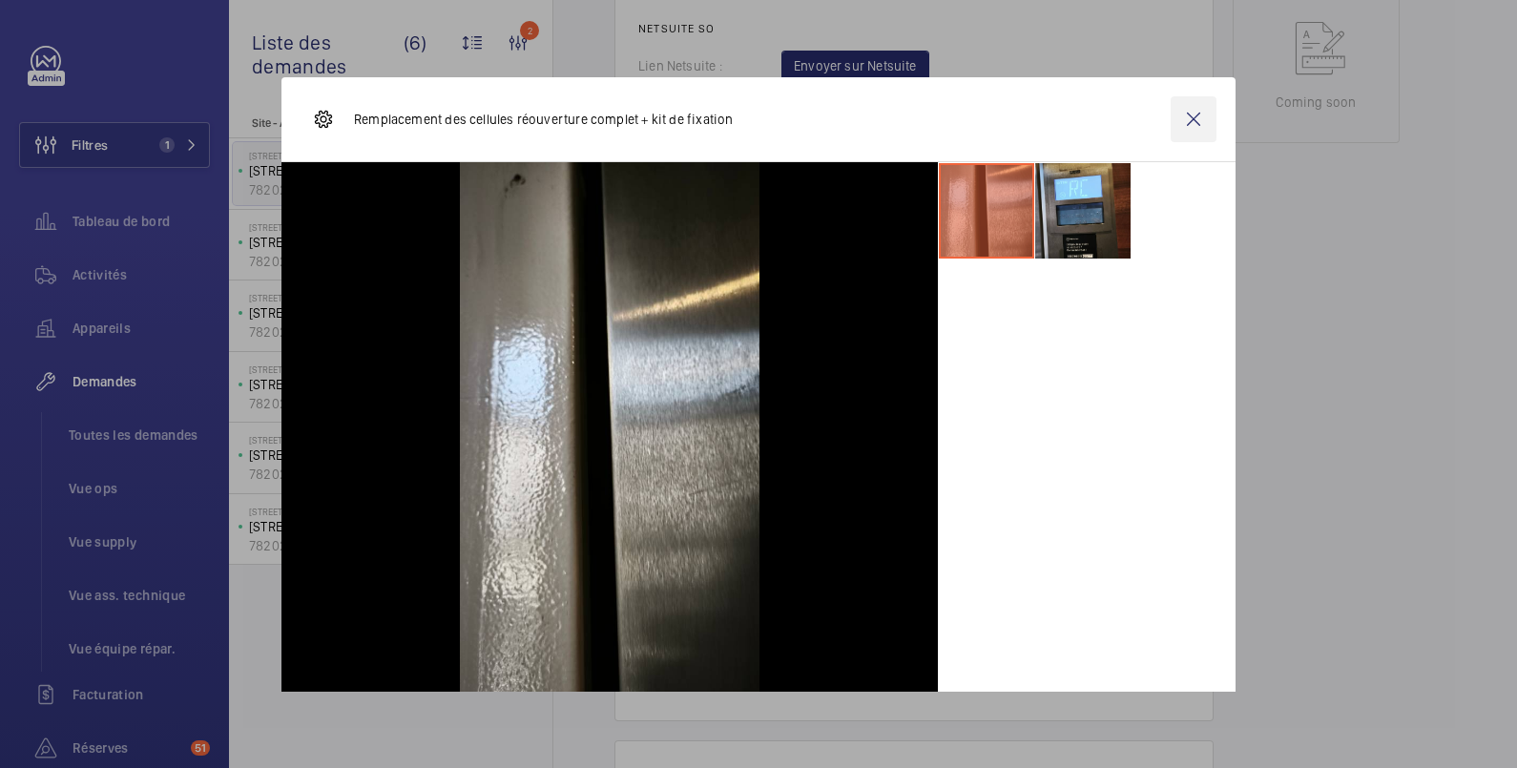
click at [1180, 111] on wm-front-icon-button at bounding box center [1194, 119] width 46 height 46
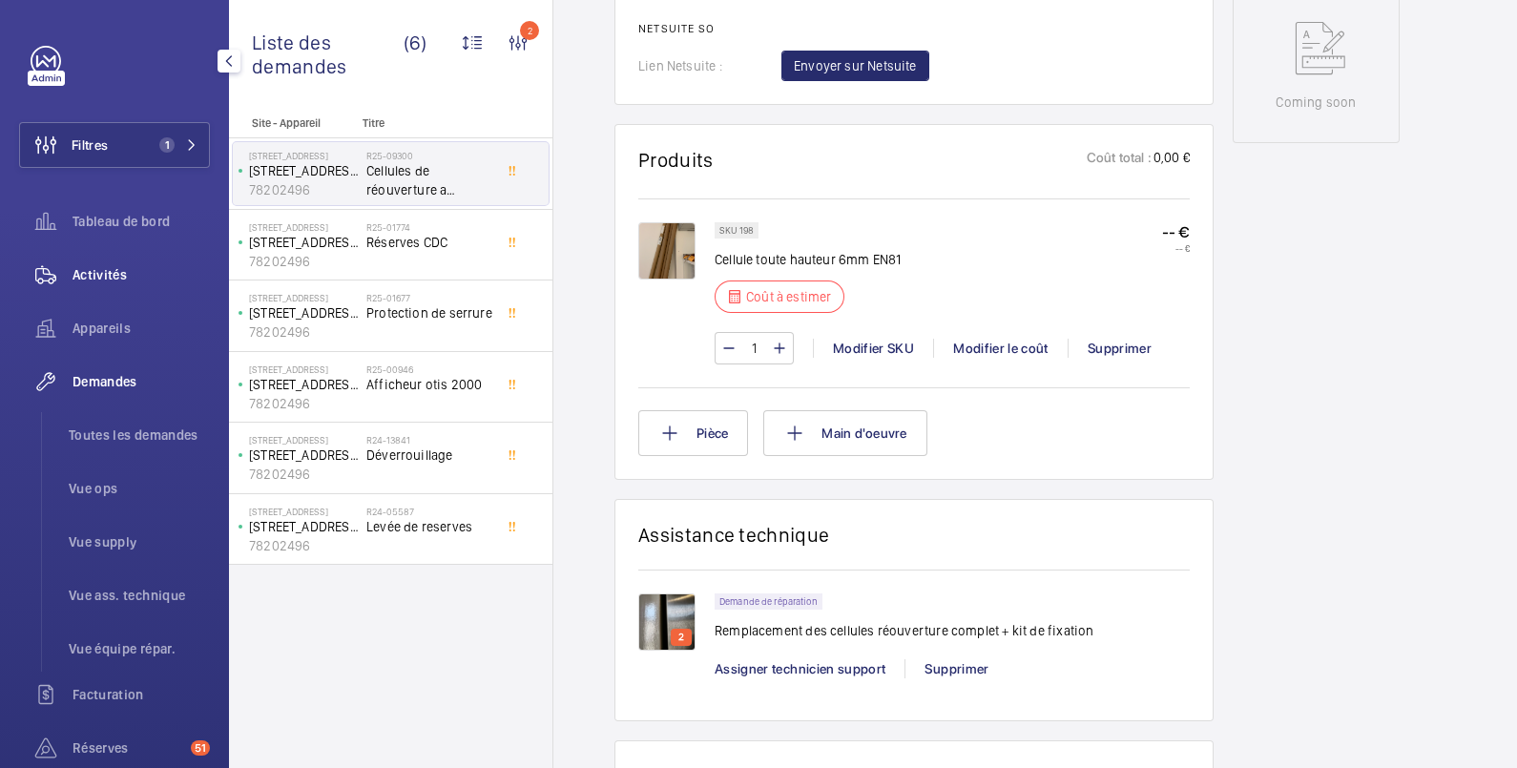
click at [110, 276] on span "Activités" at bounding box center [141, 274] width 137 height 19
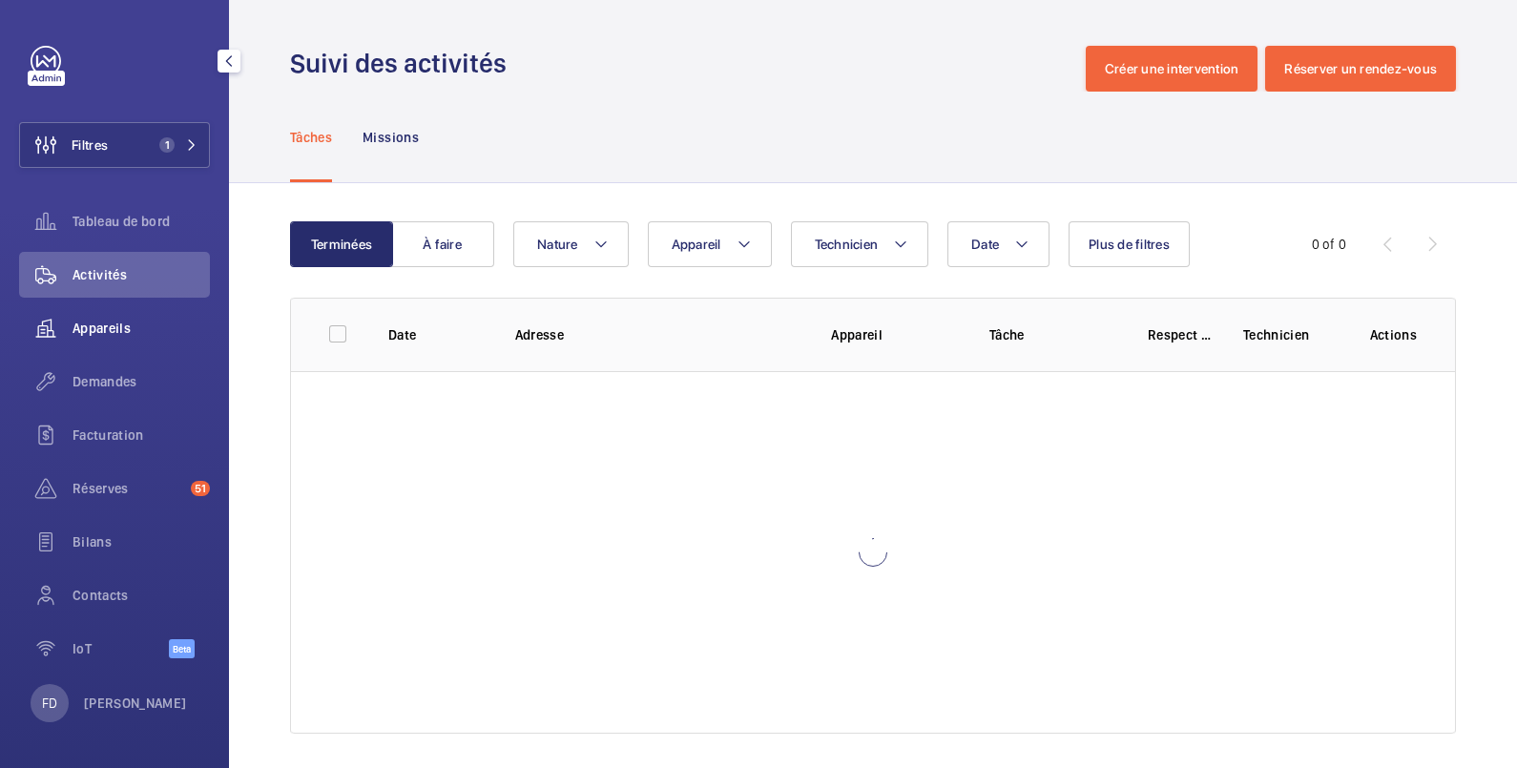
click at [116, 325] on span "Appareils" at bounding box center [141, 328] width 137 height 19
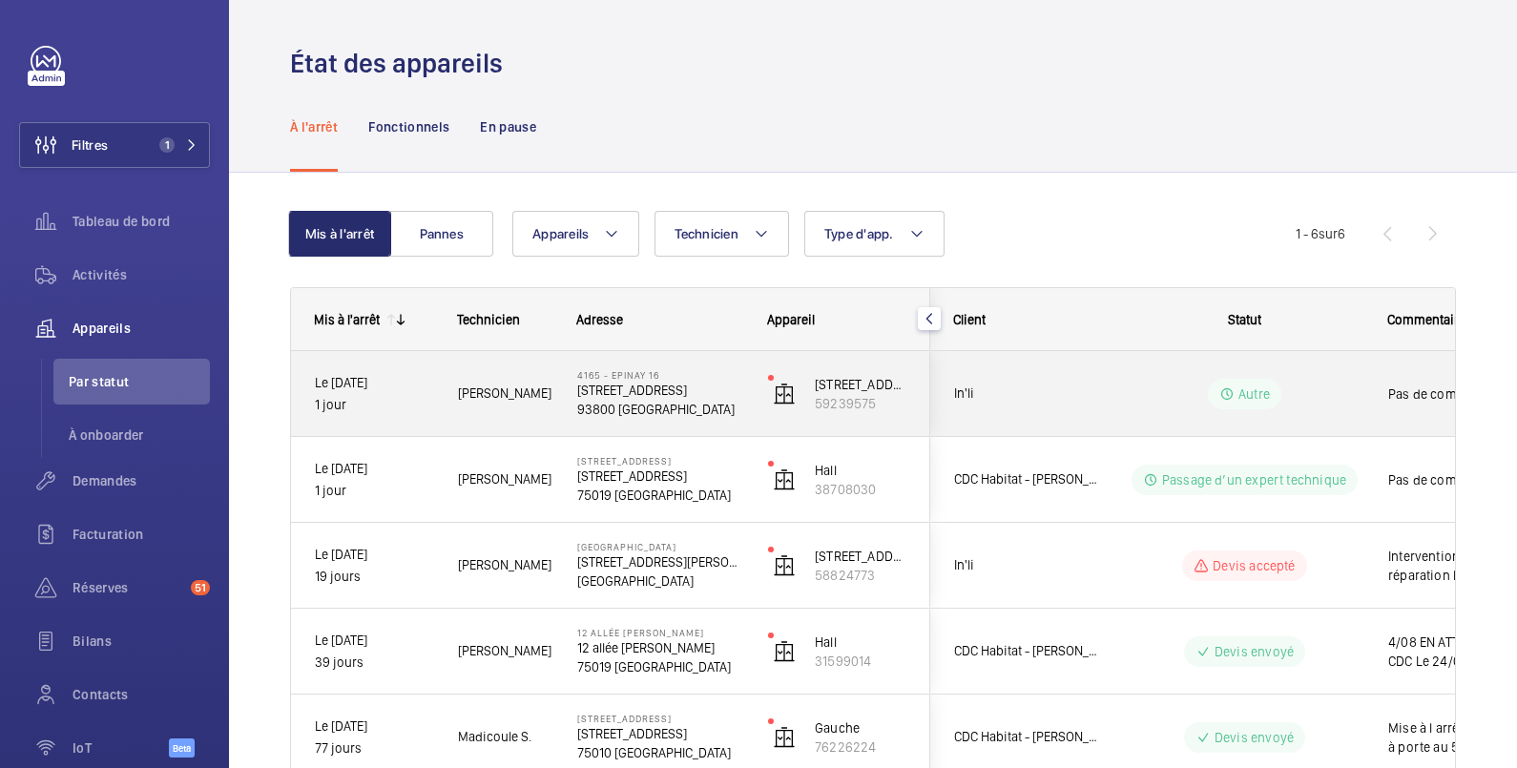
click at [1391, 385] on span "Pas de commentaire" at bounding box center [1487, 394] width 198 height 19
